Goal: Task Accomplishment & Management: Manage account settings

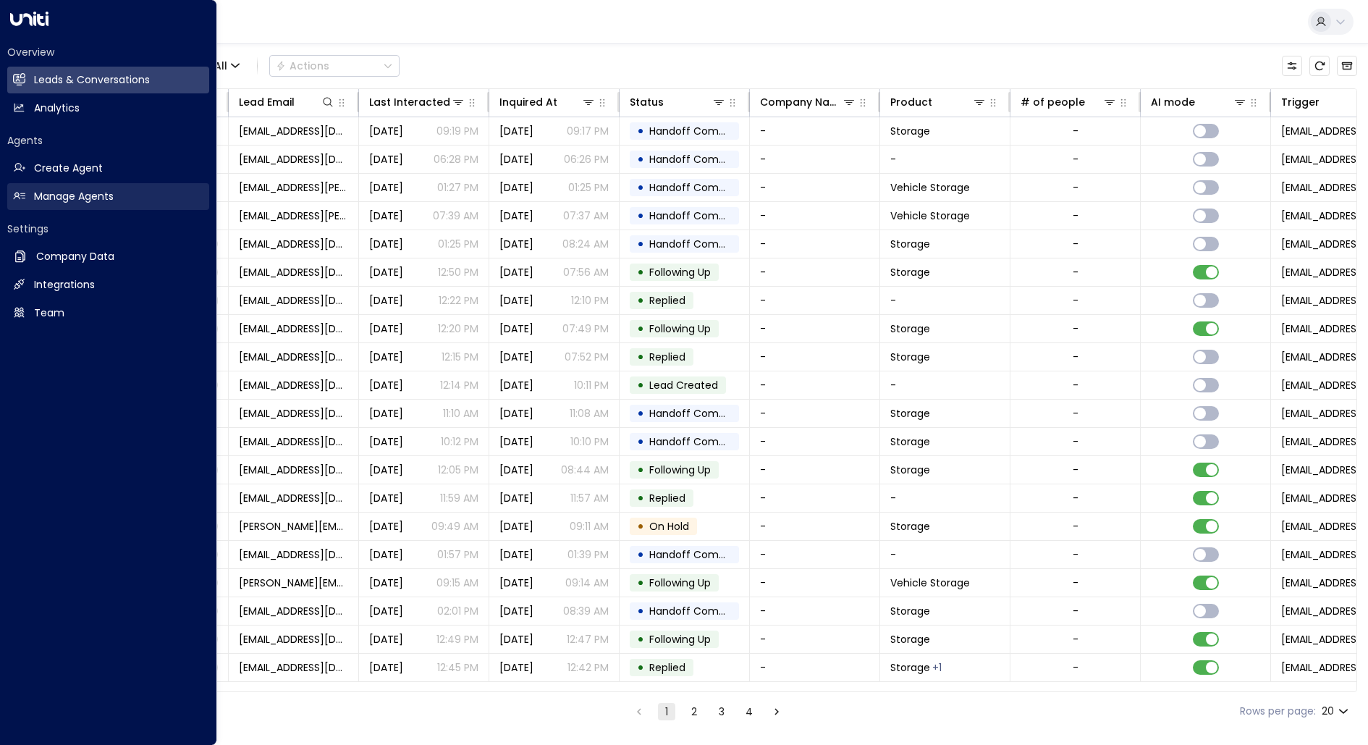
click at [68, 186] on link "Manage Agents Manage Agents" at bounding box center [108, 196] width 202 height 27
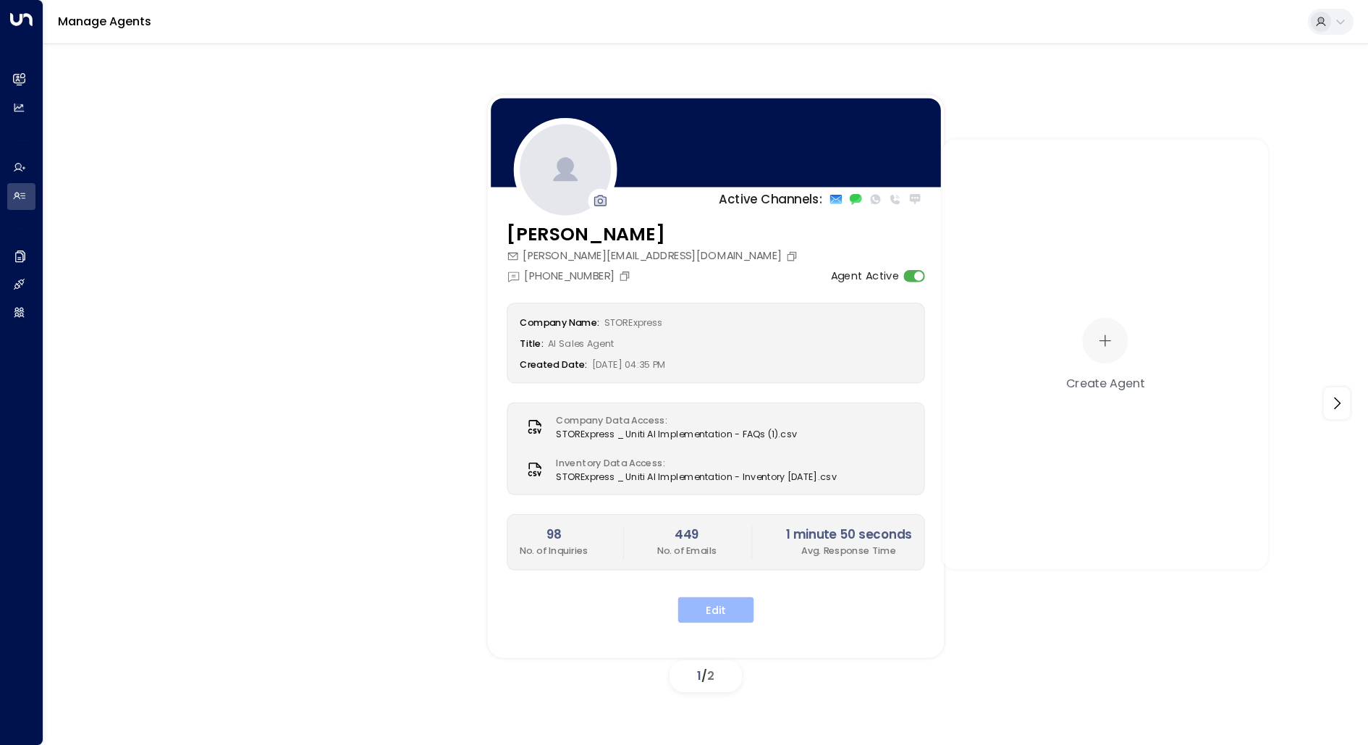
click at [722, 610] on button "Edit" at bounding box center [716, 610] width 76 height 26
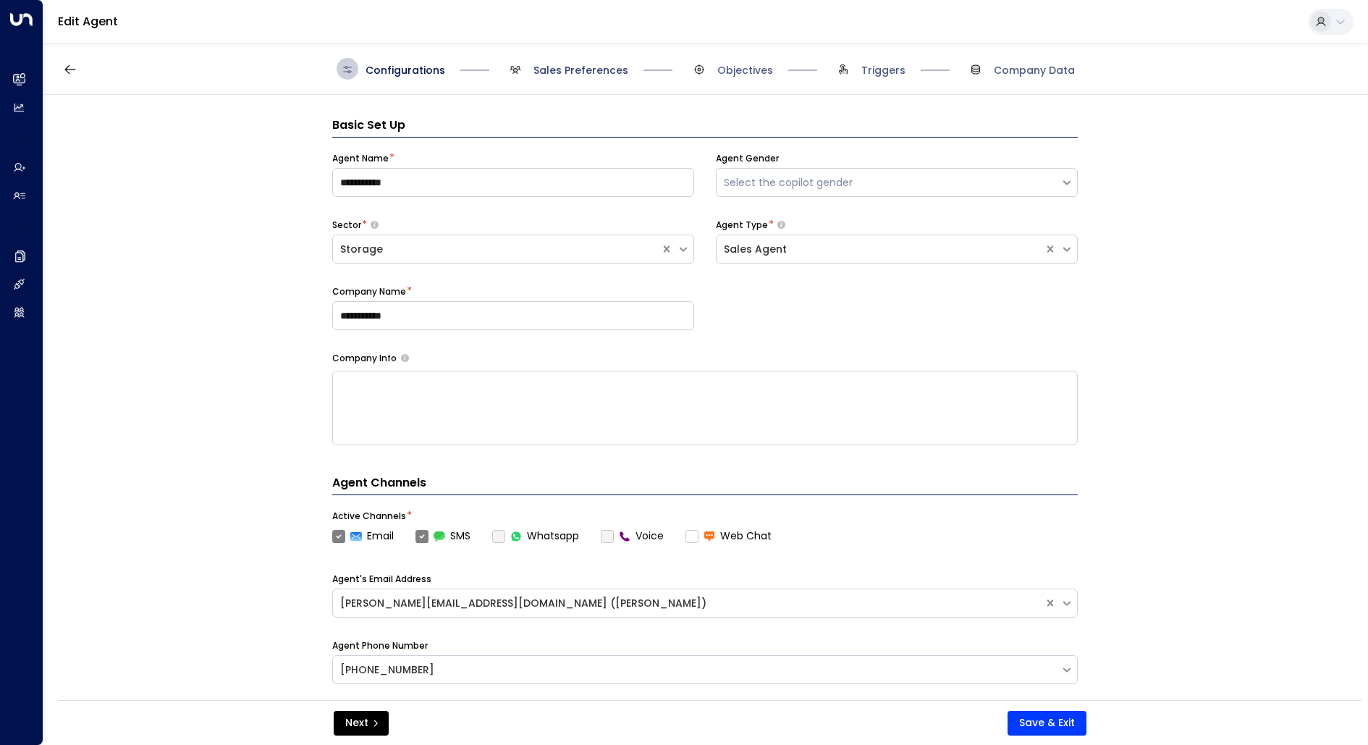
click at [613, 70] on span "Sales Preferences" at bounding box center [581, 70] width 95 height 14
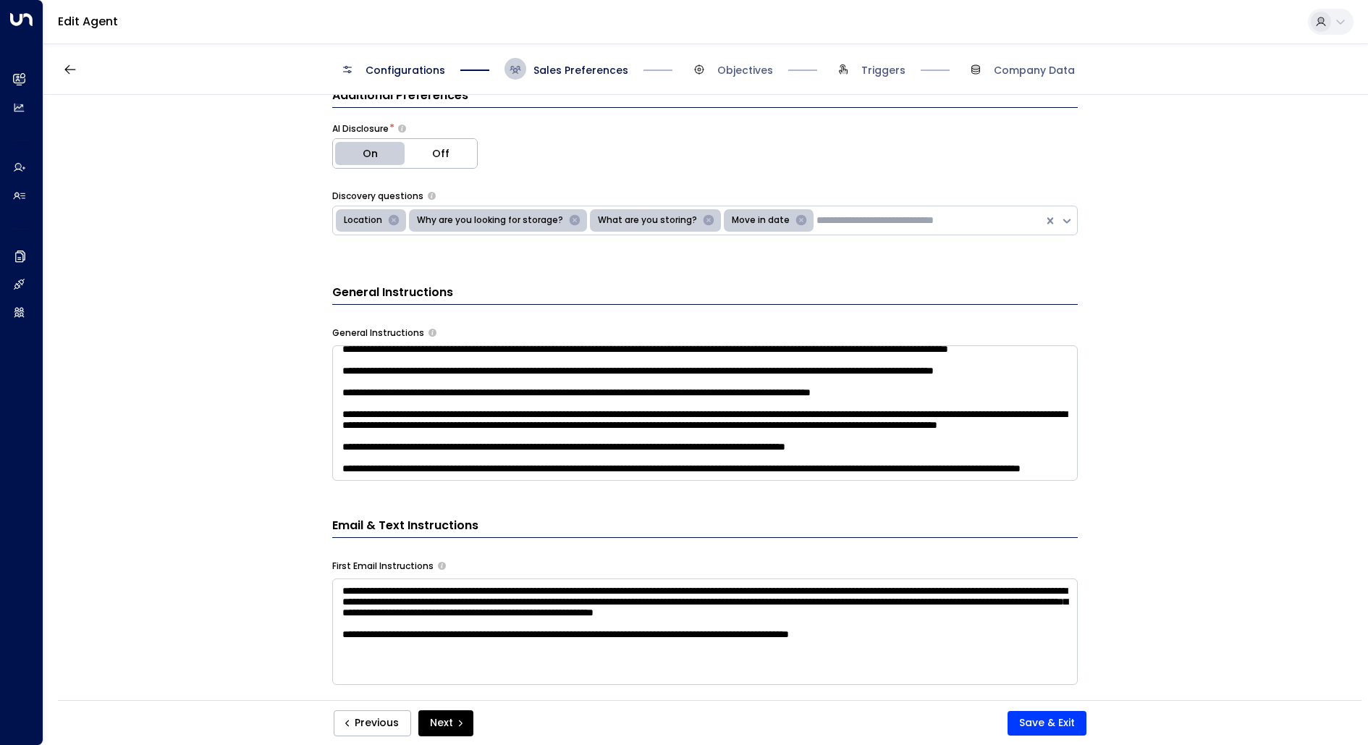
scroll to position [525, 0]
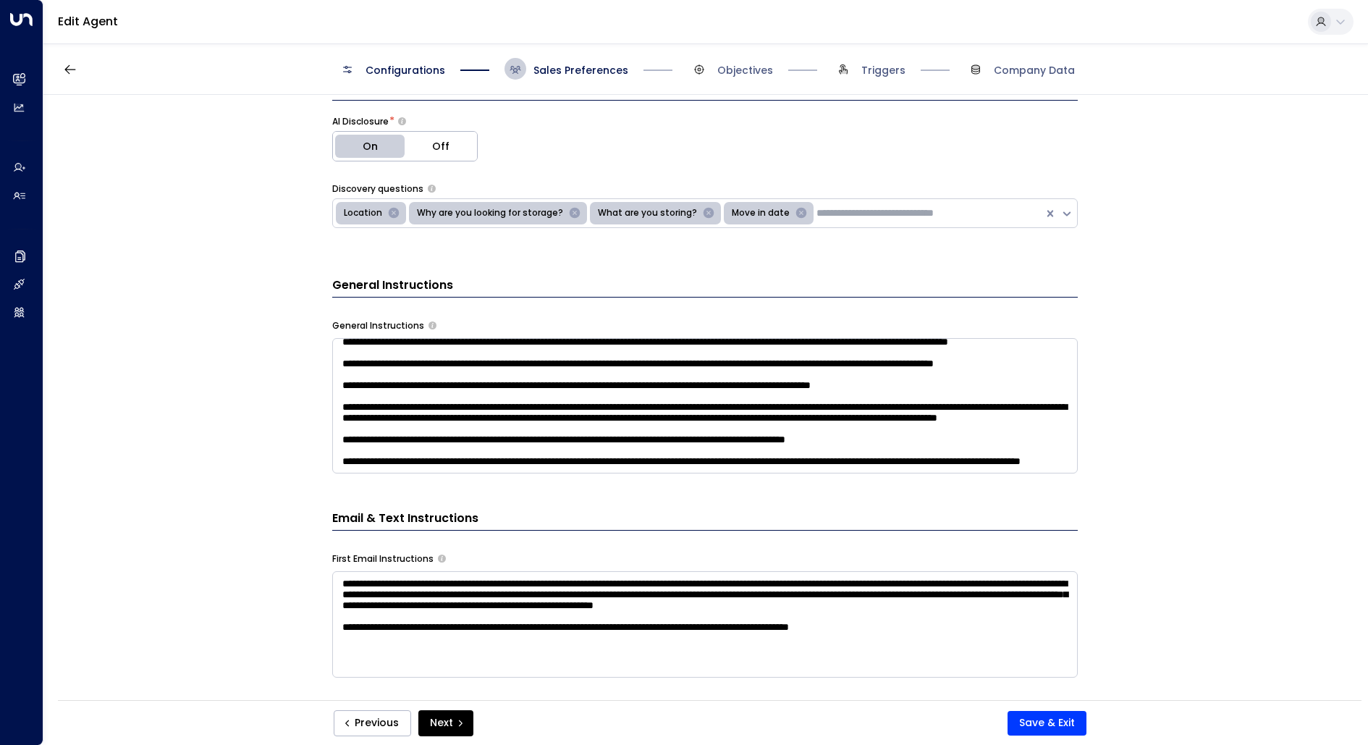
click at [598, 468] on textarea at bounding box center [705, 405] width 746 height 135
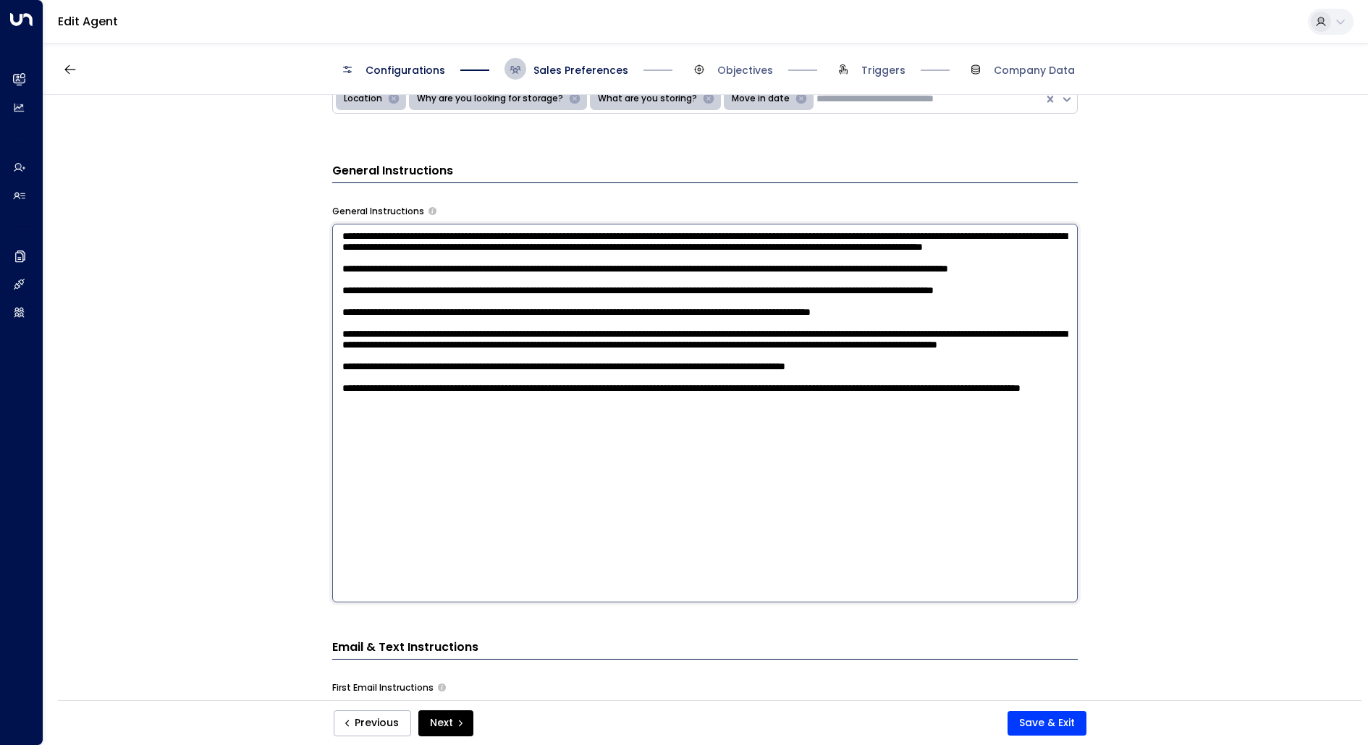
scroll to position [643, 0]
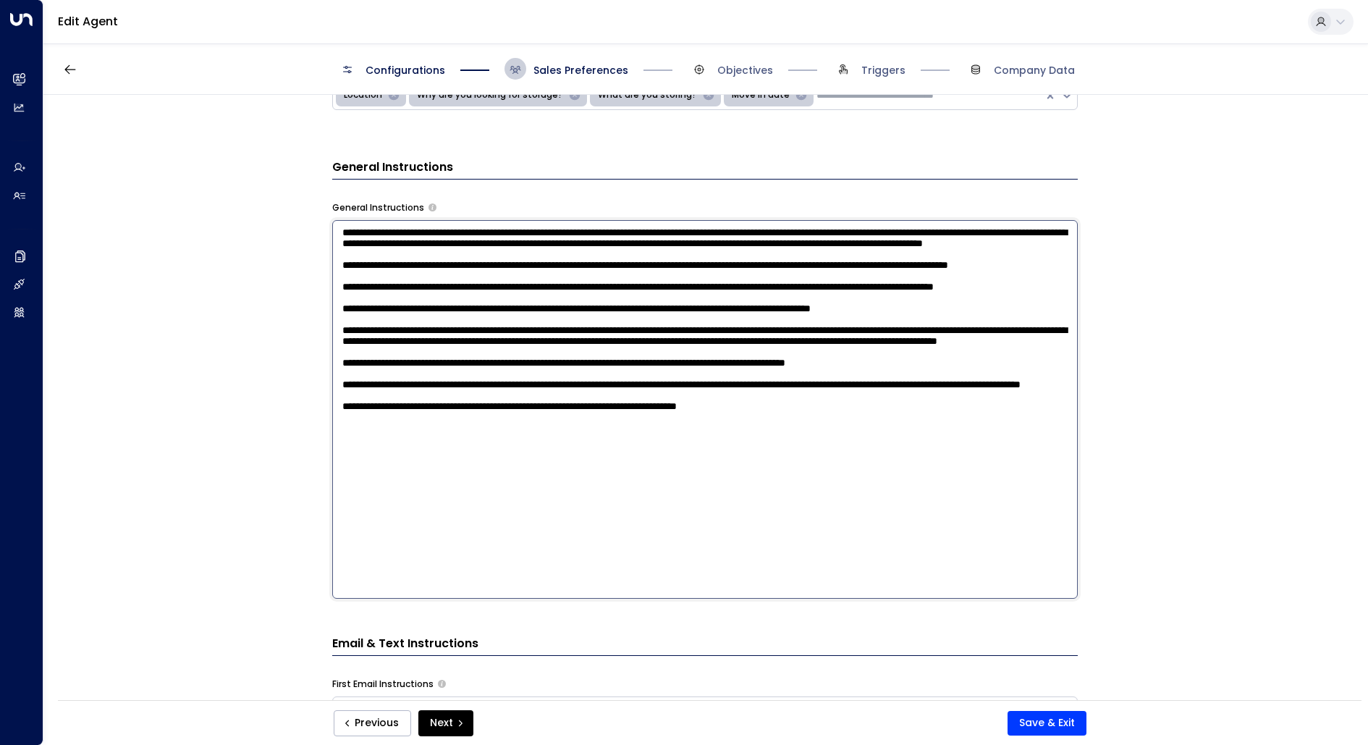
click at [740, 556] on textarea at bounding box center [705, 409] width 746 height 379
click at [854, 560] on textarea at bounding box center [705, 409] width 746 height 379
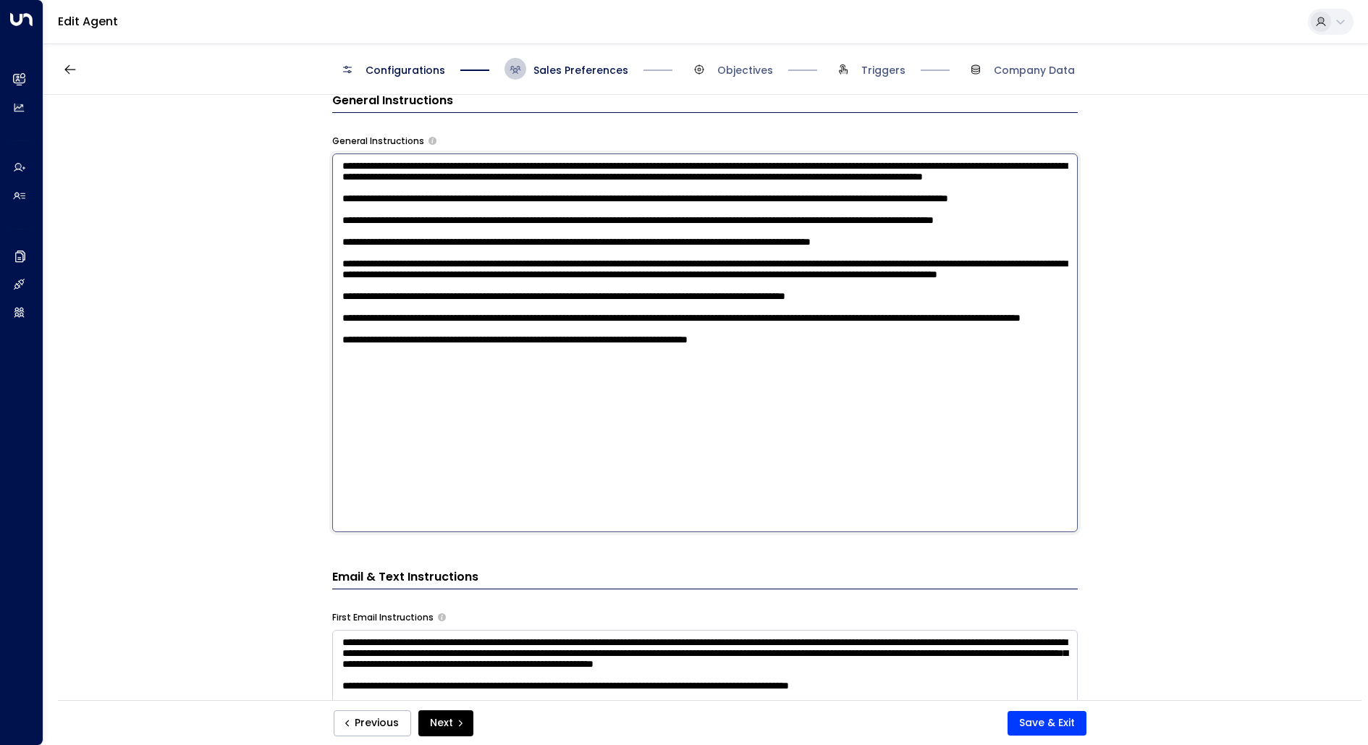
scroll to position [710, 0]
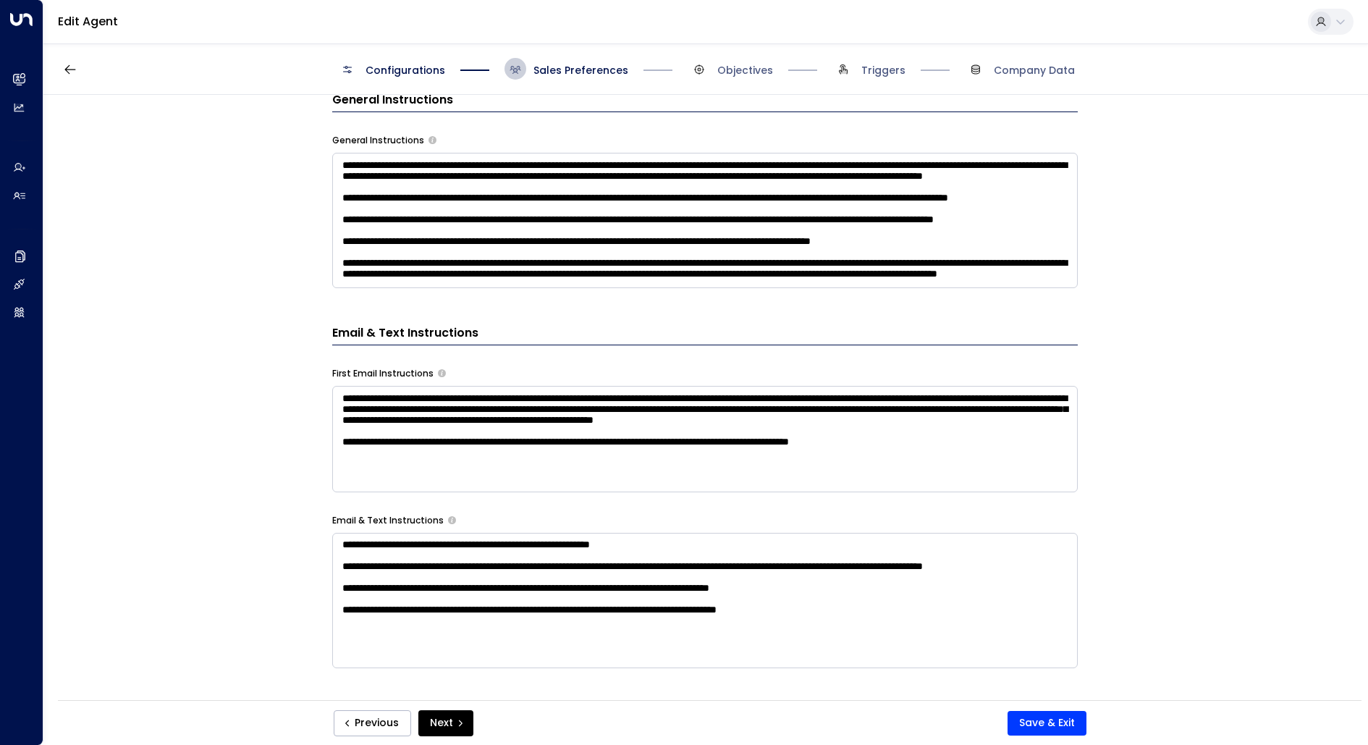
drag, startPoint x: 1054, startPoint y: 722, endPoint x: 1202, endPoint y: 532, distance: 240.4
click at [1201, 532] on div "**********" at bounding box center [704, 402] width 1323 height 615
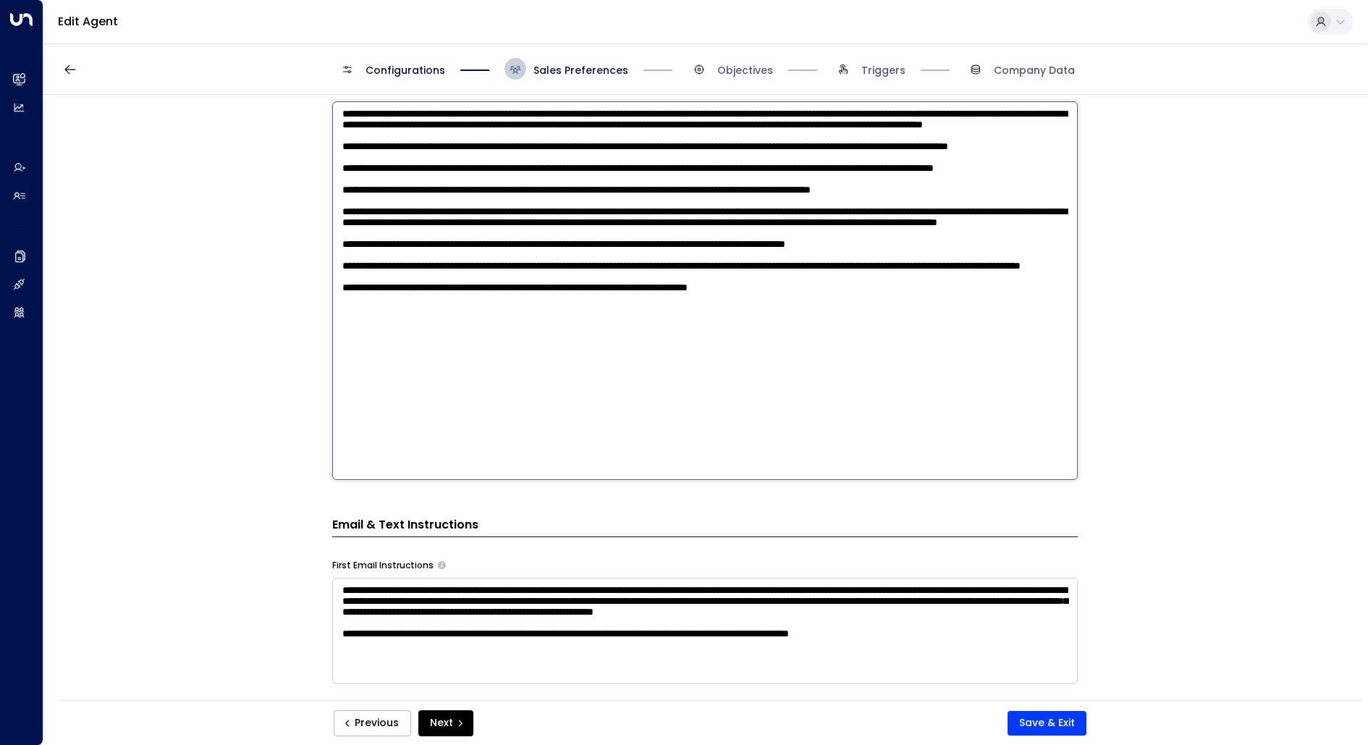
scroll to position [0, 0]
click at [846, 223] on textarea at bounding box center [705, 290] width 746 height 379
type textarea "**********"
click at [1177, 388] on div "**********" at bounding box center [704, 402] width 1323 height 615
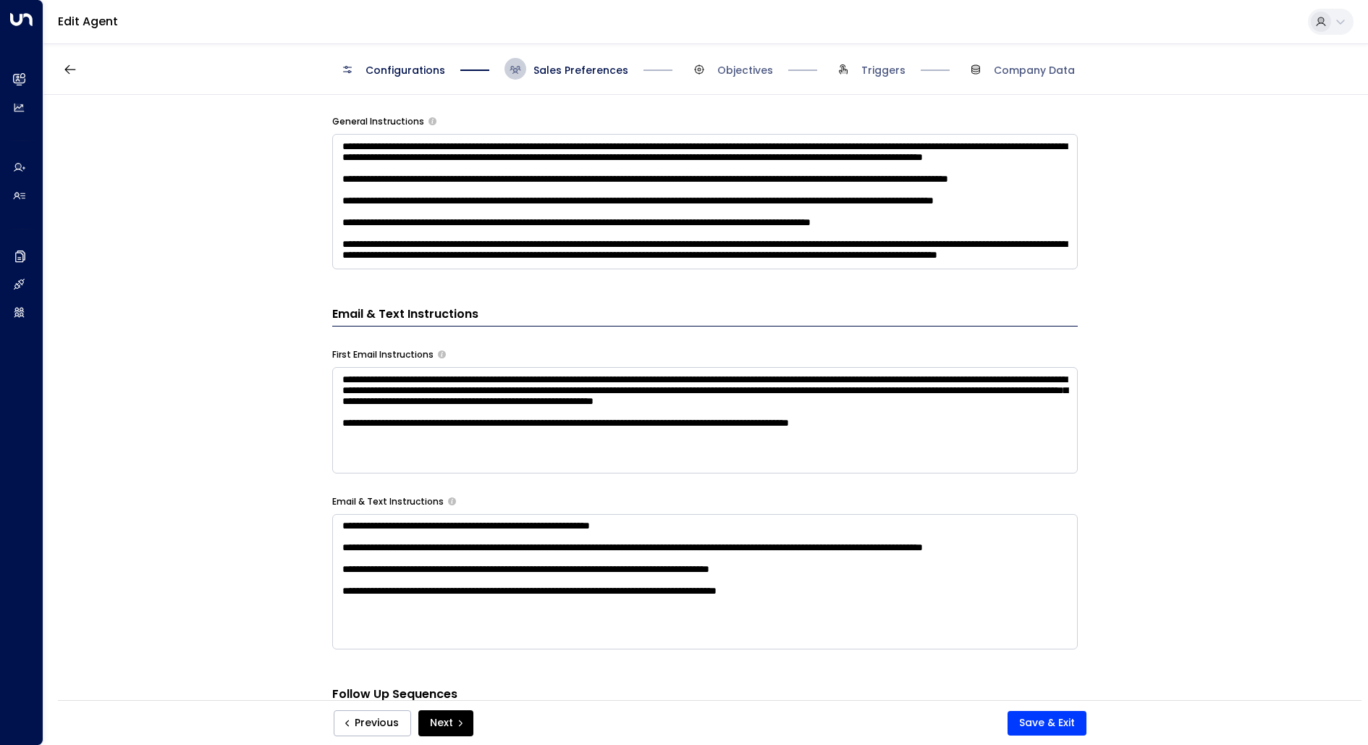
scroll to position [700, 0]
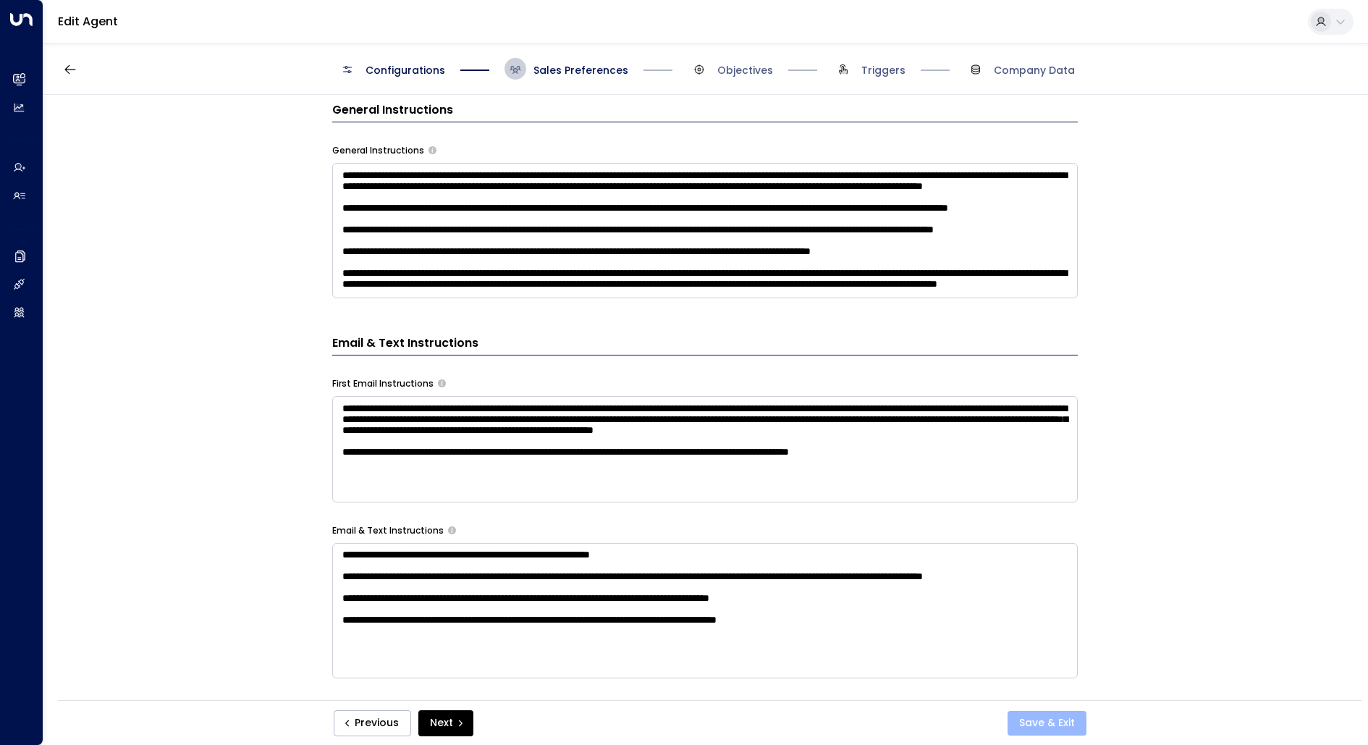
click at [1022, 726] on button "Save & Exit" at bounding box center [1047, 723] width 79 height 25
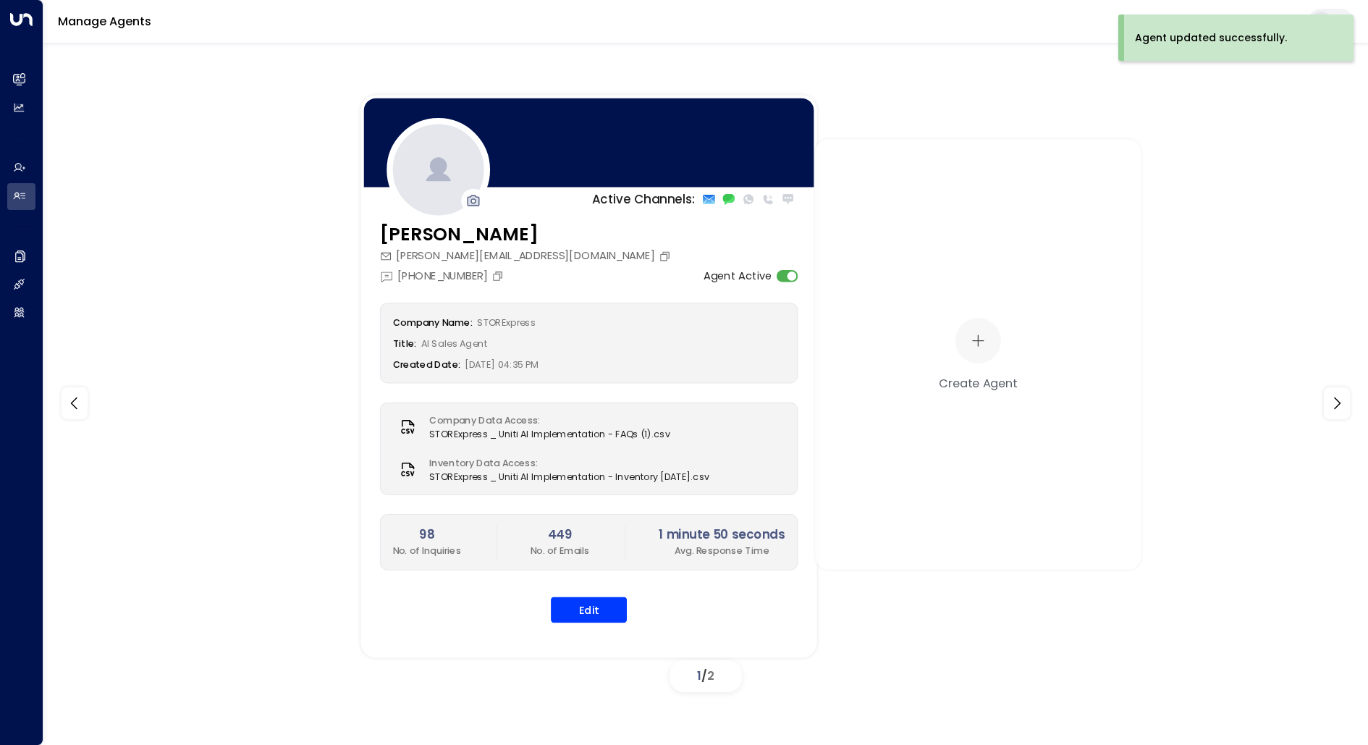
click at [361, 216] on div "Active Channels: Quinn Ellis [EMAIL_ADDRESS][DOMAIN_NAME] [PHONE_NUMBER] Agent …" at bounding box center [589, 377] width 456 height 563
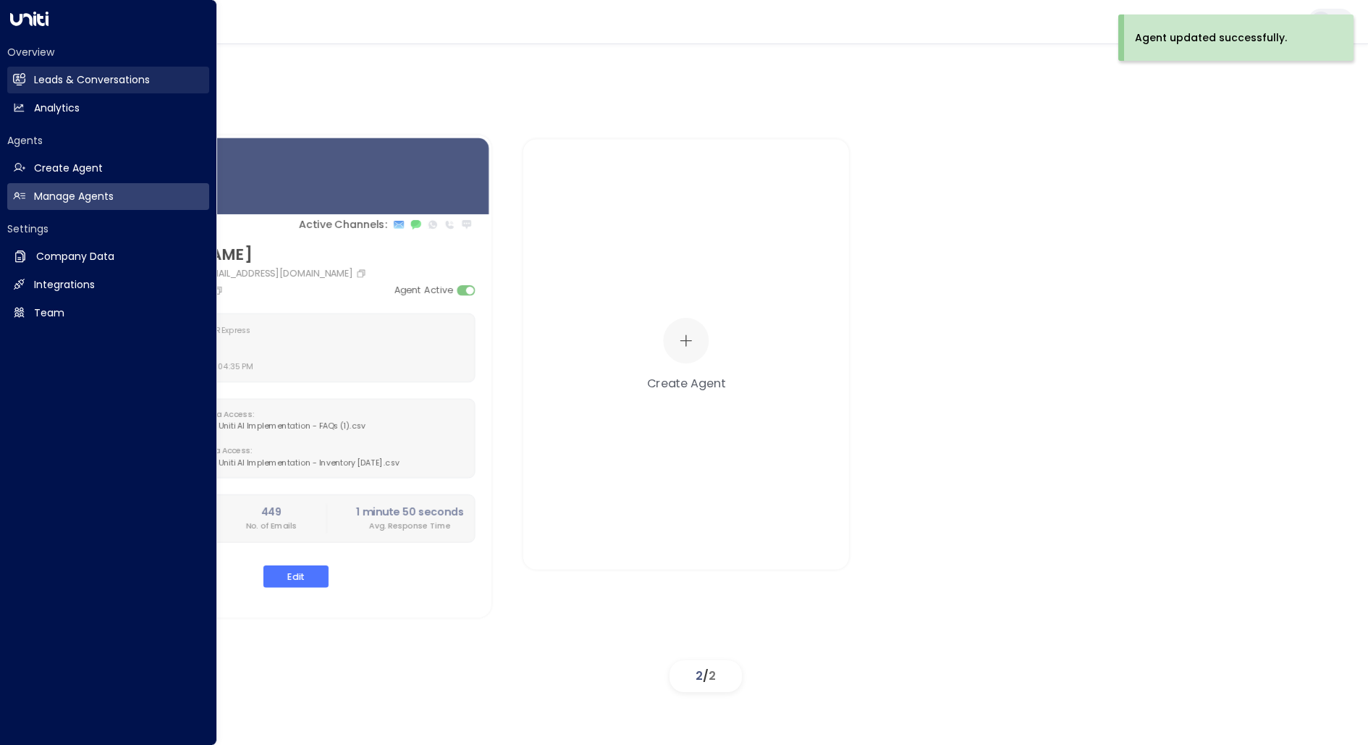
click at [11, 73] on link "Leads & Conversations Leads & Conversations" at bounding box center [108, 80] width 202 height 27
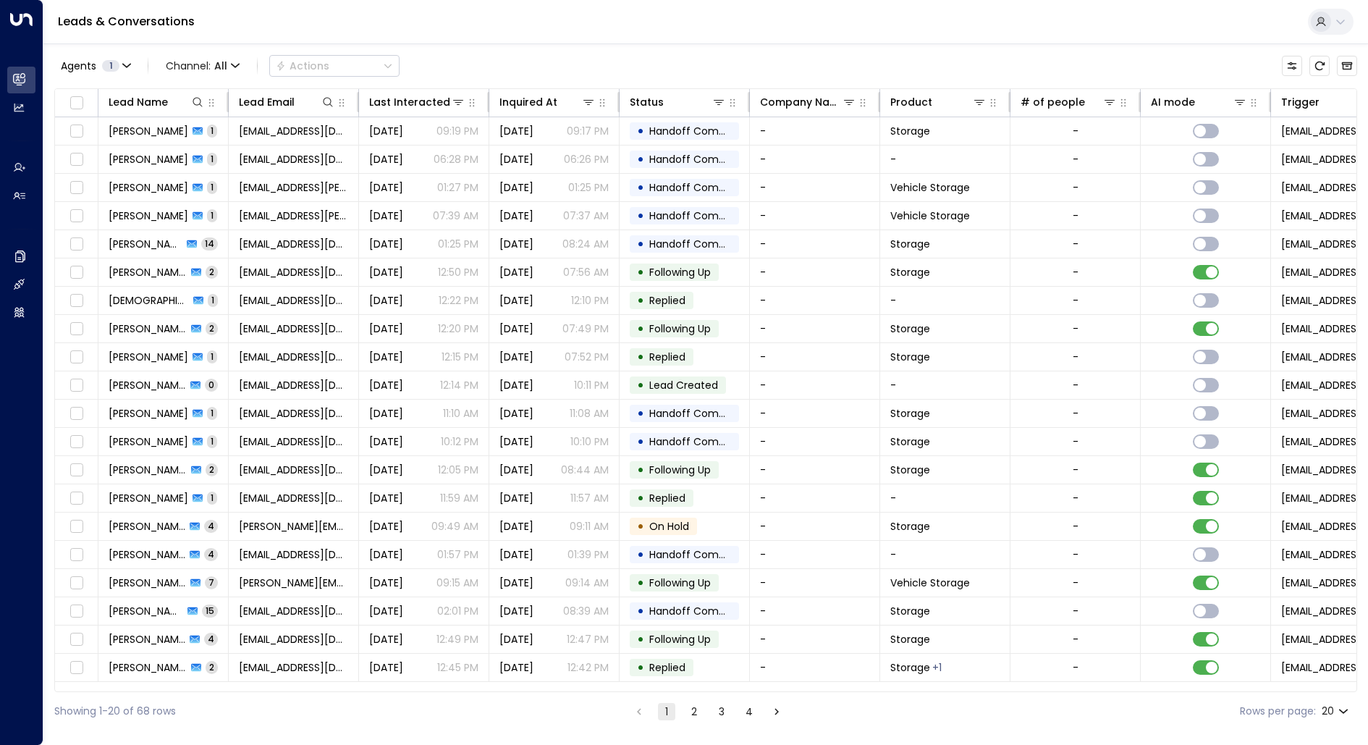
click at [698, 704] on button "2" at bounding box center [694, 711] width 17 height 17
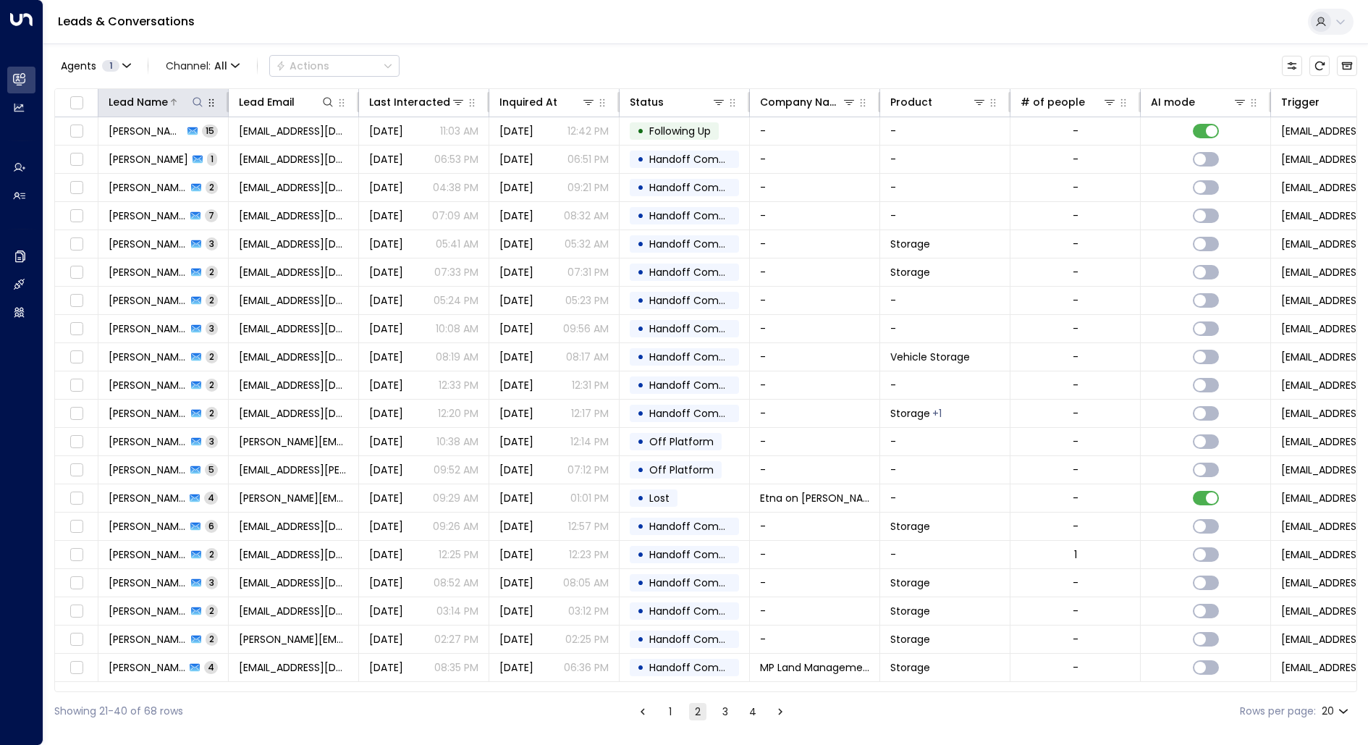
click at [198, 101] on icon at bounding box center [198, 102] width 12 height 12
type input "******"
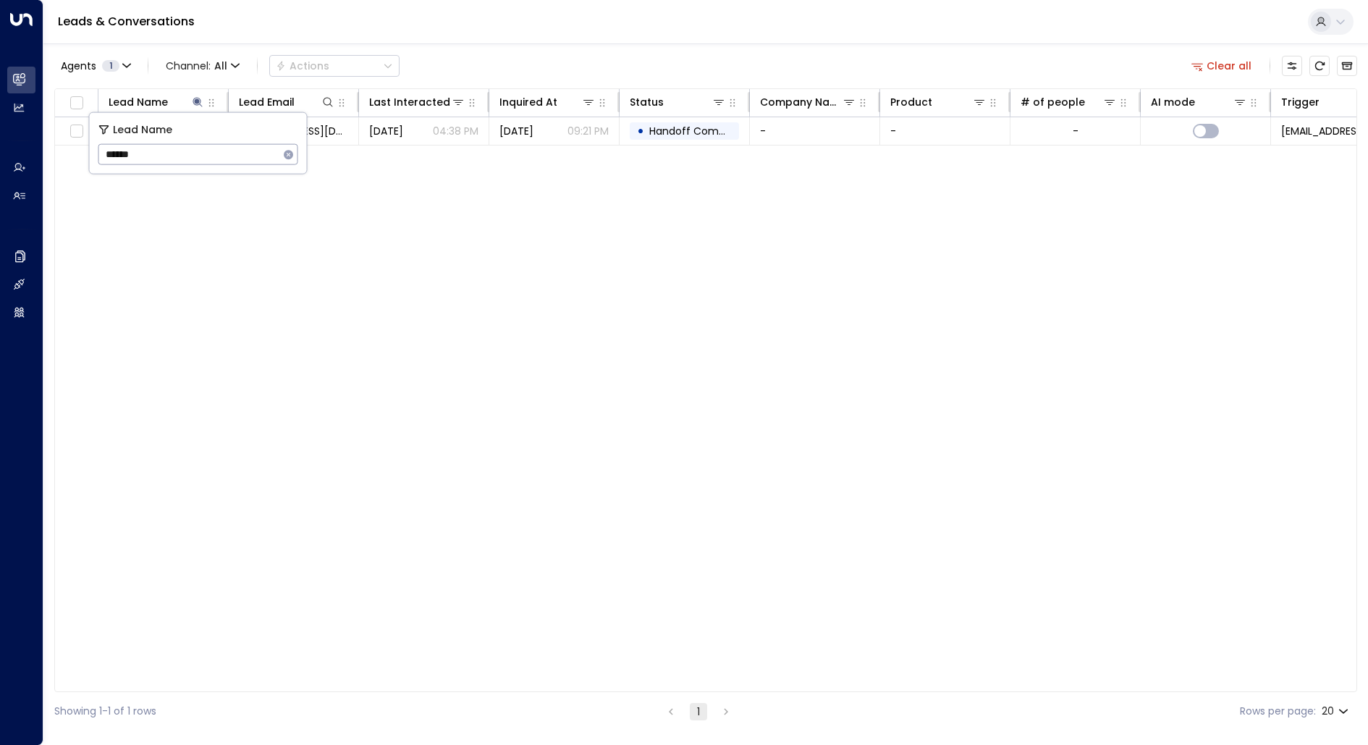
click at [324, 276] on div "Lead Name Lead Email Last Interacted Inquired At Status Company Name Product # …" at bounding box center [705, 390] width 1303 height 604
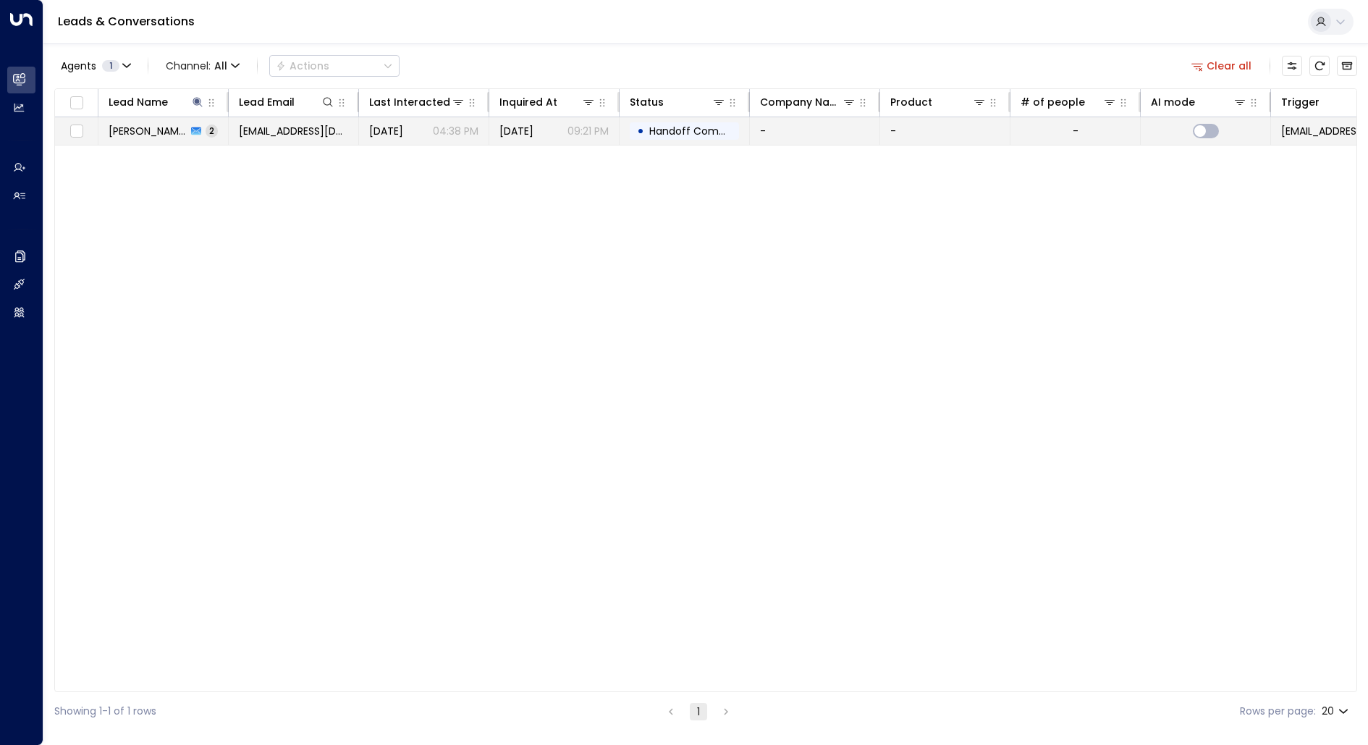
click at [147, 131] on span "[PERSON_NAME]" at bounding box center [148, 131] width 78 height 14
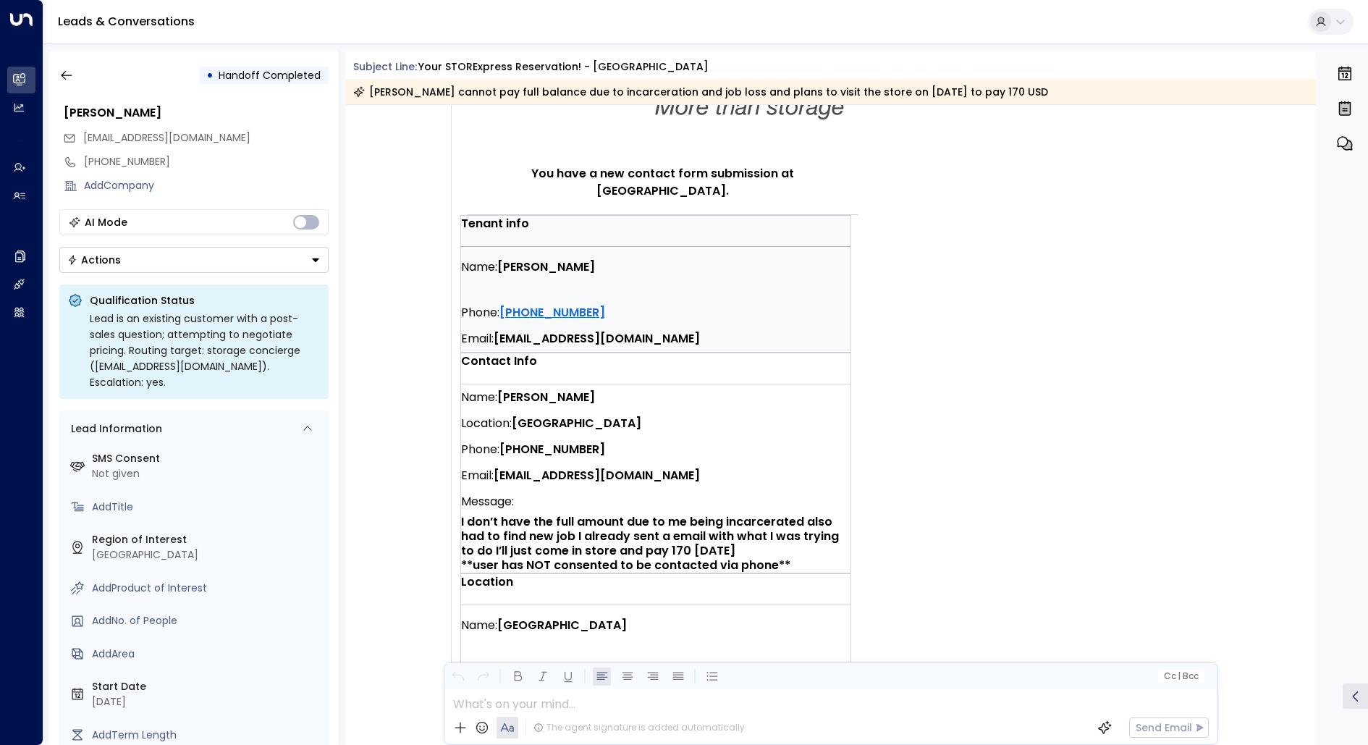
scroll to position [232, 0]
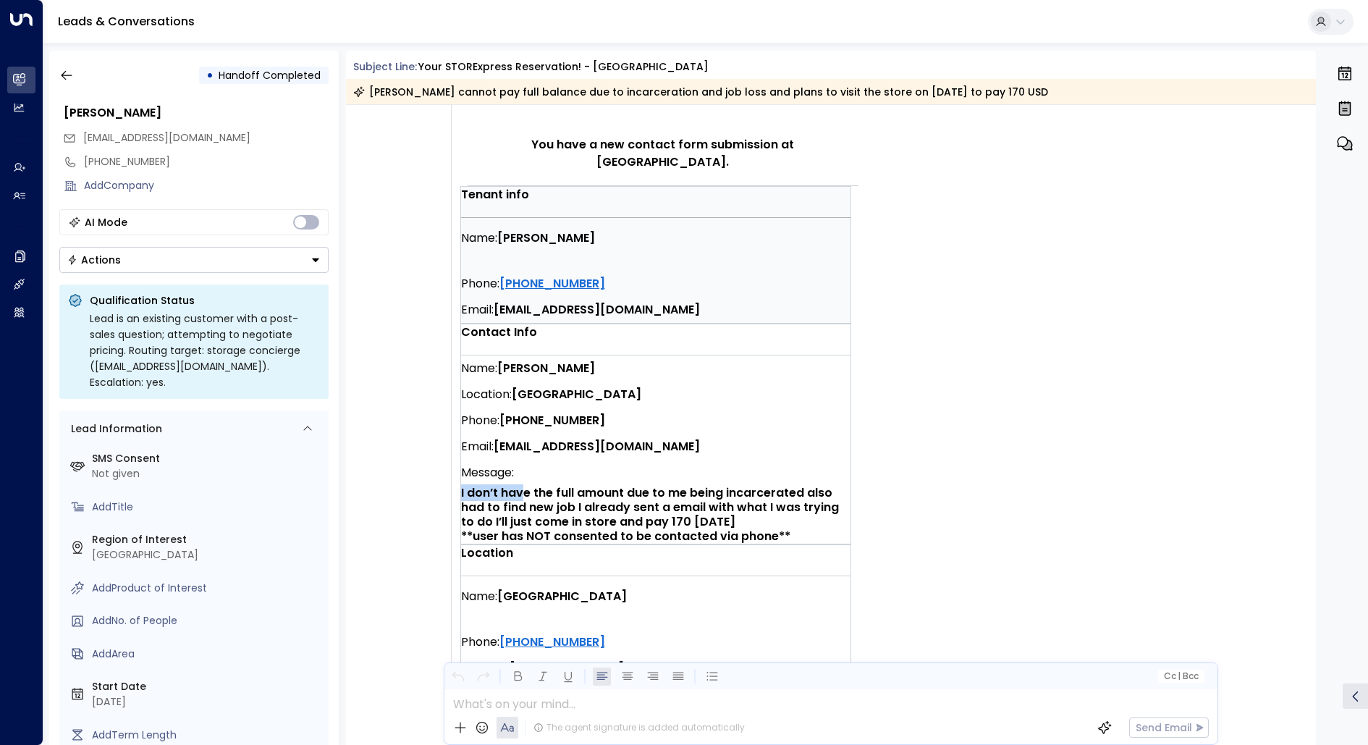
drag, startPoint x: 523, startPoint y: 479, endPoint x: 654, endPoint y: 463, distance: 132.6
click at [654, 463] on div "Message: I don’t have the full amount due to me being incarcerated also had to …" at bounding box center [655, 502] width 389 height 84
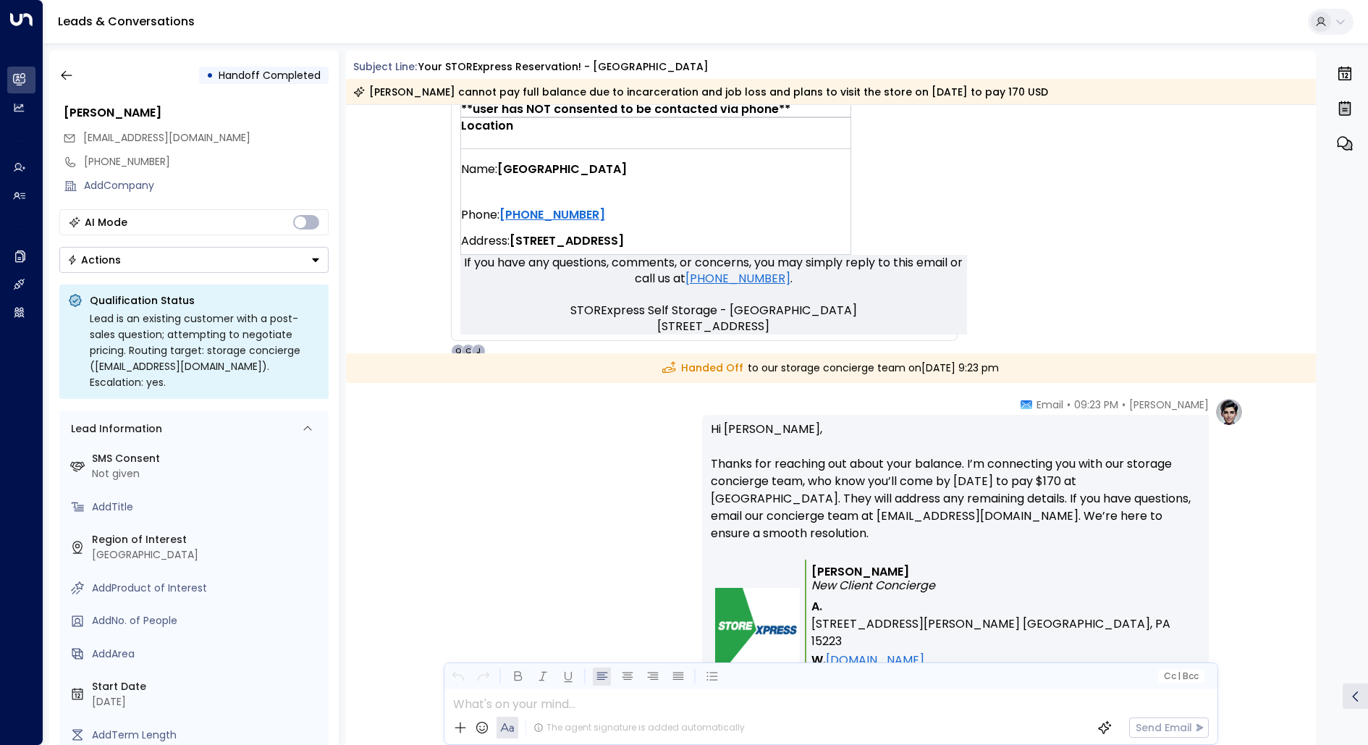
scroll to position [666, 0]
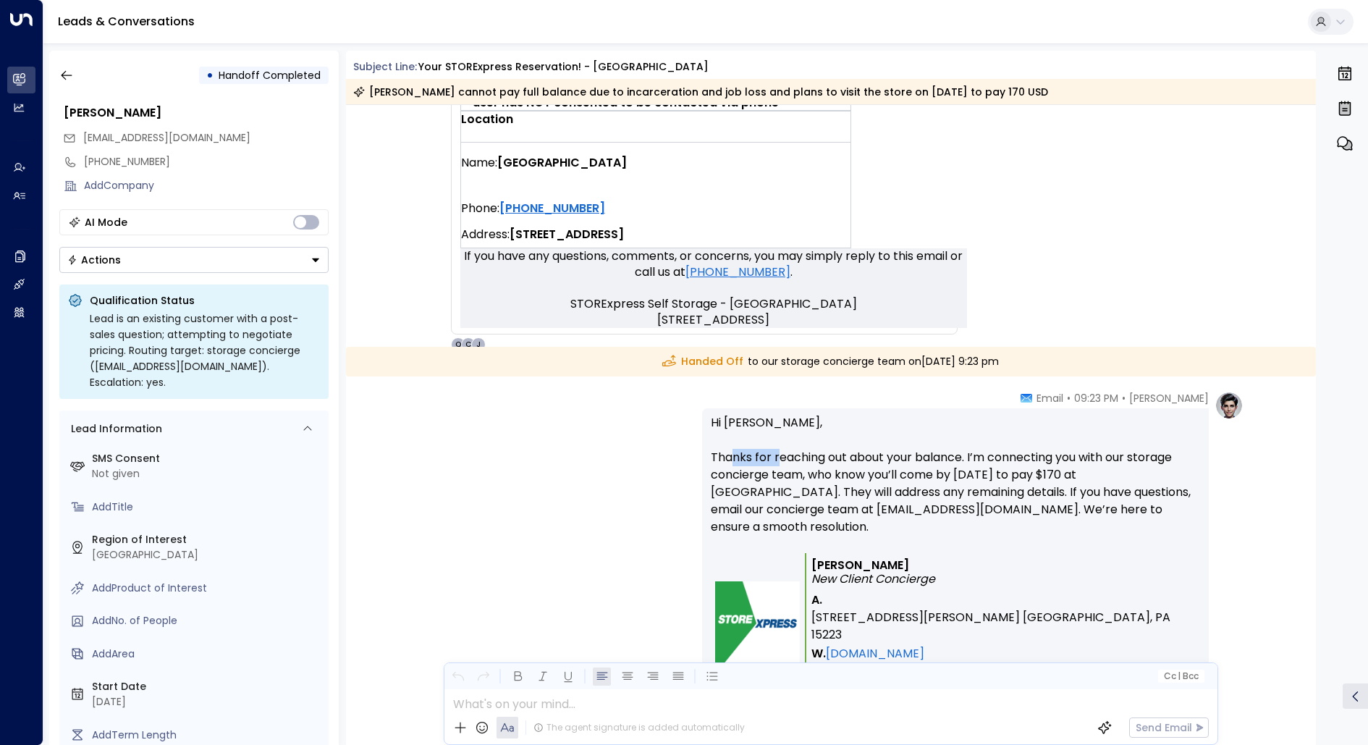
drag, startPoint x: 730, startPoint y: 458, endPoint x: 778, endPoint y: 458, distance: 47.8
click at [778, 458] on p "Hi [PERSON_NAME], Thanks for reaching out about your balance. I’m connecting yo…" at bounding box center [955, 483] width 489 height 139
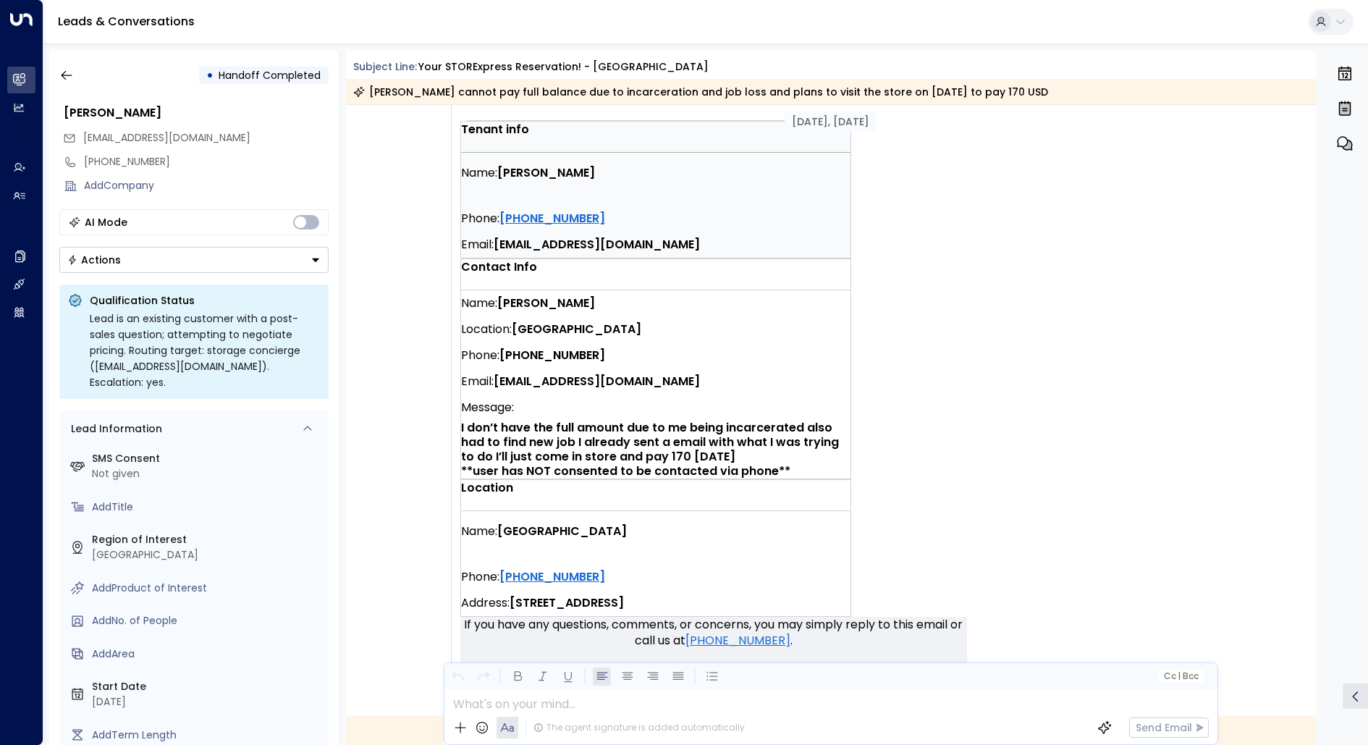
scroll to position [300, 0]
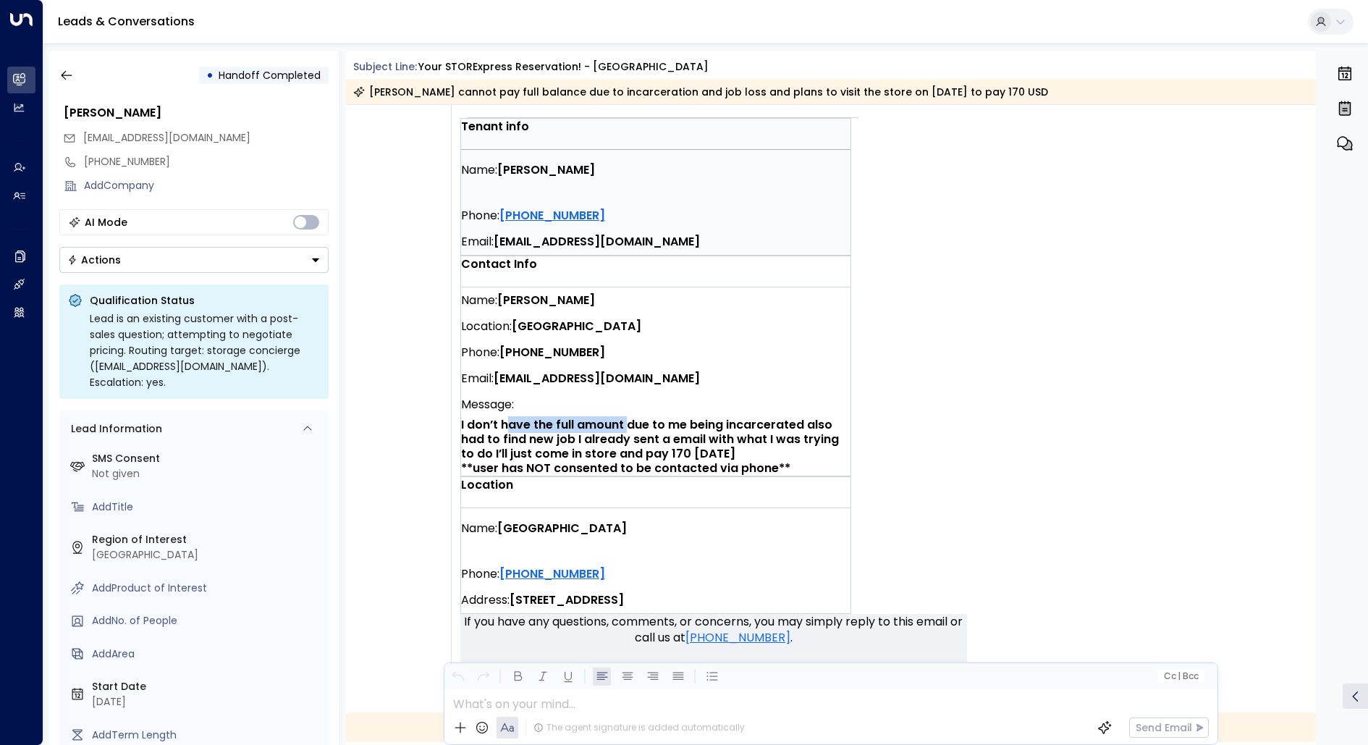
drag, startPoint x: 502, startPoint y: 410, endPoint x: 624, endPoint y: 399, distance: 122.8
click at [624, 416] on strong "I don’t have the full amount due to me being incarcerated also had to find new …" at bounding box center [651, 446] width 381 height 60
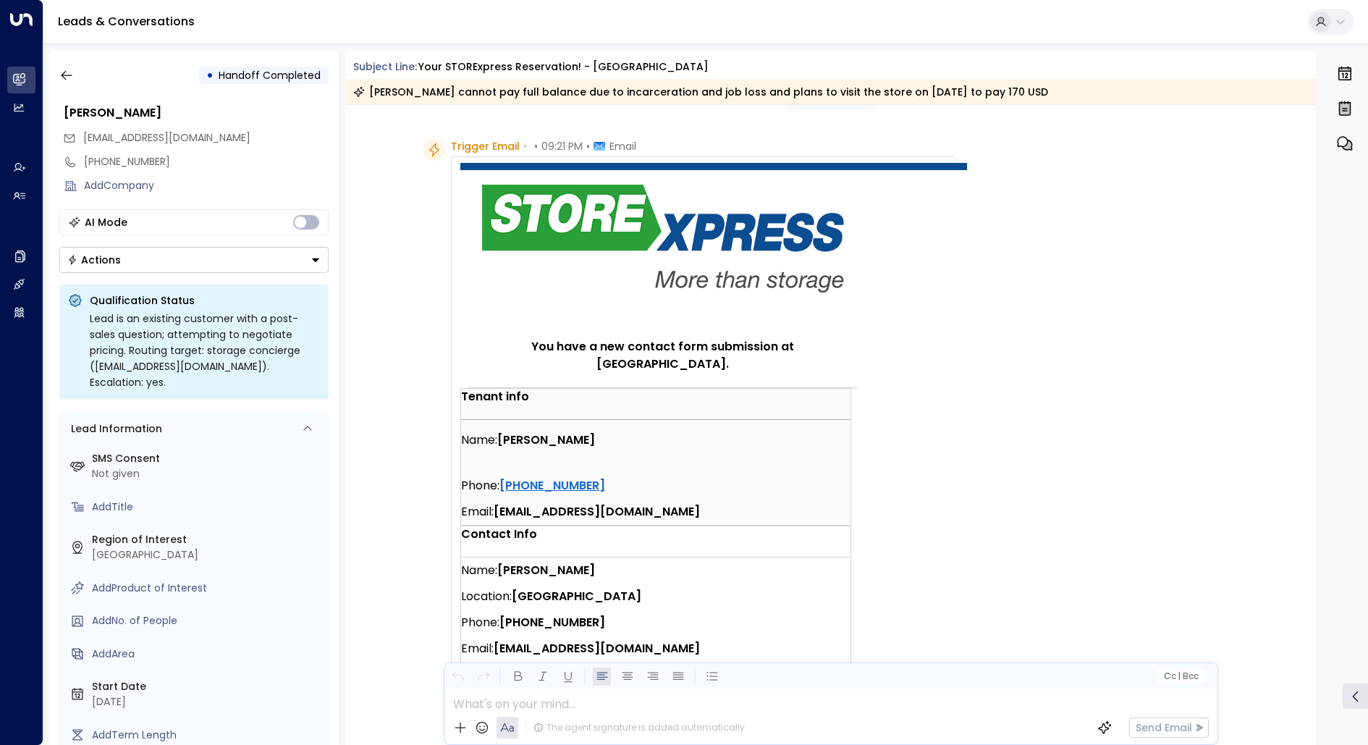
scroll to position [19, 0]
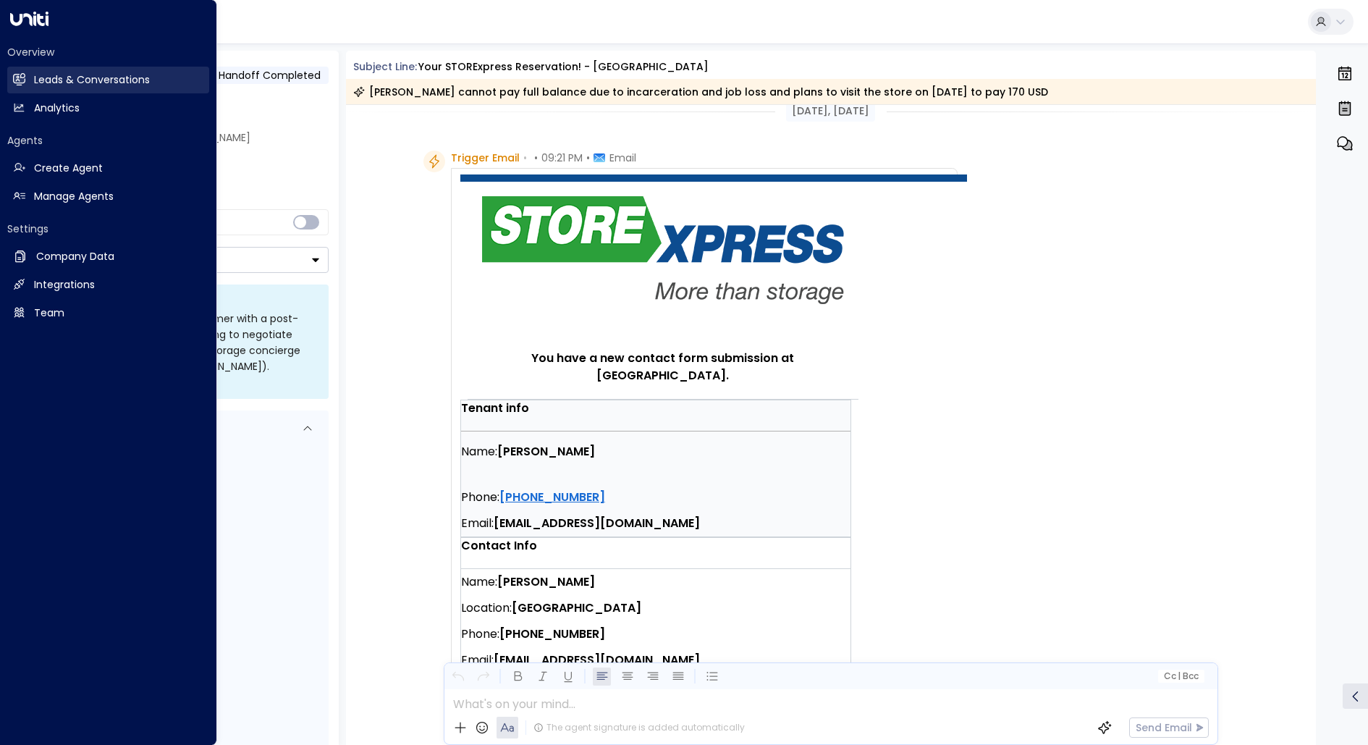
click at [30, 80] on link "Leads & Conversations Leads & Conversations" at bounding box center [108, 80] width 202 height 27
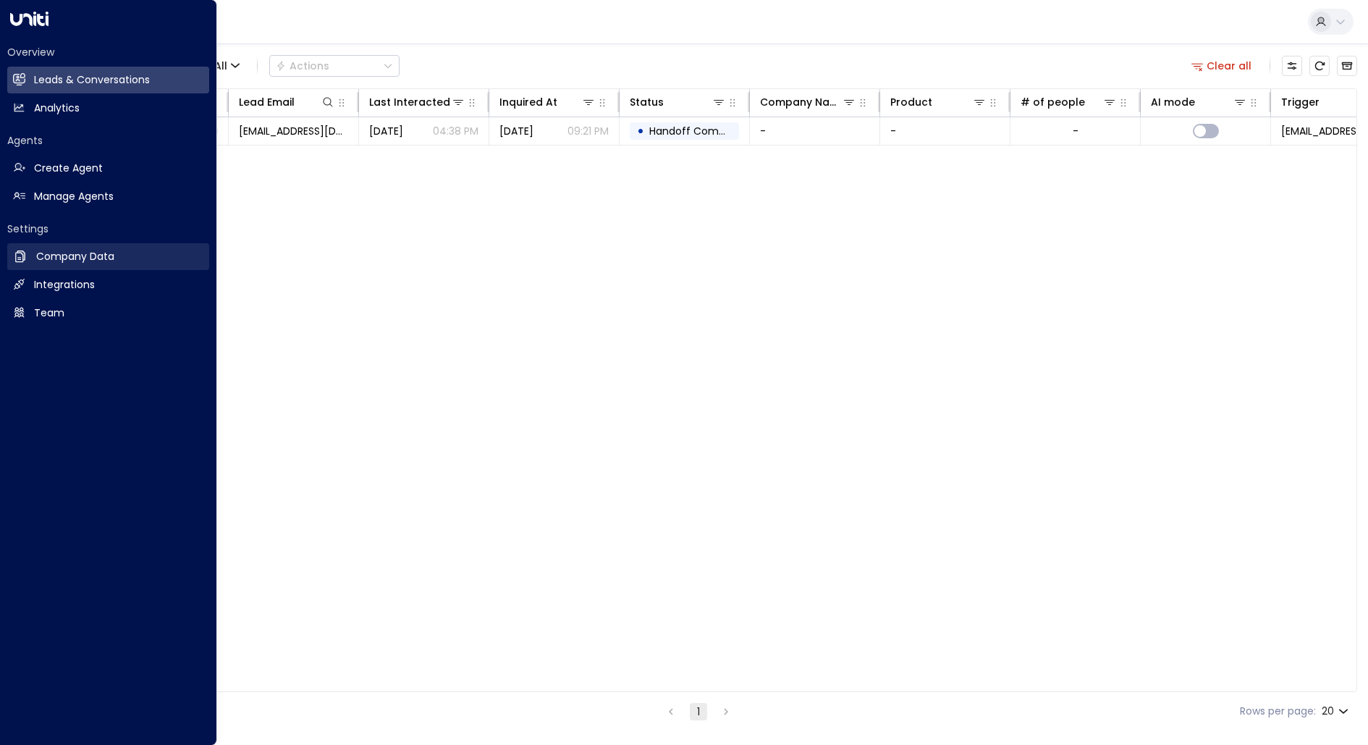
click at [72, 259] on h2 "Company Data" at bounding box center [75, 256] width 78 height 15
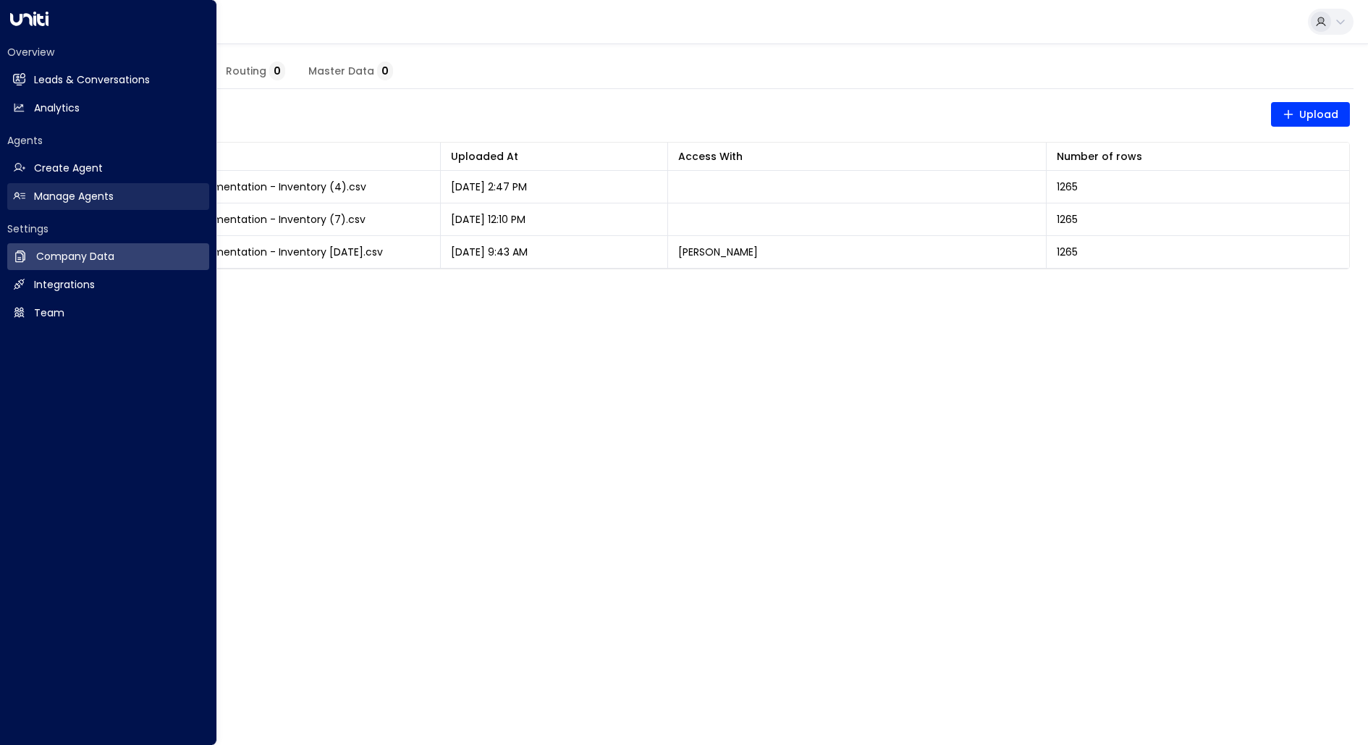
click at [113, 193] on h2 "Manage Agents" at bounding box center [74, 196] width 80 height 15
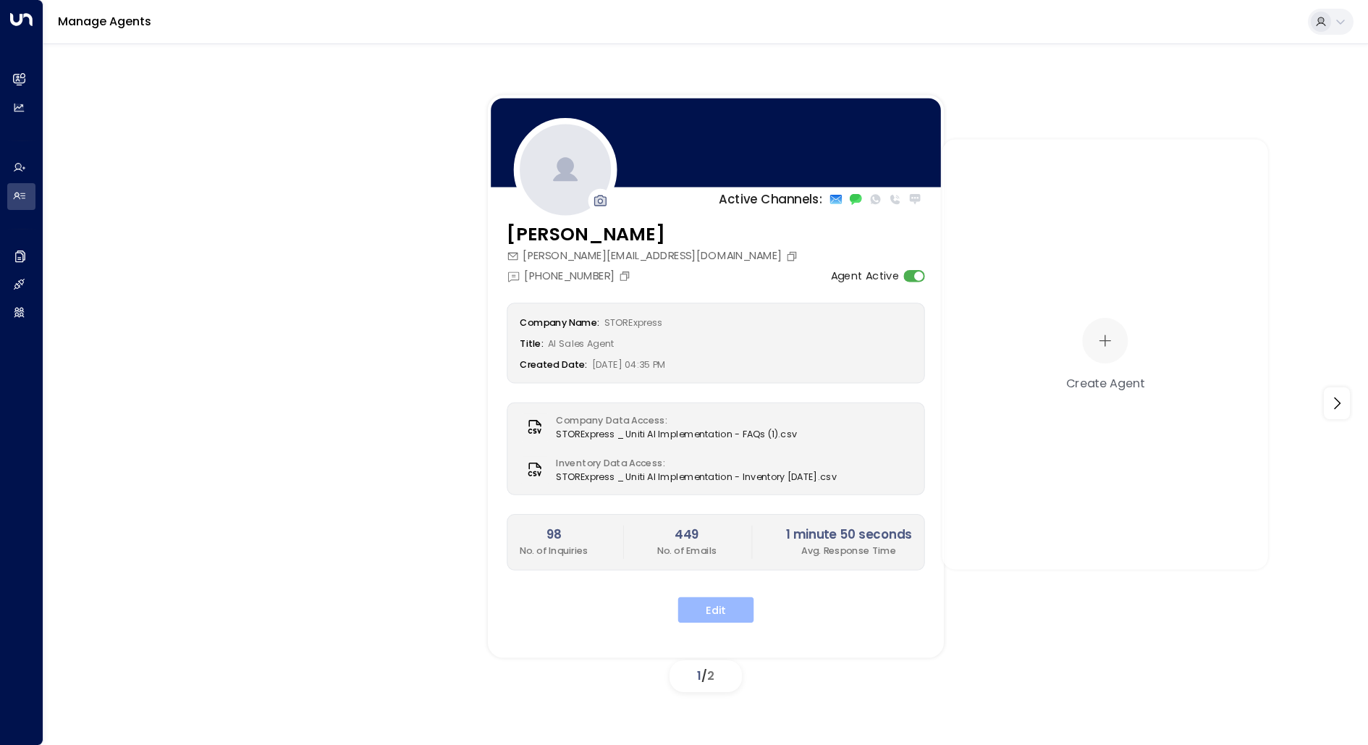
click at [722, 607] on button "Edit" at bounding box center [716, 610] width 76 height 26
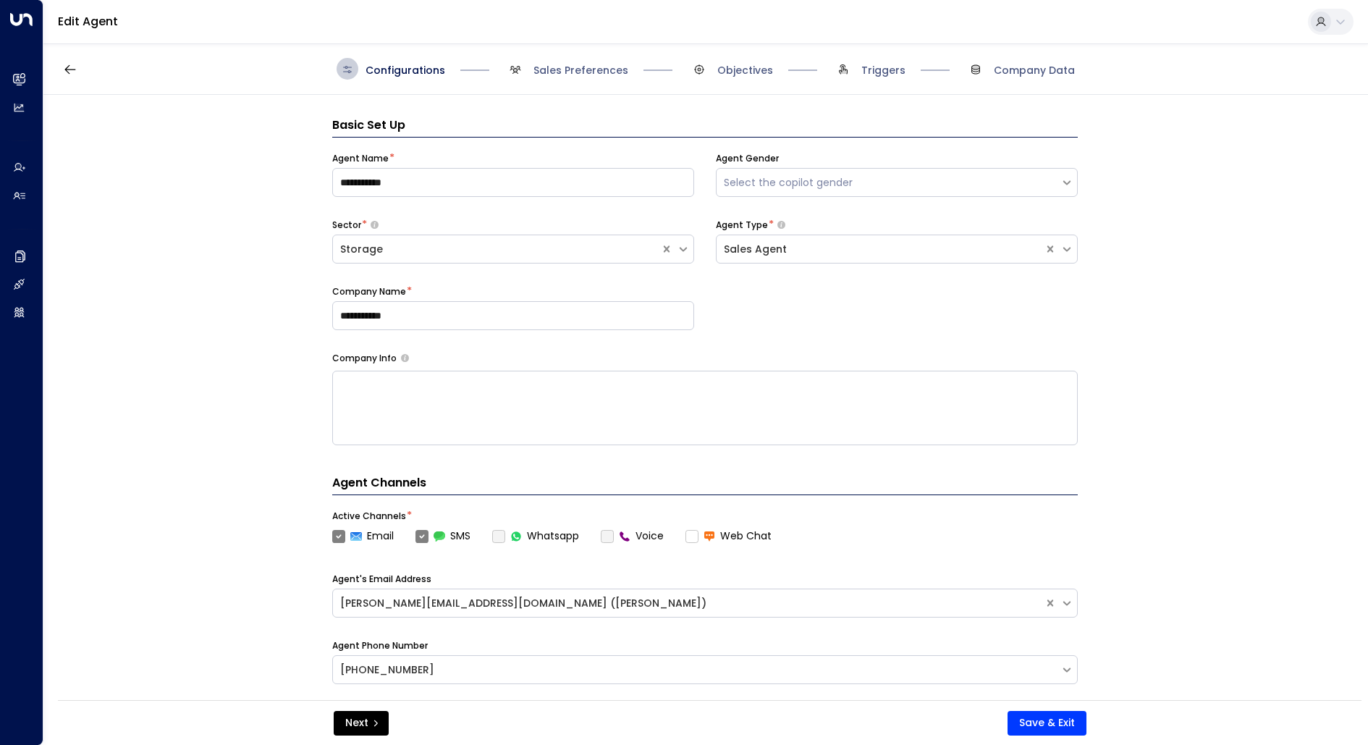
scroll to position [22, 0]
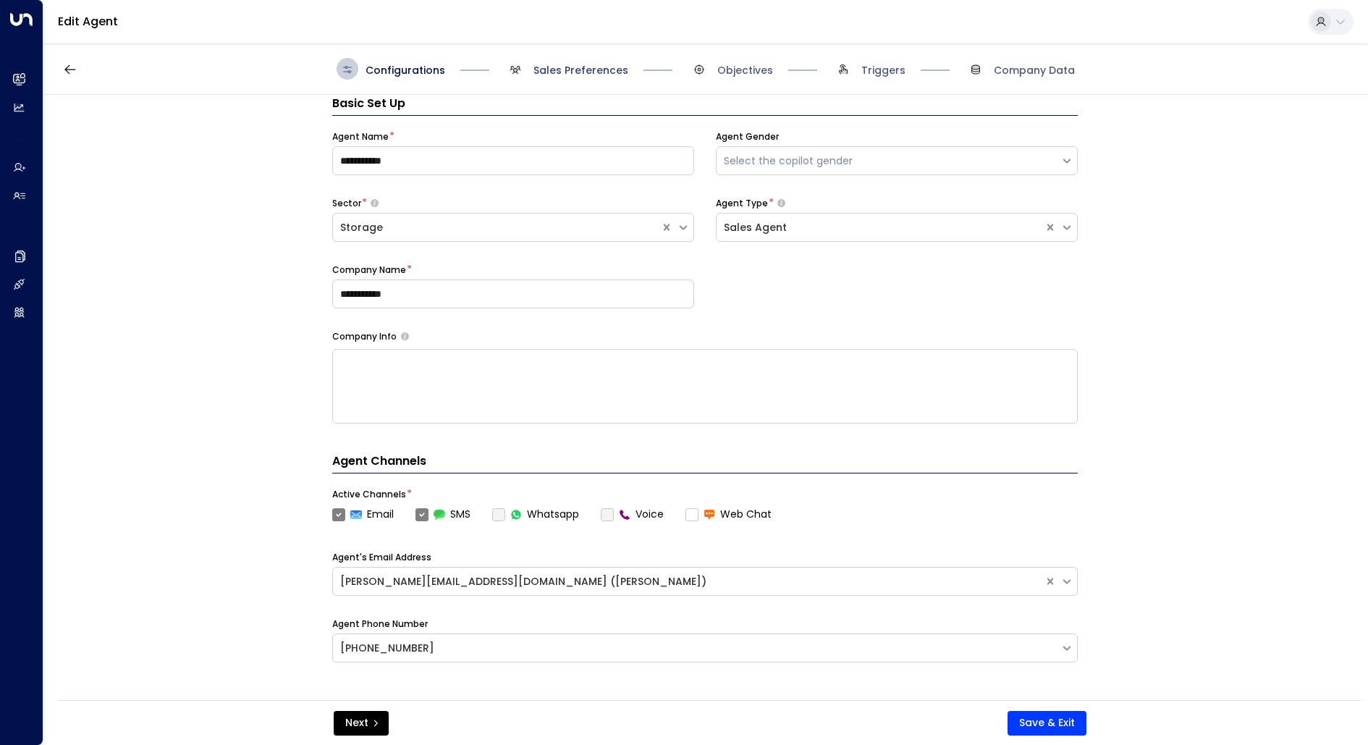
click at [578, 64] on span "Sales Preferences" at bounding box center [581, 70] width 95 height 14
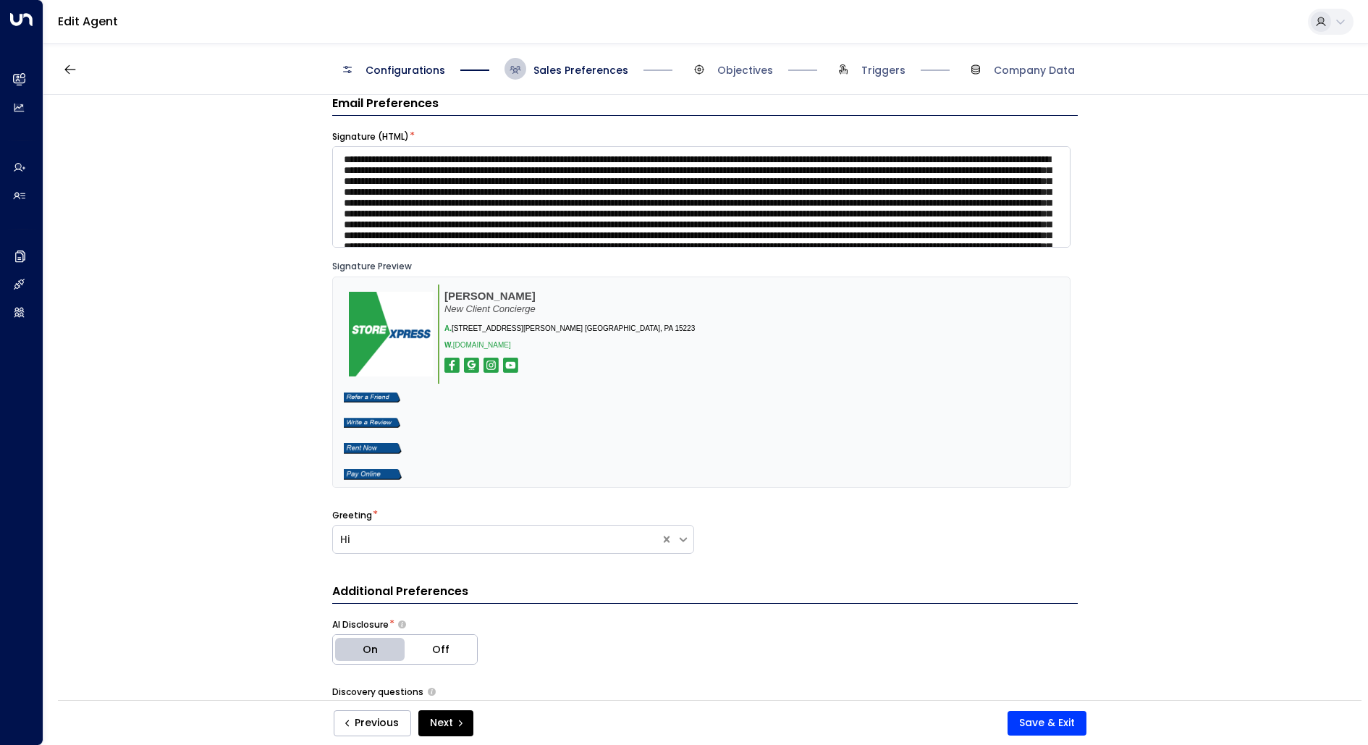
click at [714, 67] on span "Objectives" at bounding box center [730, 69] width 85 height 22
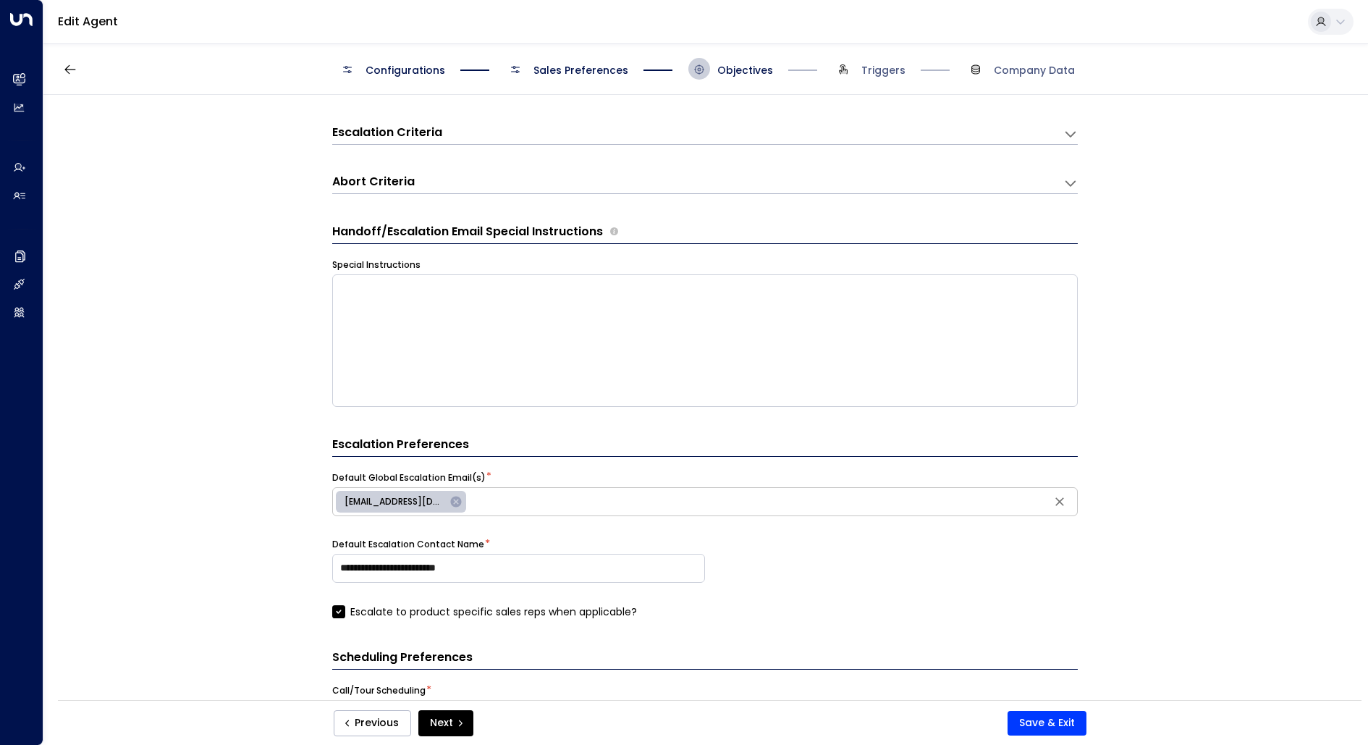
scroll to position [0, 0]
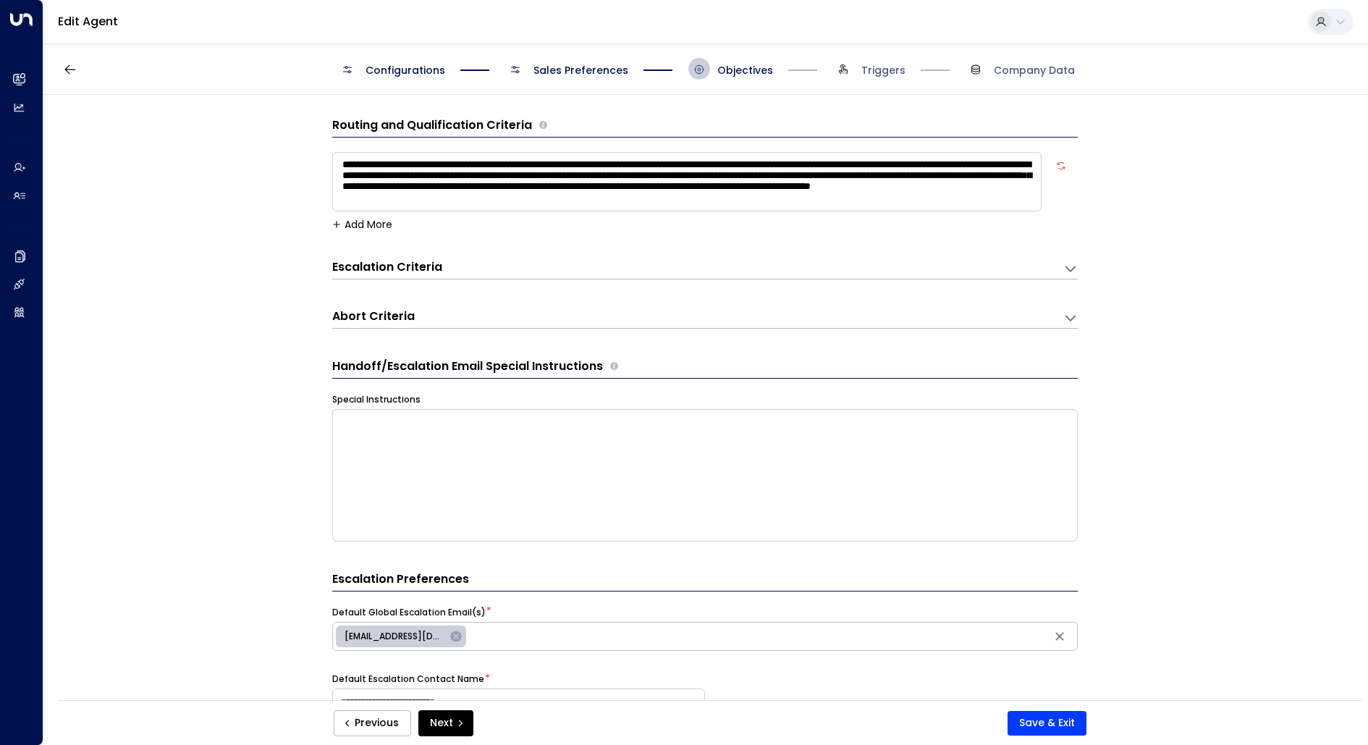
click at [617, 72] on span "Sales Preferences" at bounding box center [581, 70] width 95 height 14
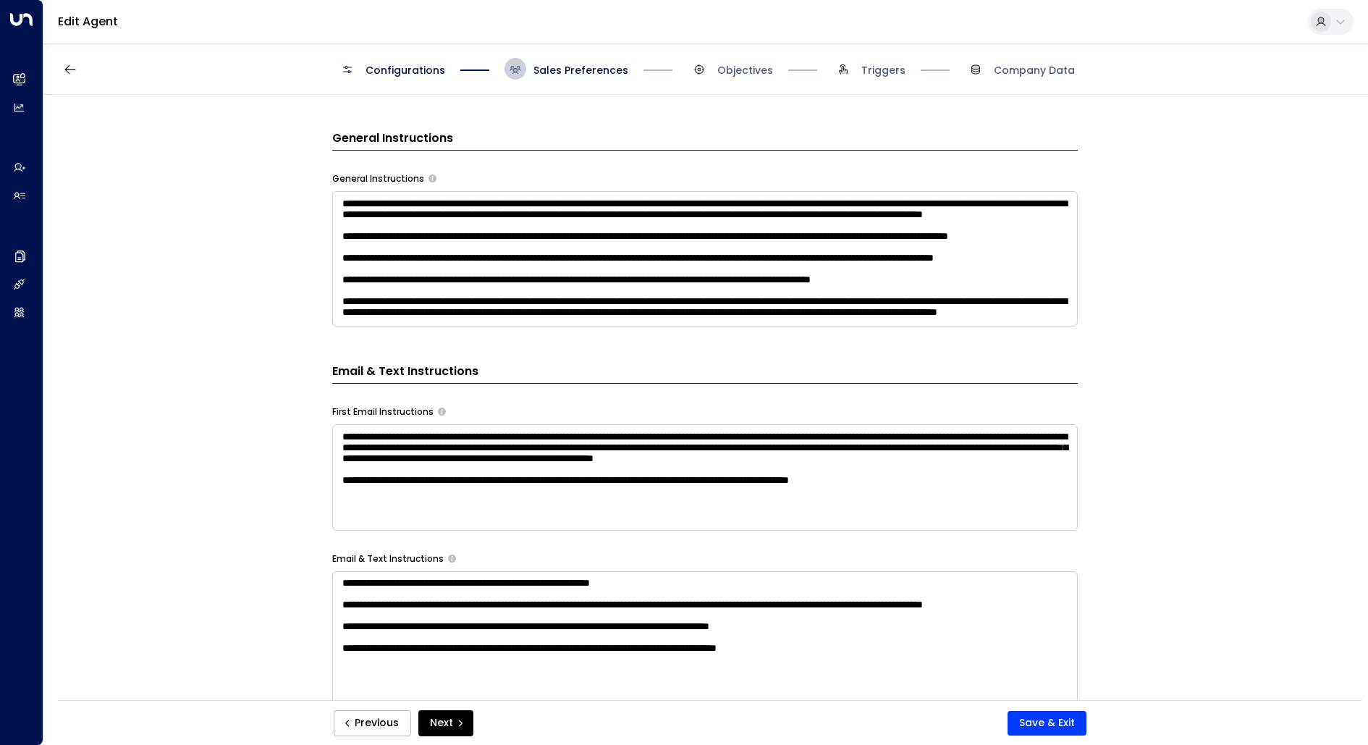
click at [898, 303] on textarea at bounding box center [705, 258] width 746 height 135
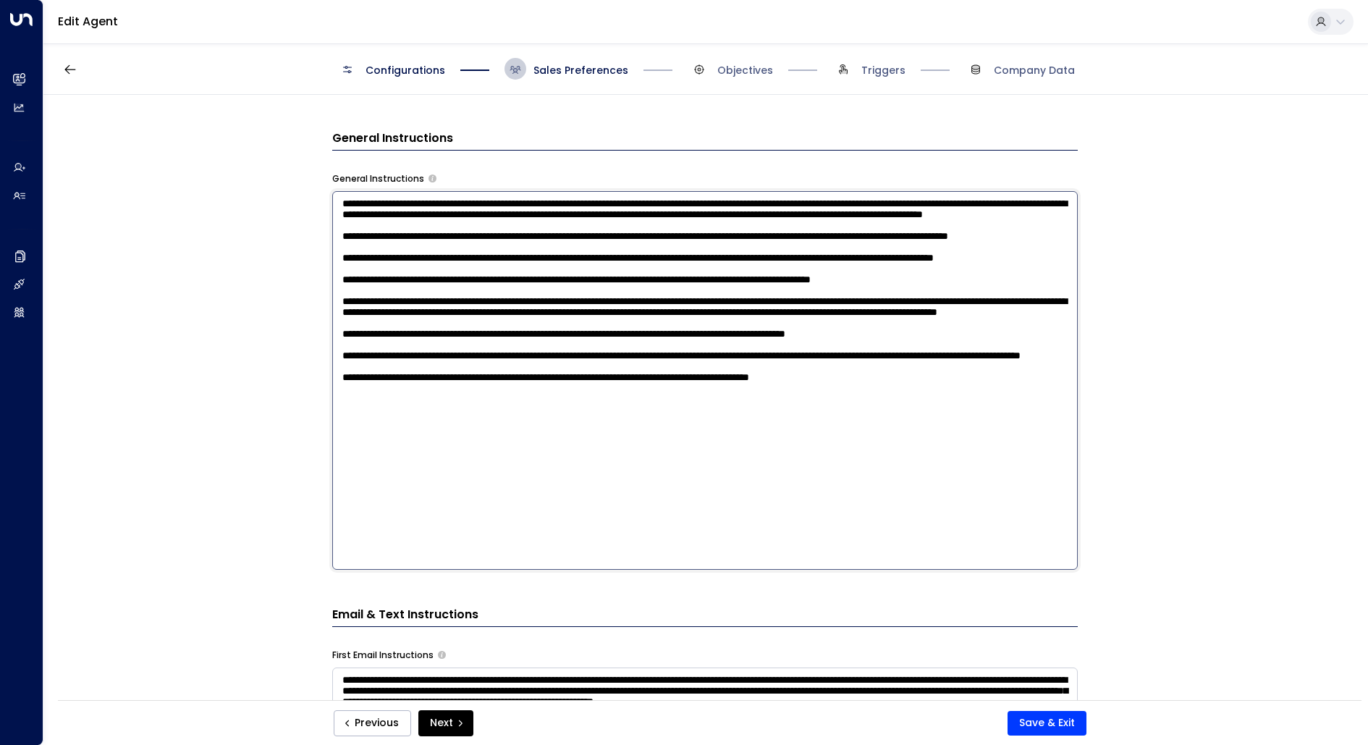
click at [864, 548] on textarea at bounding box center [705, 380] width 746 height 379
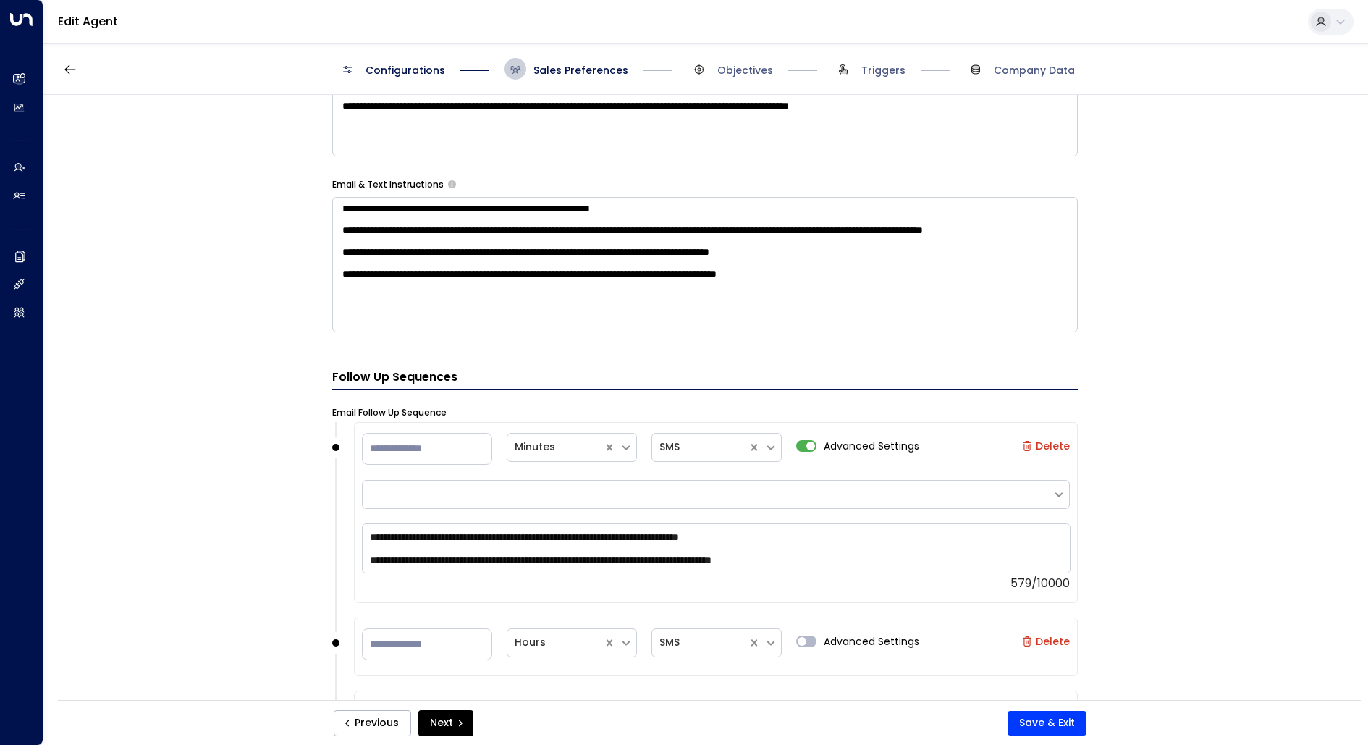
scroll to position [17, 0]
type textarea "**********"
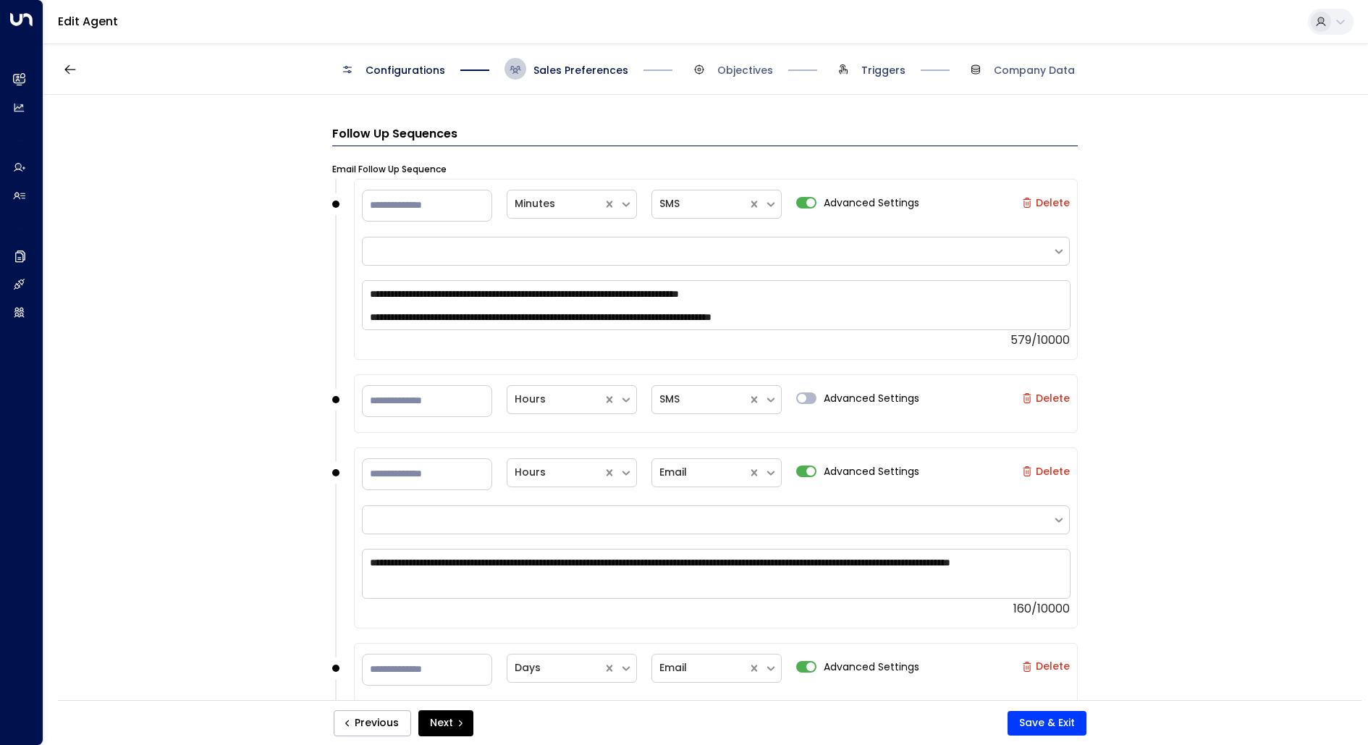
scroll to position [1046, 0]
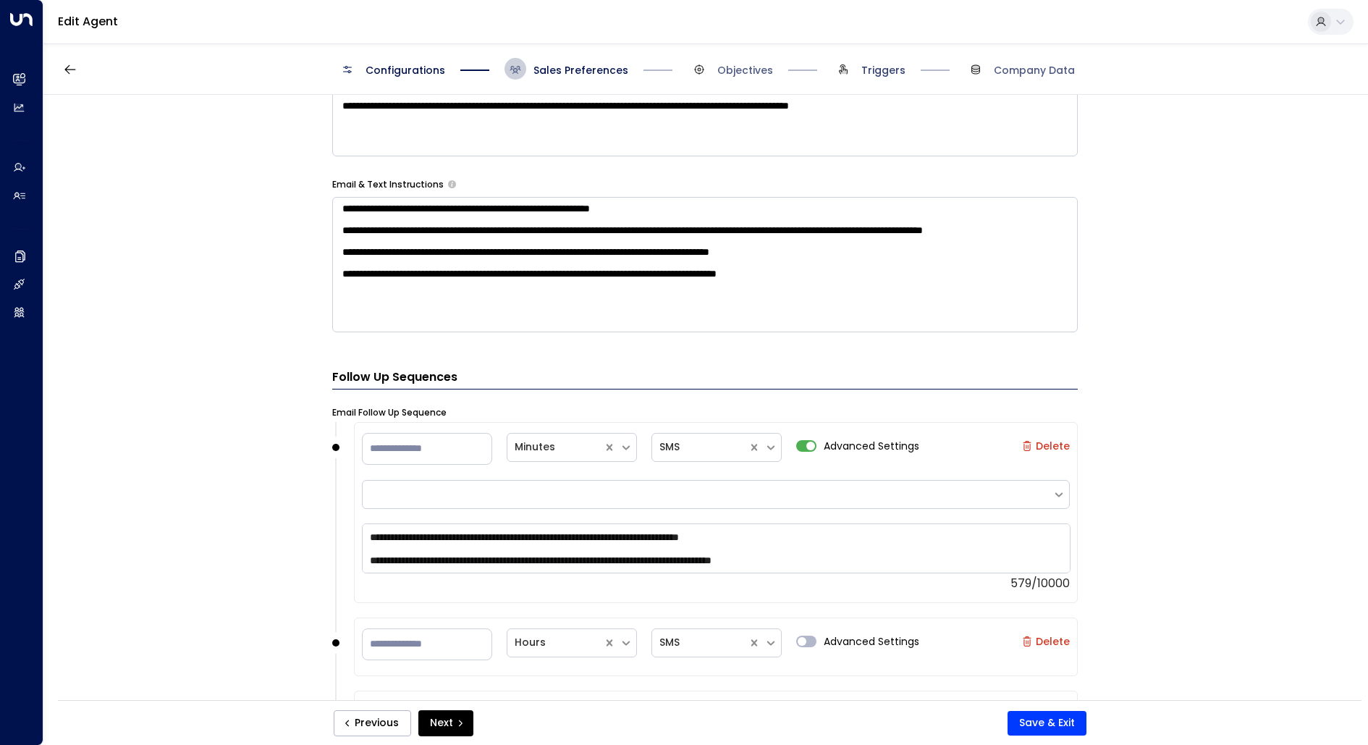
click at [881, 66] on span "Triggers" at bounding box center [884, 70] width 44 height 14
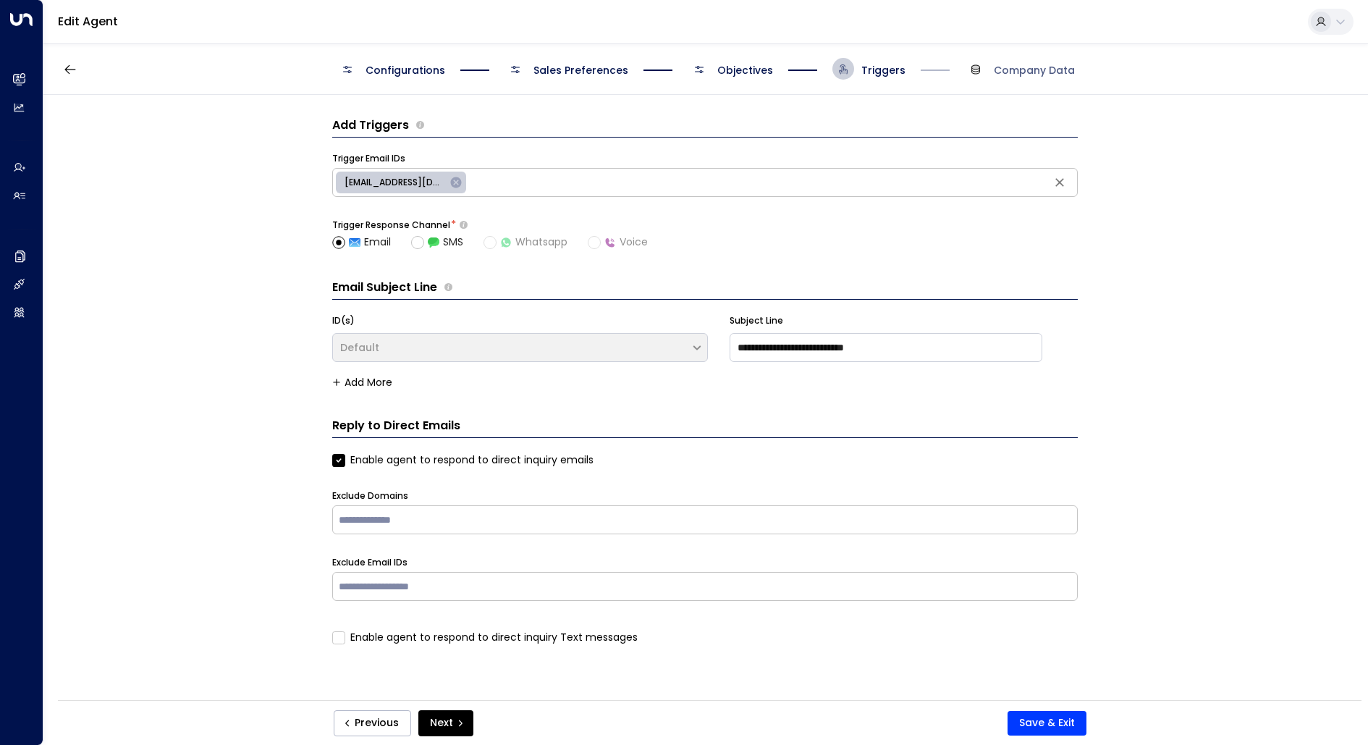
click at [587, 55] on div "Configurations Sales Preferences Objectives Triggers Company Data" at bounding box center [705, 68] width 1325 height 51
click at [405, 77] on span "Configurations" at bounding box center [391, 69] width 109 height 22
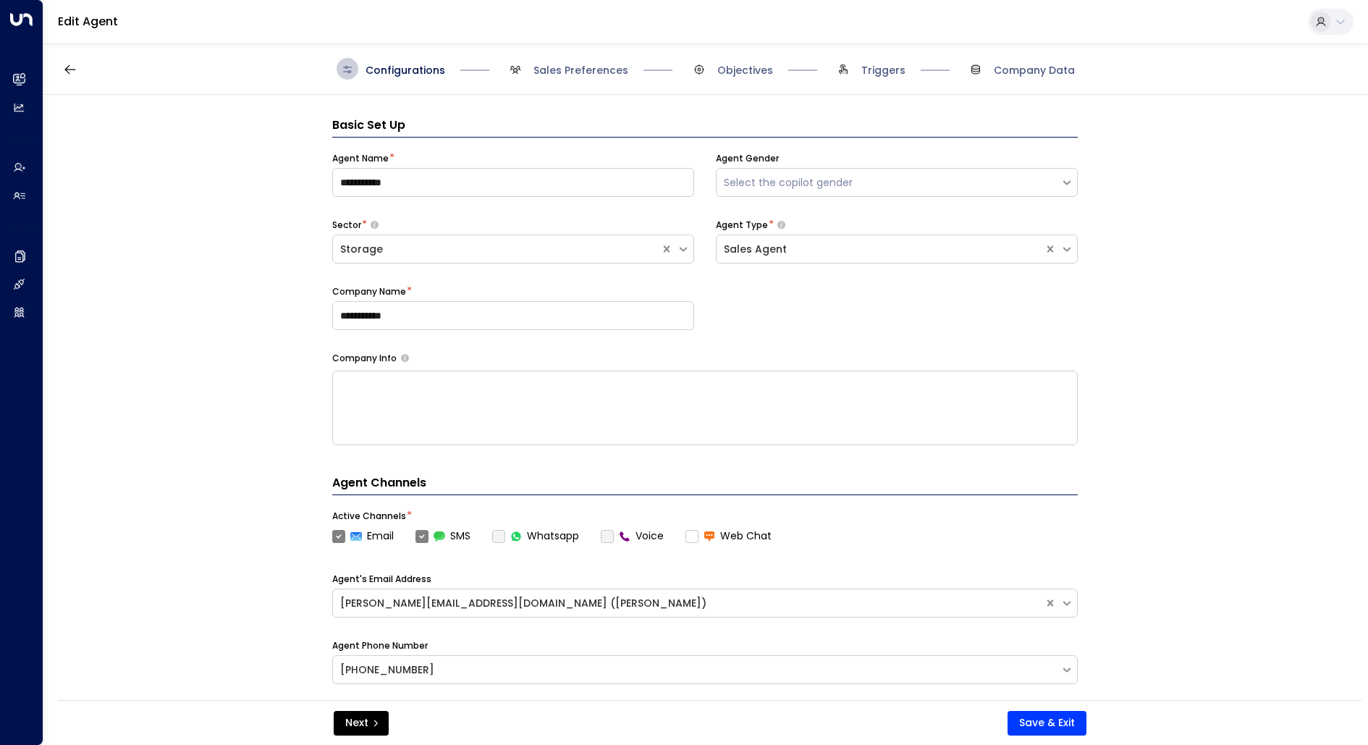
click at [587, 87] on div "Configurations Sales Preferences Objectives Triggers Company Data" at bounding box center [705, 68] width 1325 height 51
click at [589, 75] on span "Sales Preferences" at bounding box center [581, 70] width 95 height 14
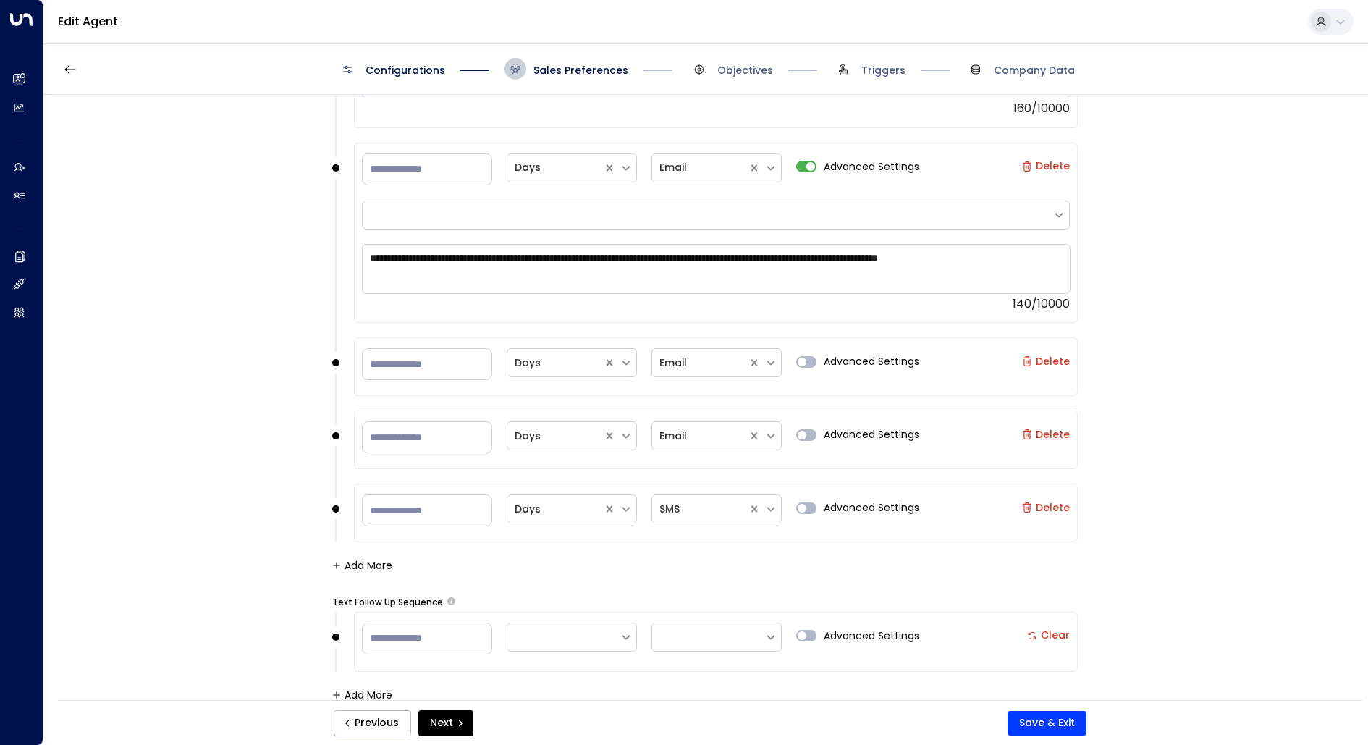
scroll to position [1796, 0]
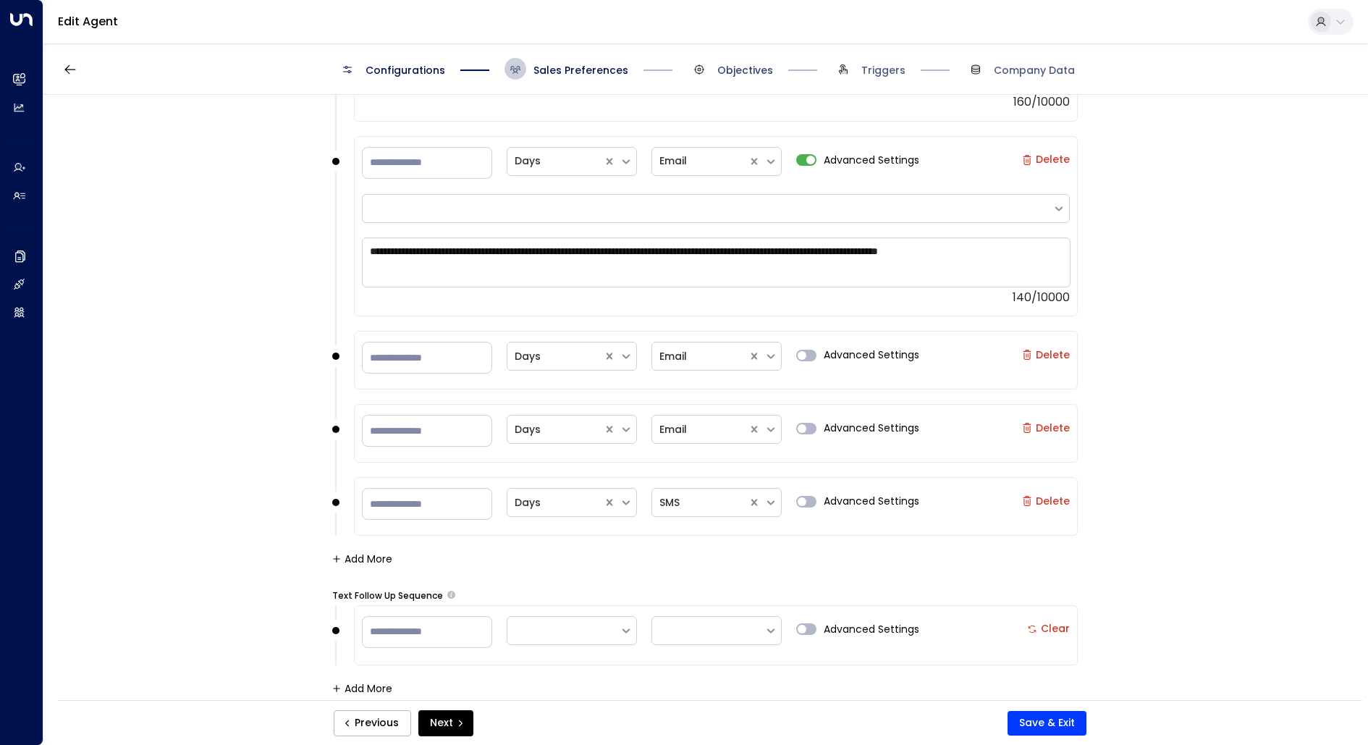
click at [725, 68] on span "Objectives" at bounding box center [745, 70] width 56 height 14
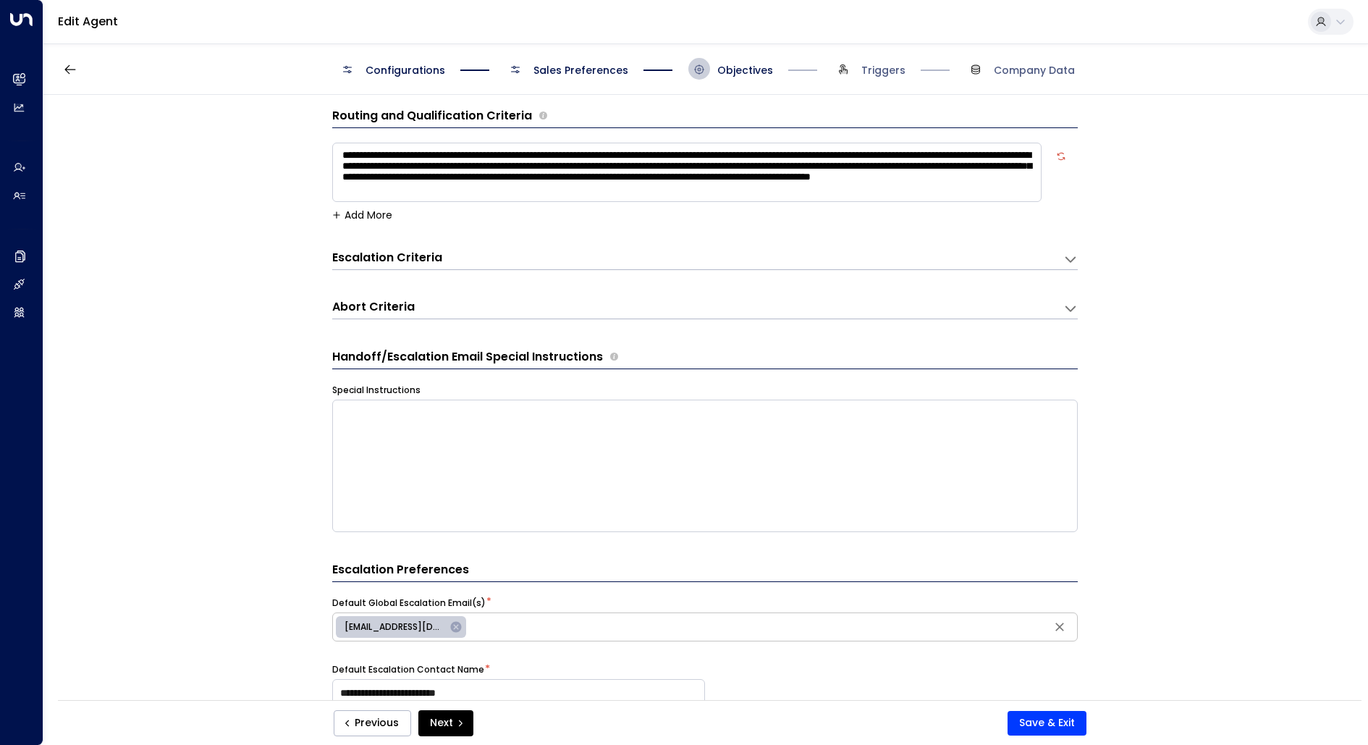
scroll to position [0, 0]
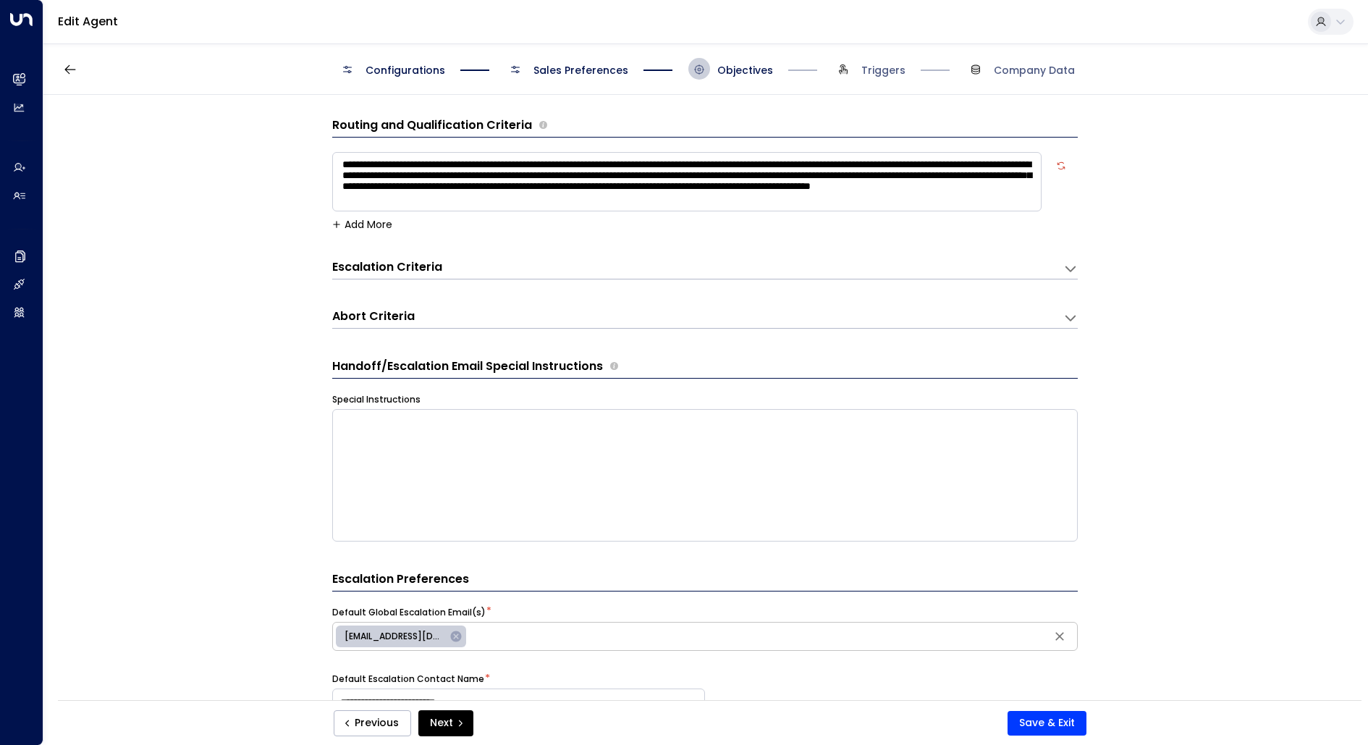
click at [484, 274] on div "Escalation Criteria Reset" at bounding box center [690, 267] width 717 height 17
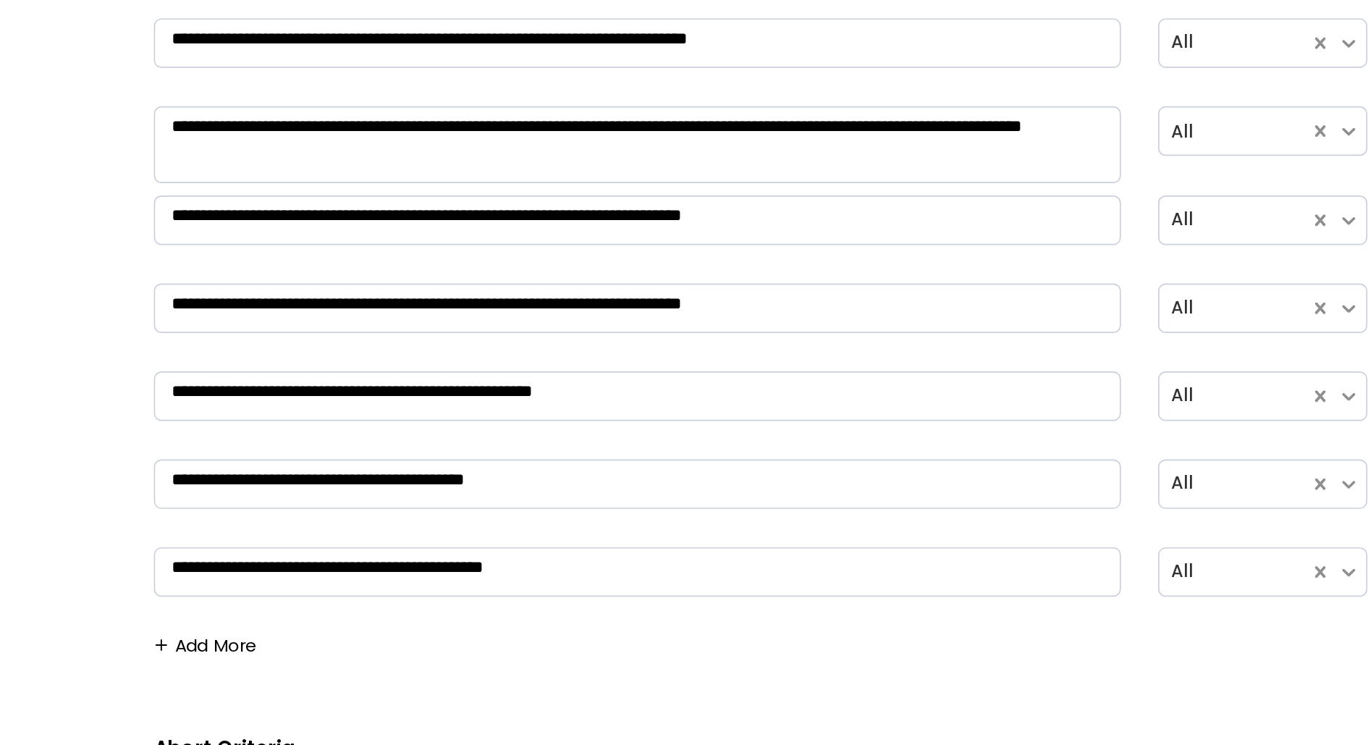
scroll to position [275, 0]
click at [373, 507] on button "Add More" at bounding box center [362, 511] width 60 height 12
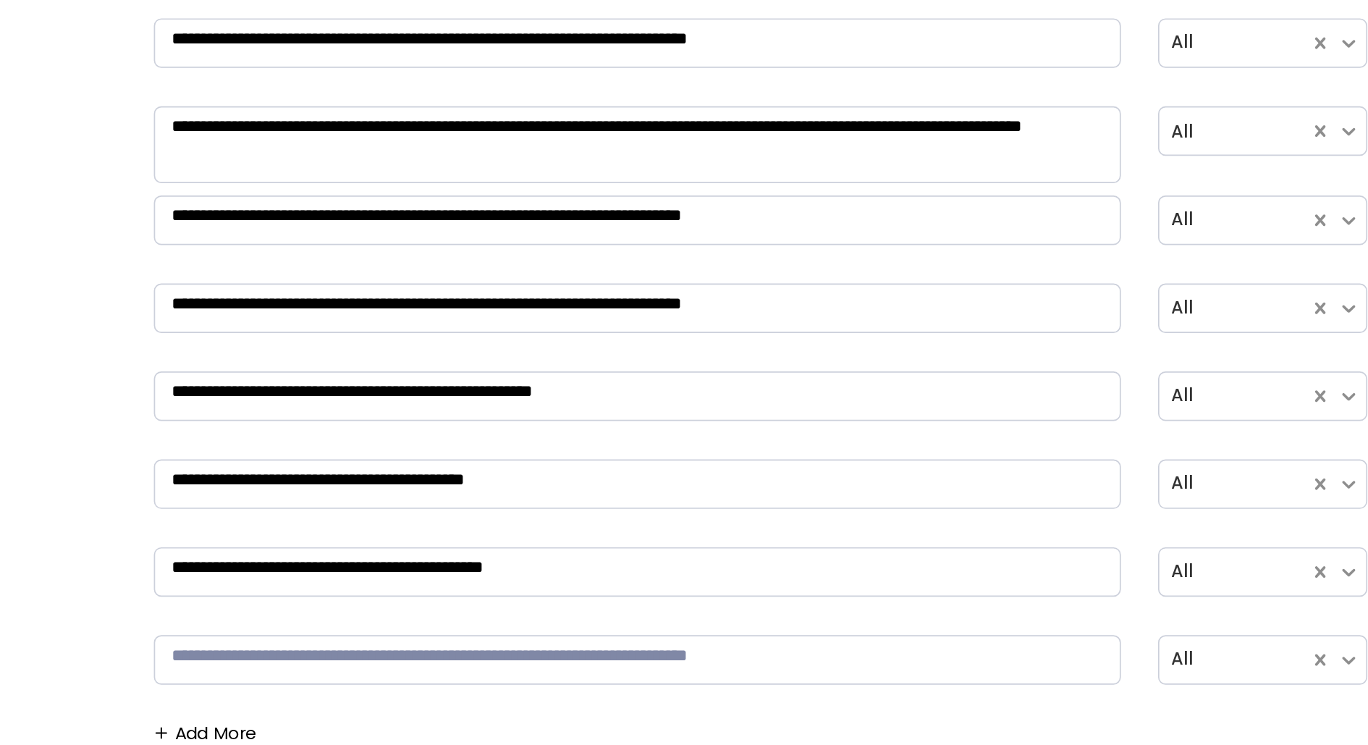
click at [407, 514] on textarea at bounding box center [614, 519] width 565 height 29
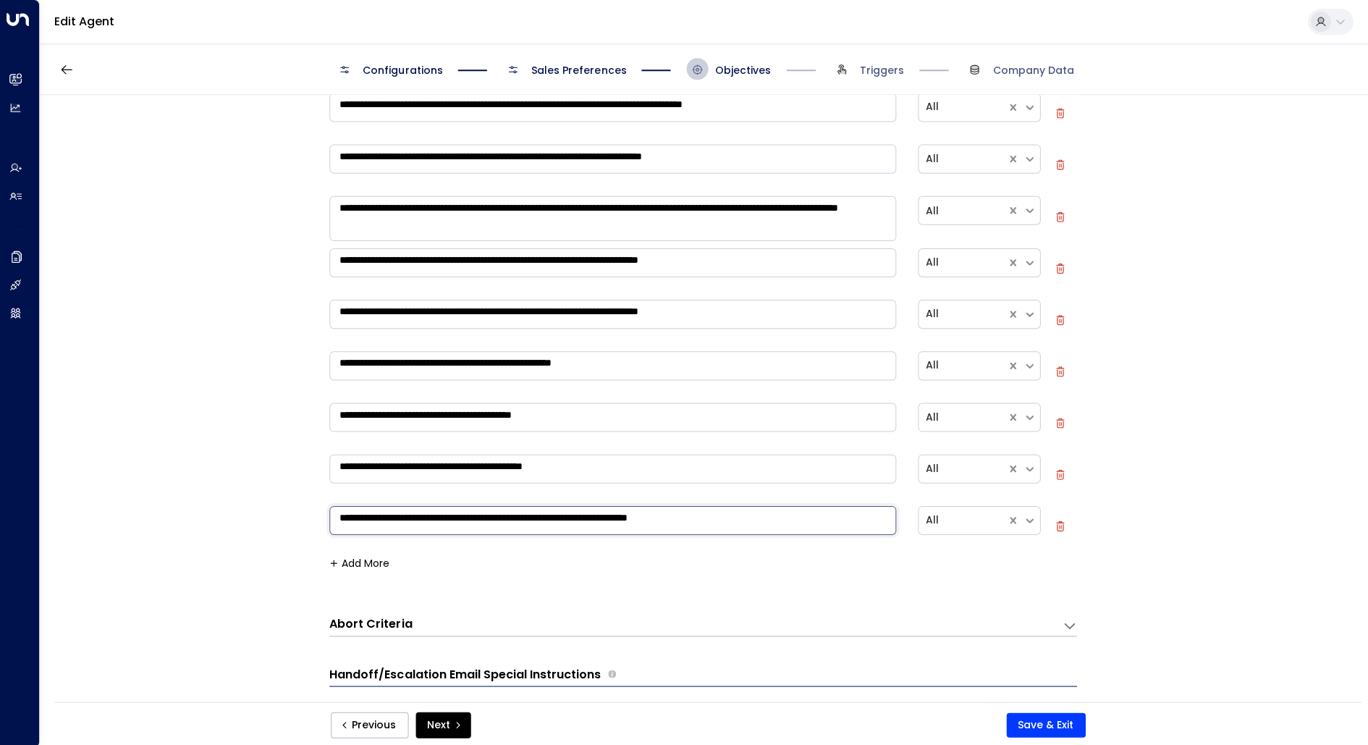
scroll to position [0, 0]
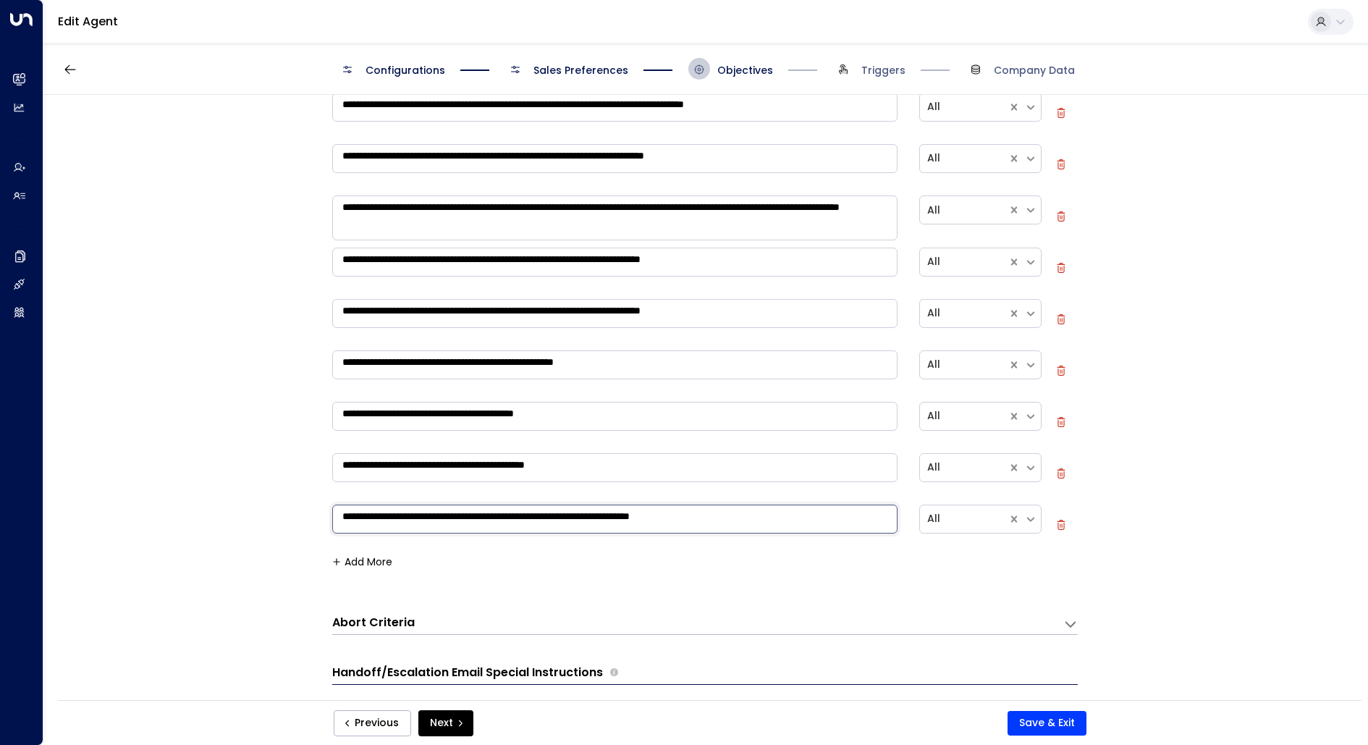
type textarea "**********"
click at [565, 65] on span "Sales Preferences" at bounding box center [581, 70] width 95 height 14
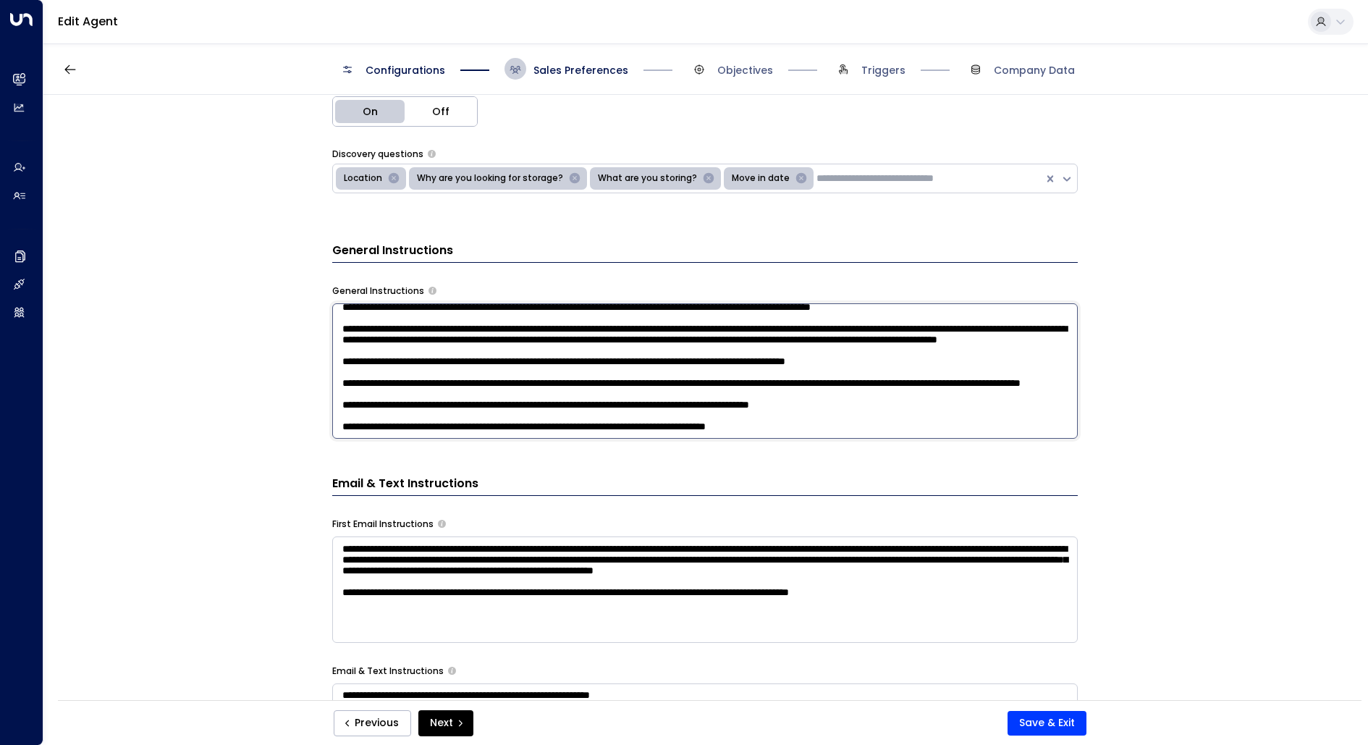
scroll to position [4, 0]
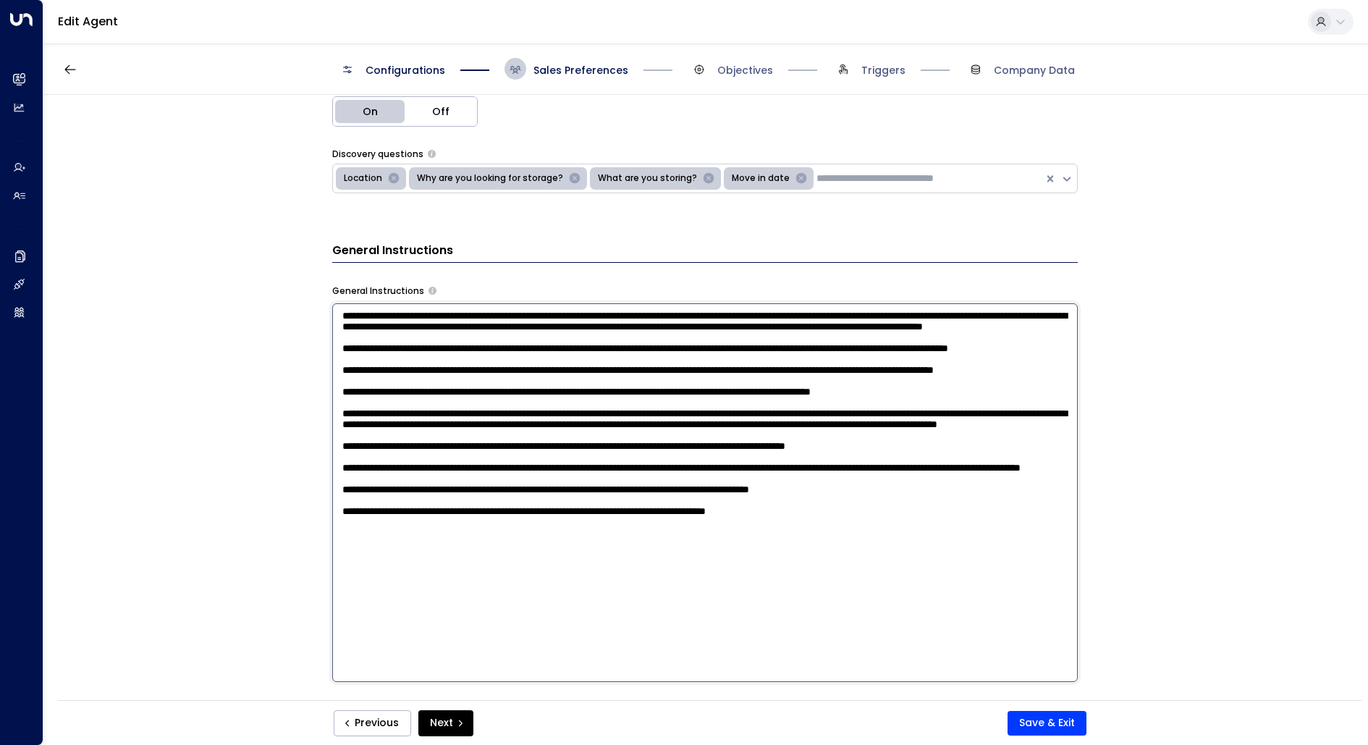
drag, startPoint x: 425, startPoint y: 429, endPoint x: 494, endPoint y: 429, distance: 69.5
click at [494, 429] on textarea at bounding box center [705, 492] width 746 height 379
drag, startPoint x: 381, startPoint y: 663, endPoint x: 714, endPoint y: 663, distance: 333.0
click at [714, 663] on textarea at bounding box center [705, 492] width 746 height 379
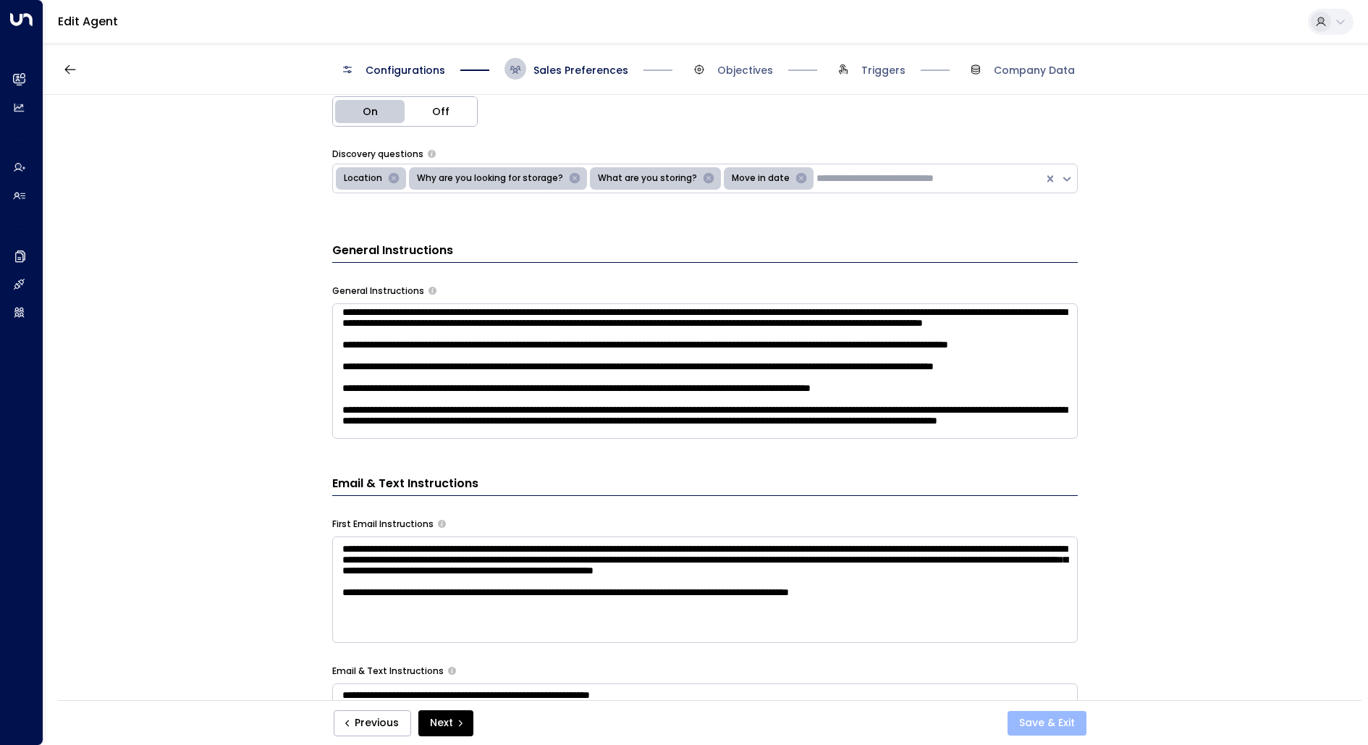
click at [1067, 724] on button "Save & Exit" at bounding box center [1047, 723] width 79 height 25
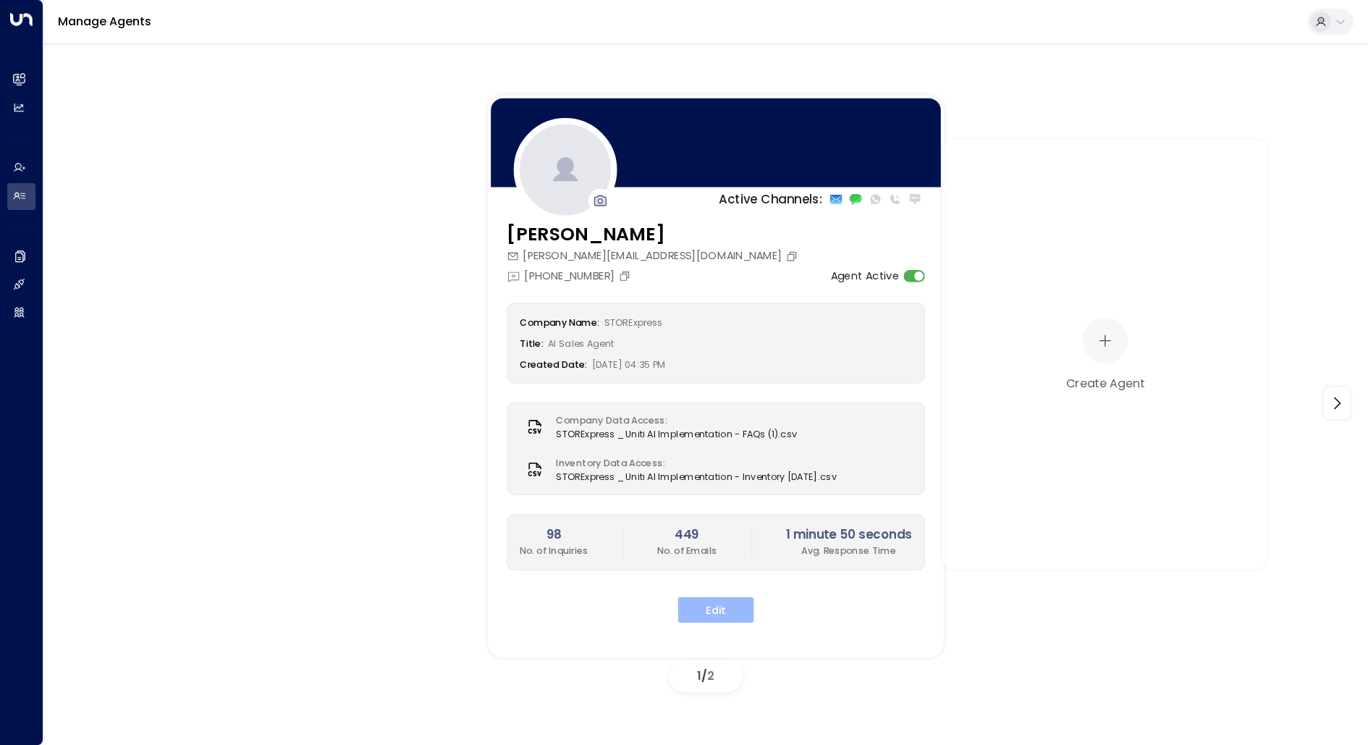
click at [704, 601] on button "Edit" at bounding box center [716, 610] width 76 height 26
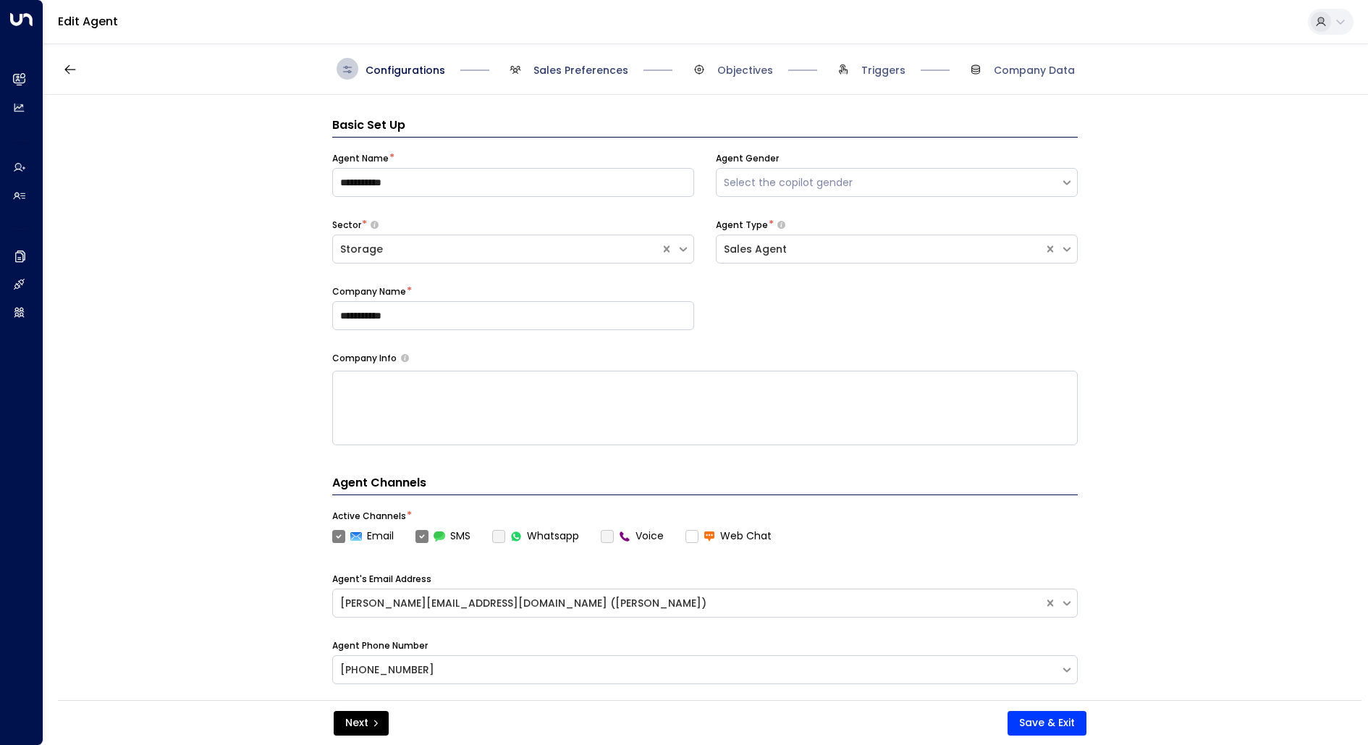
click at [585, 71] on span "Sales Preferences" at bounding box center [581, 70] width 95 height 14
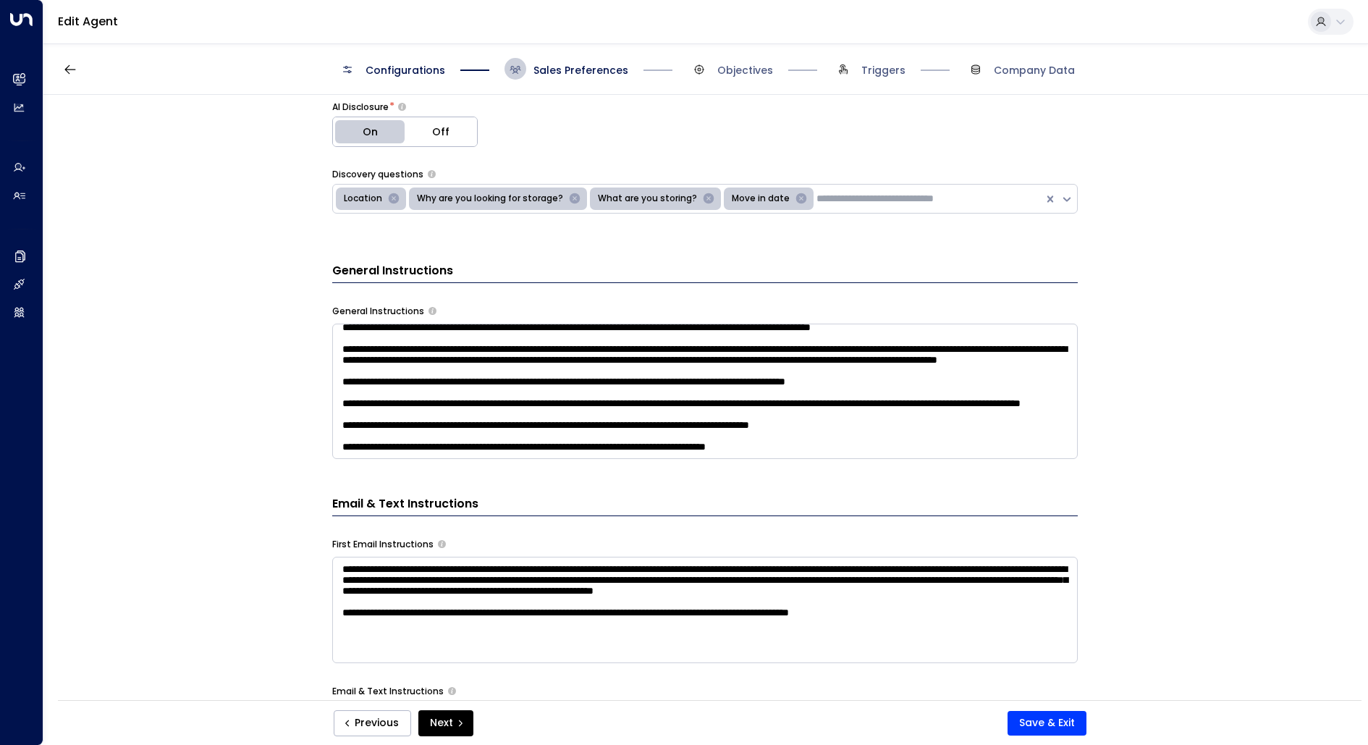
scroll to position [247, 0]
click at [853, 447] on textarea at bounding box center [705, 391] width 746 height 135
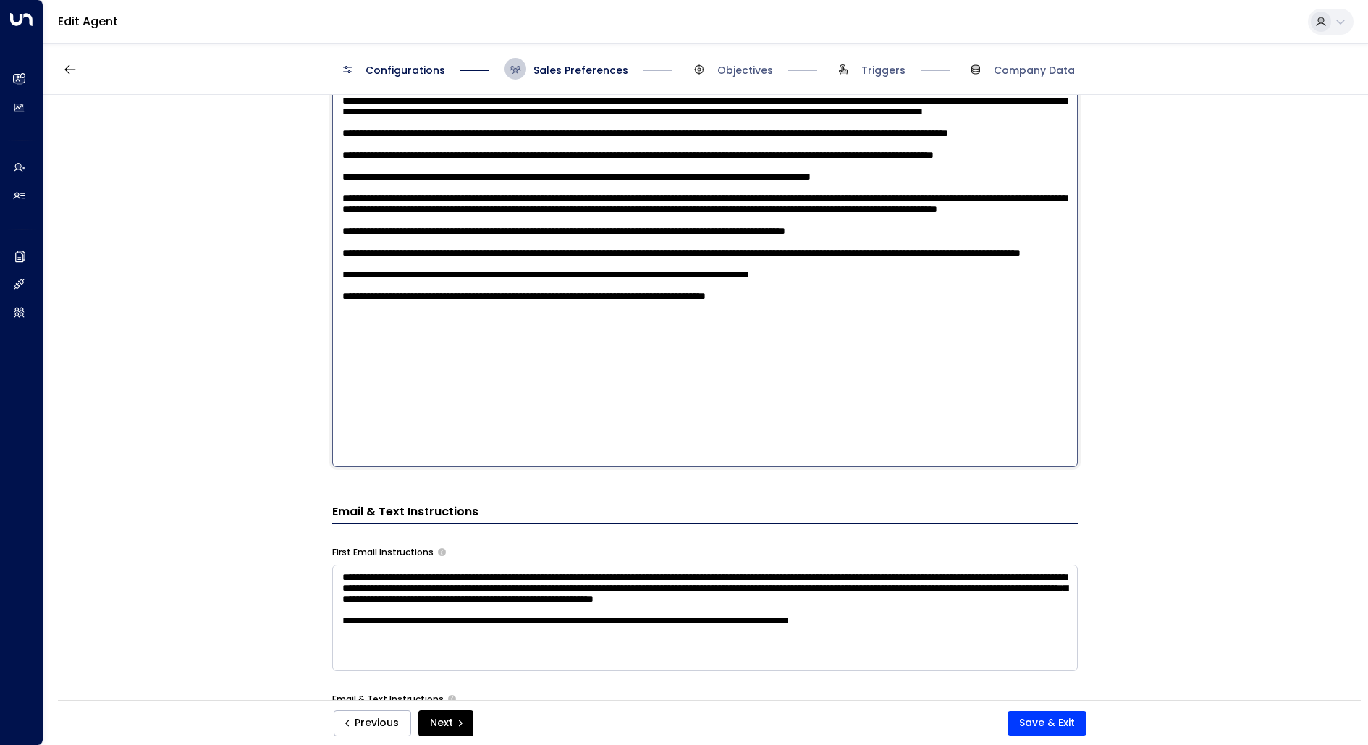
scroll to position [820, 0]
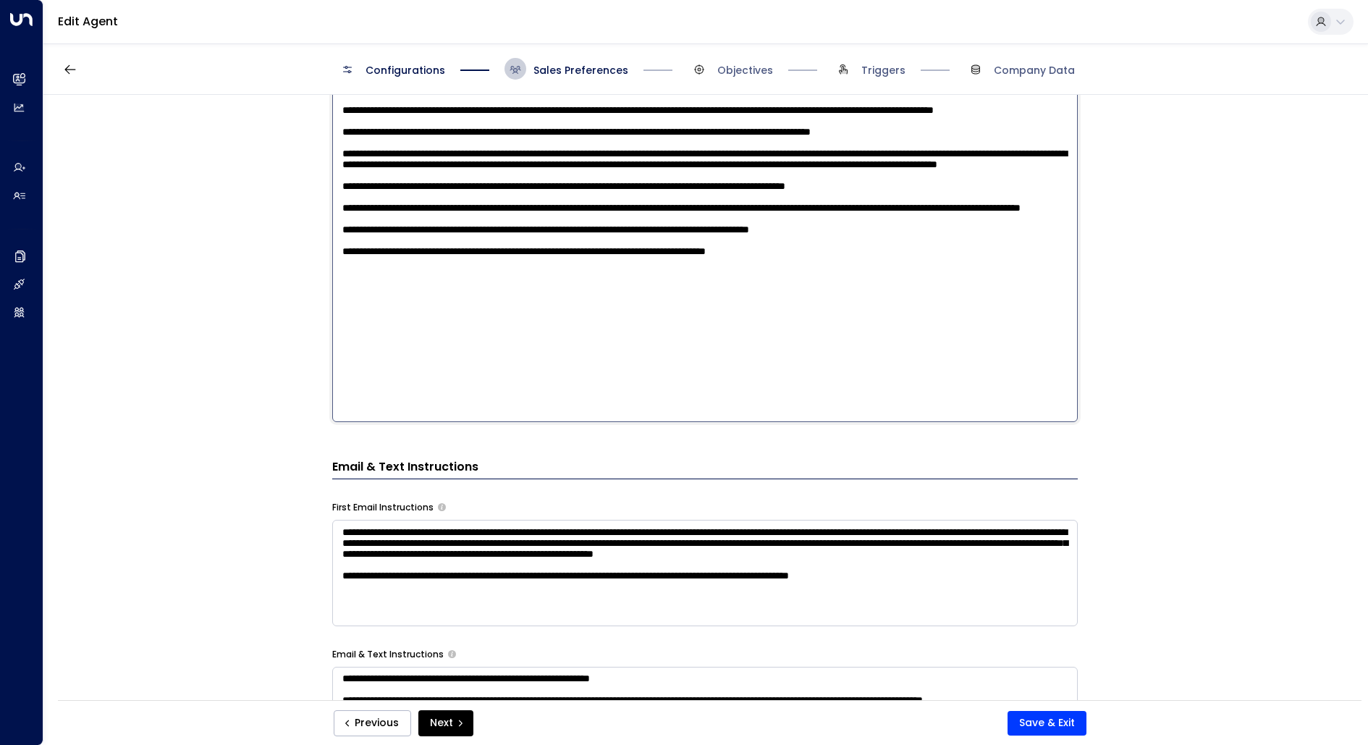
click at [844, 398] on textarea at bounding box center [705, 232] width 746 height 379
click at [878, 415] on textarea at bounding box center [705, 232] width 746 height 379
click at [1025, 412] on textarea at bounding box center [705, 232] width 746 height 379
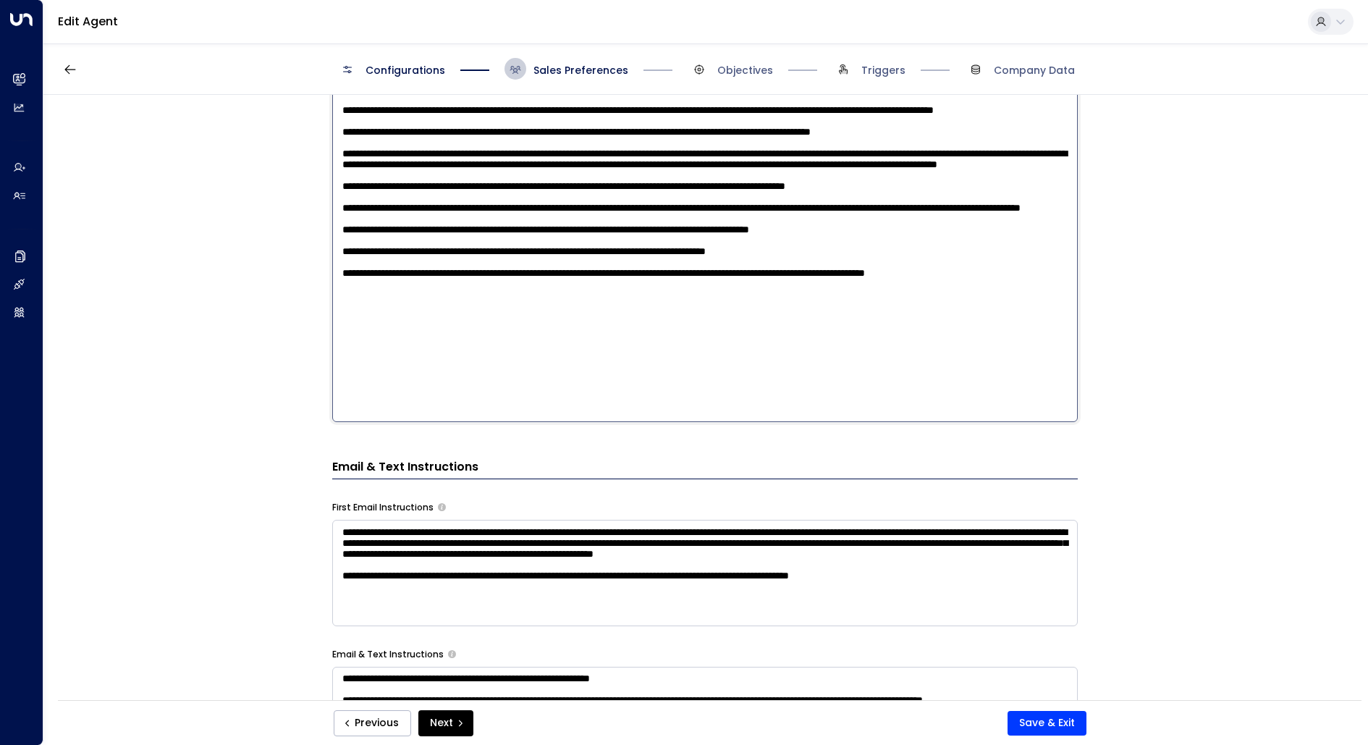
scroll to position [828, 0]
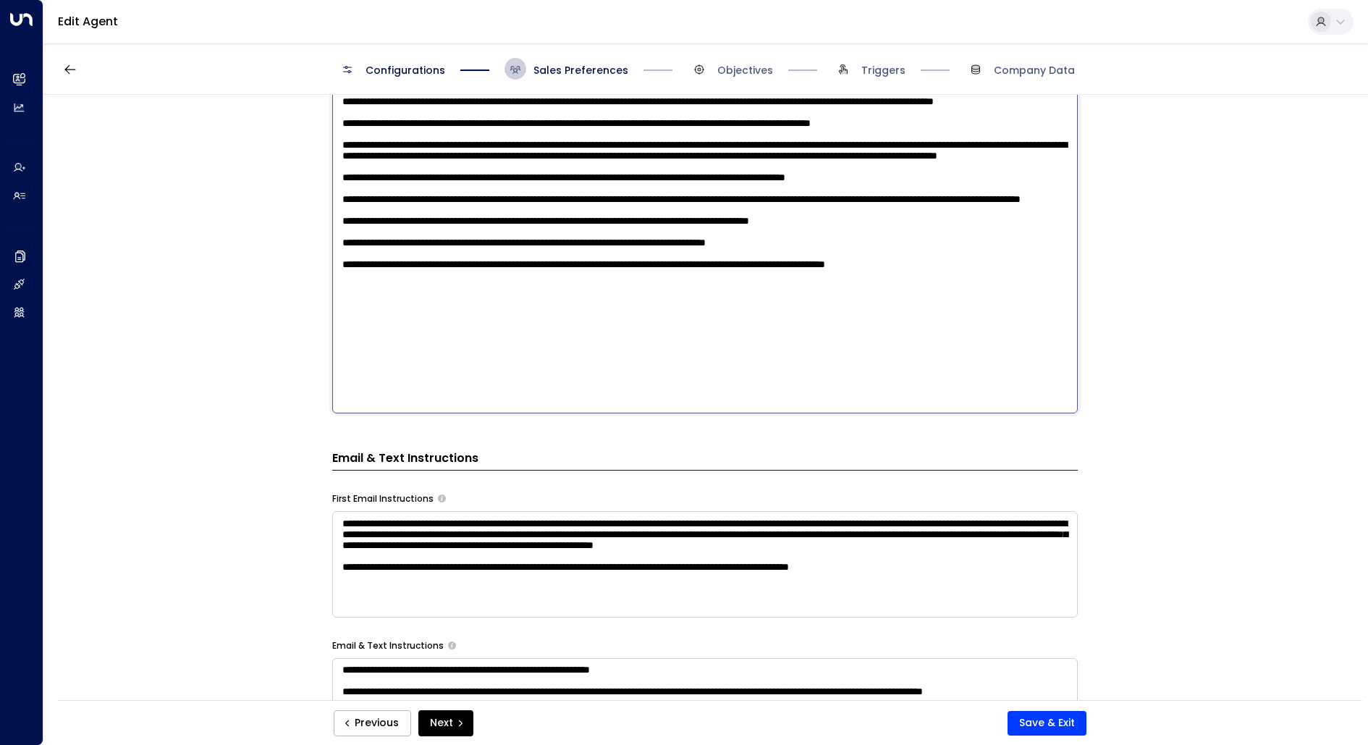
click at [450, 395] on textarea at bounding box center [705, 224] width 746 height 379
type textarea "**********"
click at [1044, 723] on button "Save & Exit" at bounding box center [1047, 723] width 79 height 25
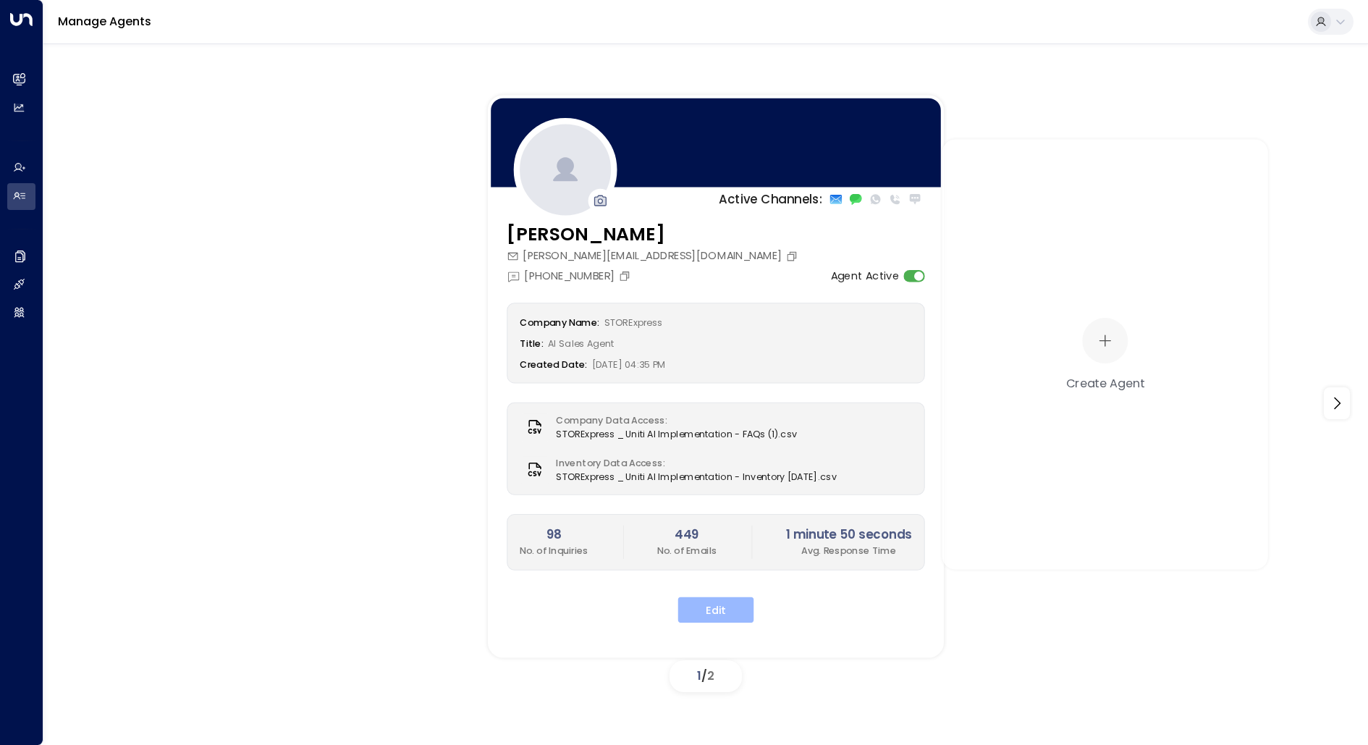
click at [705, 612] on button "Edit" at bounding box center [716, 610] width 76 height 26
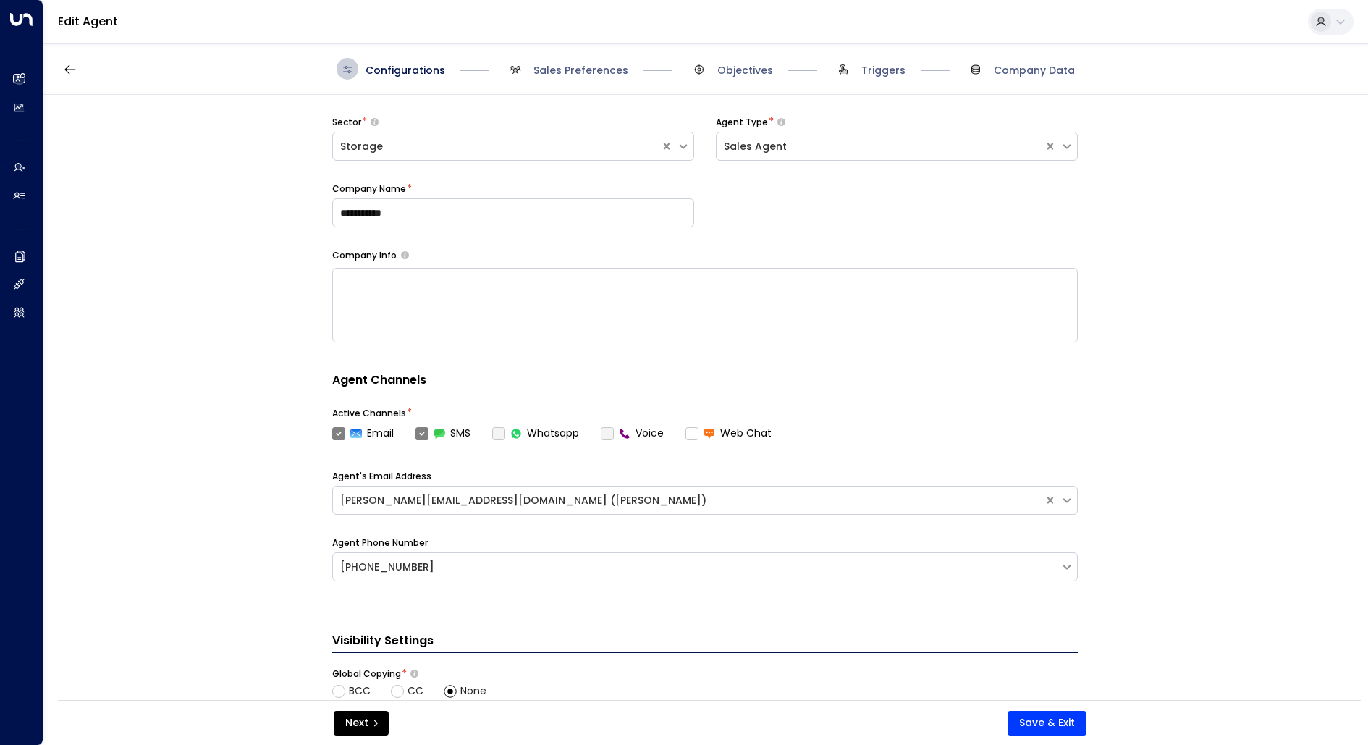
scroll to position [382, 0]
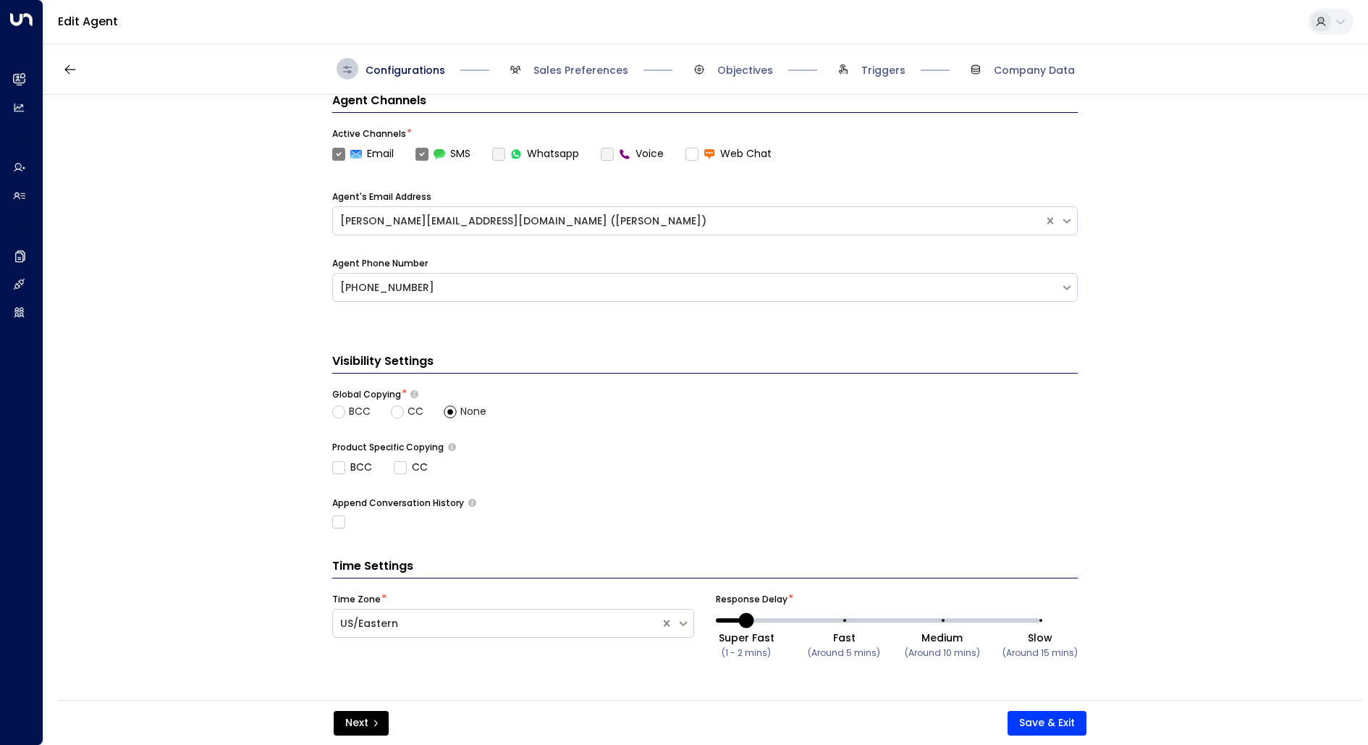
click at [576, 80] on div "Configurations Sales Preferences Objectives Triggers Company Data" at bounding box center [705, 68] width 1325 height 51
click at [576, 69] on span "Sales Preferences" at bounding box center [581, 70] width 95 height 14
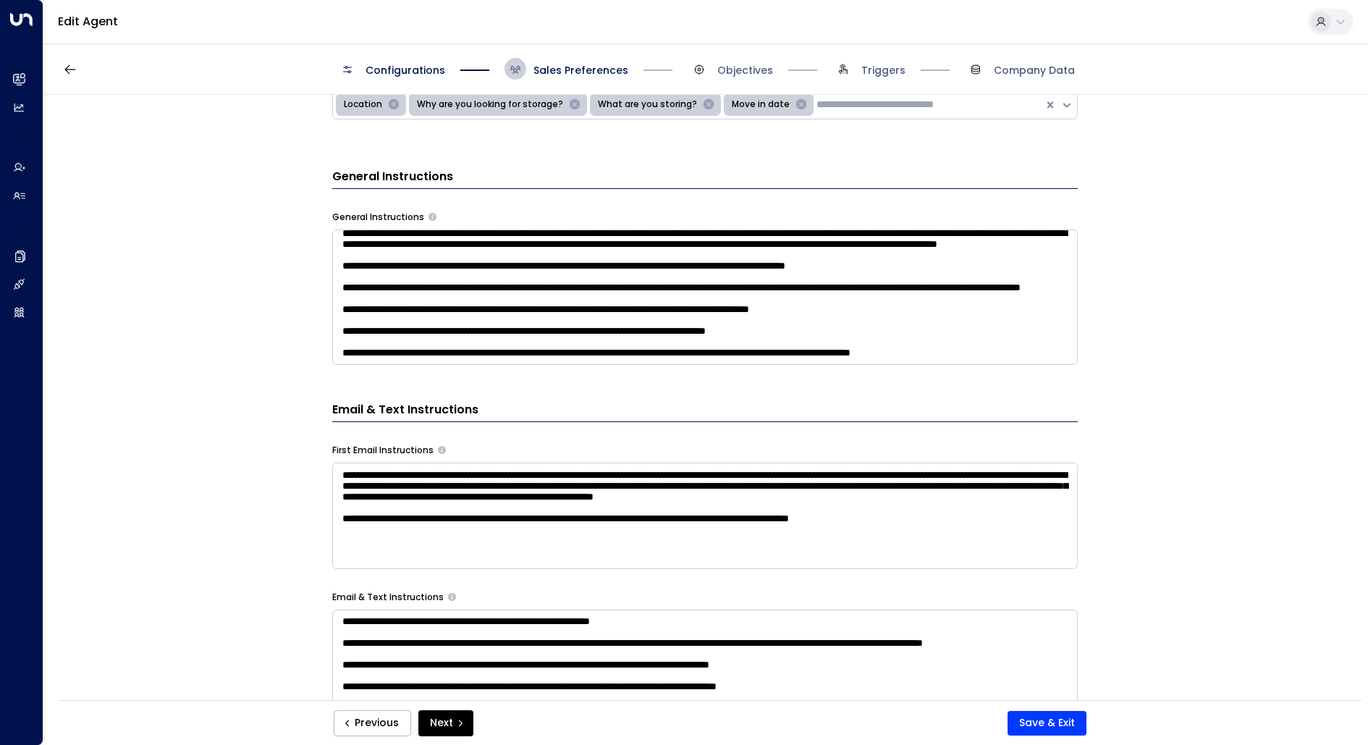
scroll to position [641, 0]
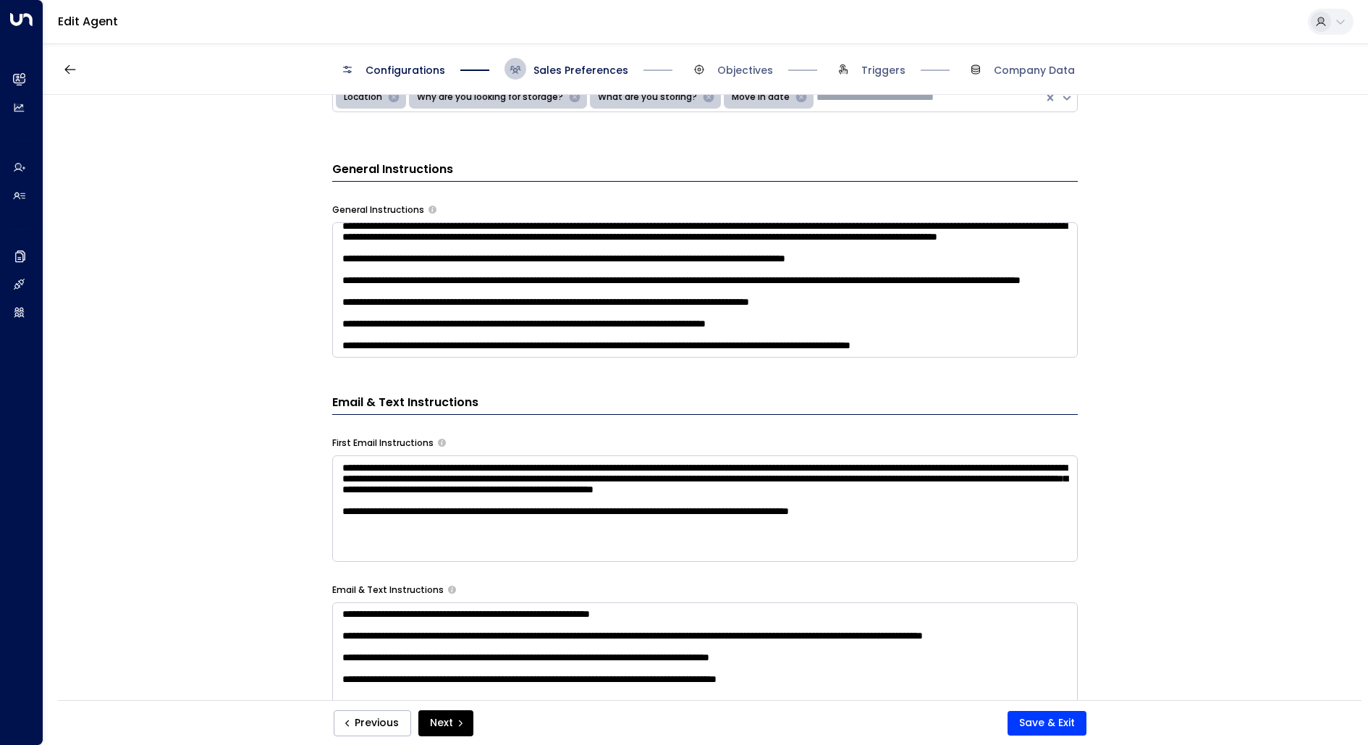
click at [1045, 319] on textarea at bounding box center [705, 289] width 746 height 135
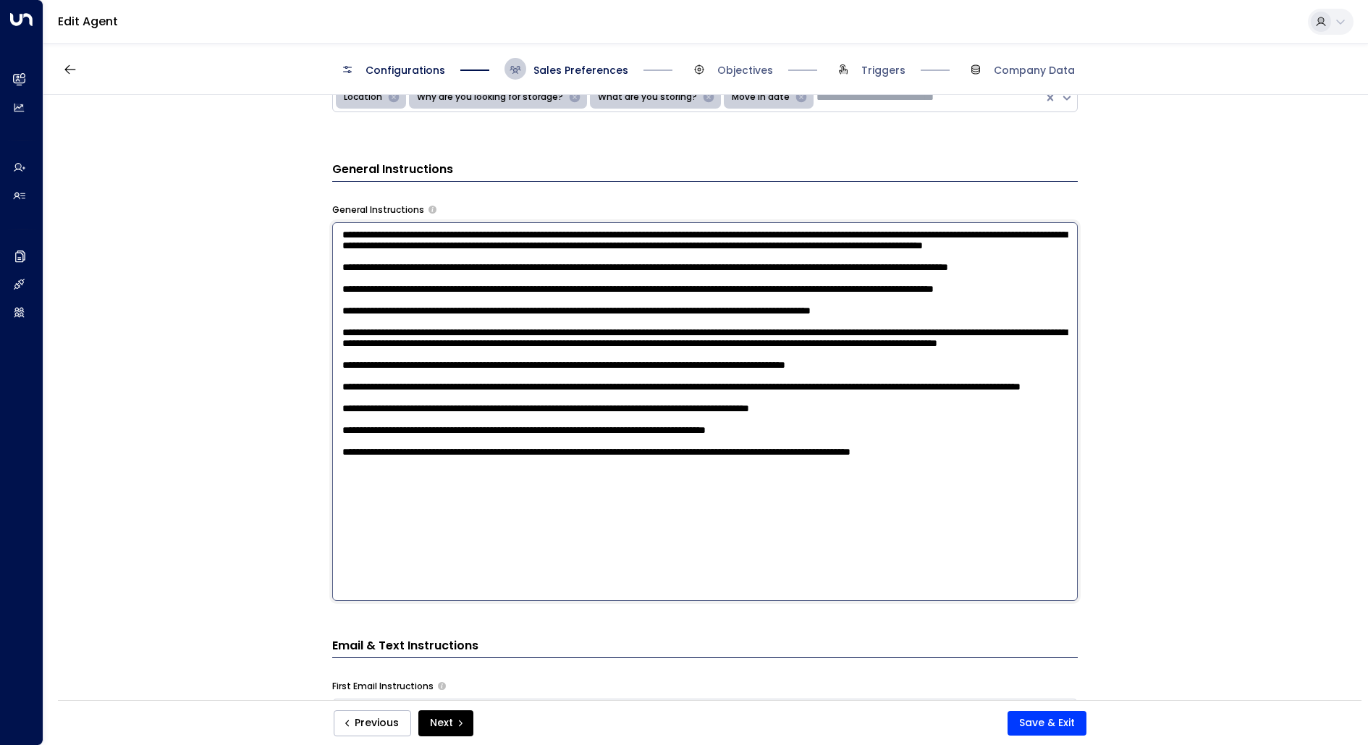
click at [1036, 578] on textarea at bounding box center [705, 411] width 746 height 379
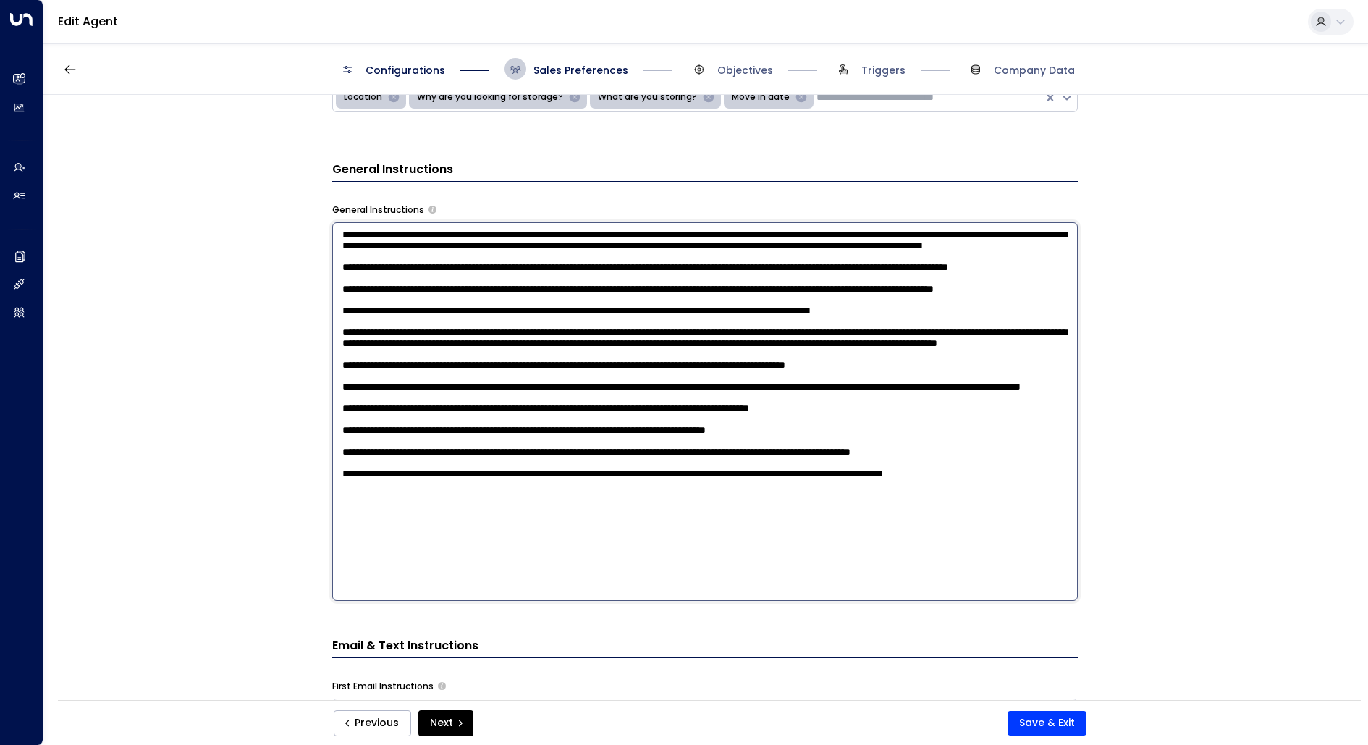
scroll to position [74, 0]
type textarea "**********"
click at [1071, 717] on button "Save & Exit" at bounding box center [1047, 723] width 79 height 25
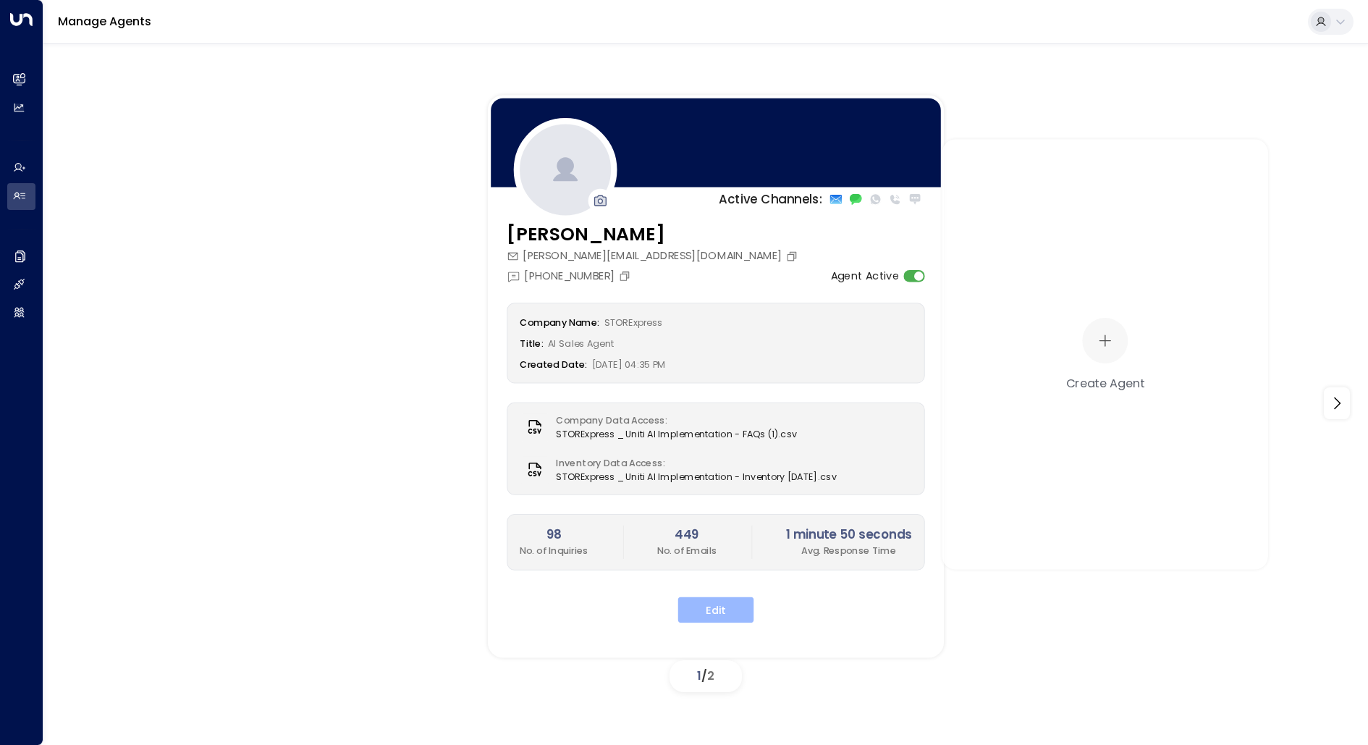
click at [725, 597] on button "Edit" at bounding box center [716, 610] width 76 height 26
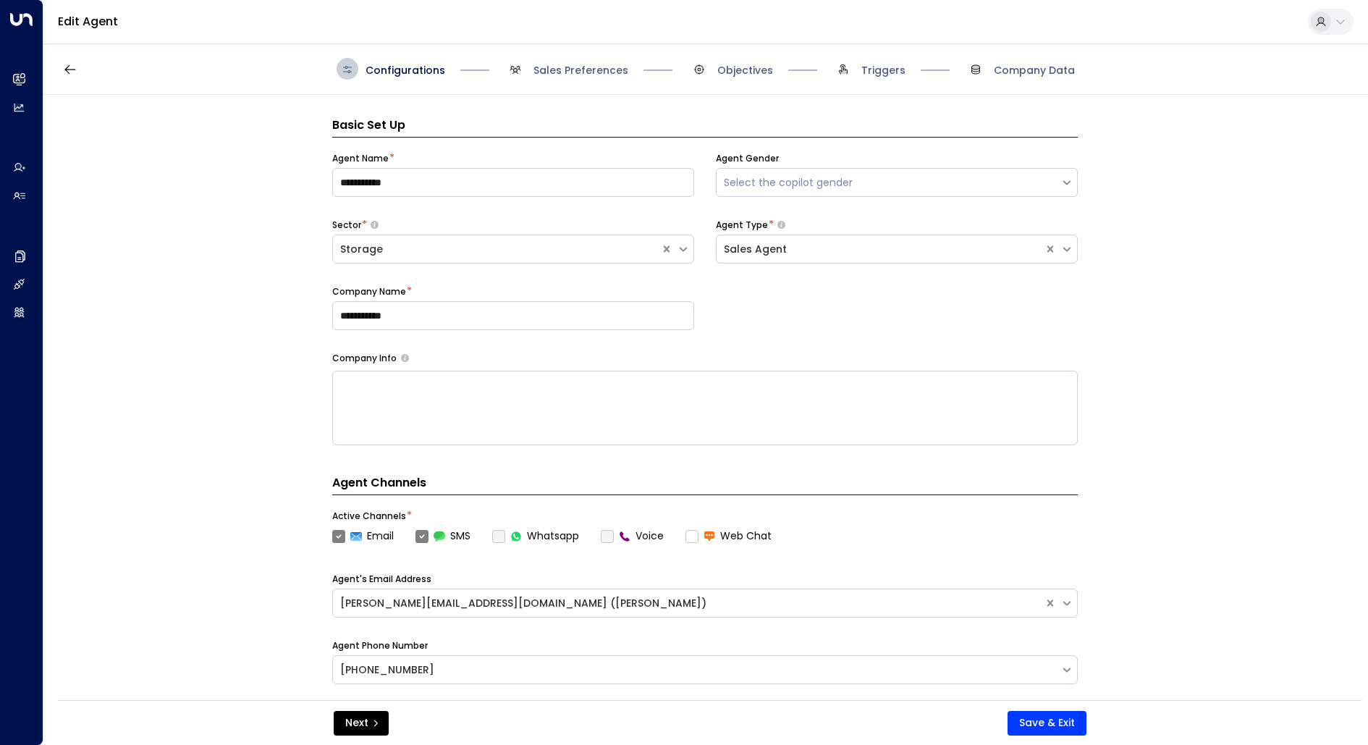
click at [605, 77] on span "Sales Preferences" at bounding box center [567, 69] width 124 height 22
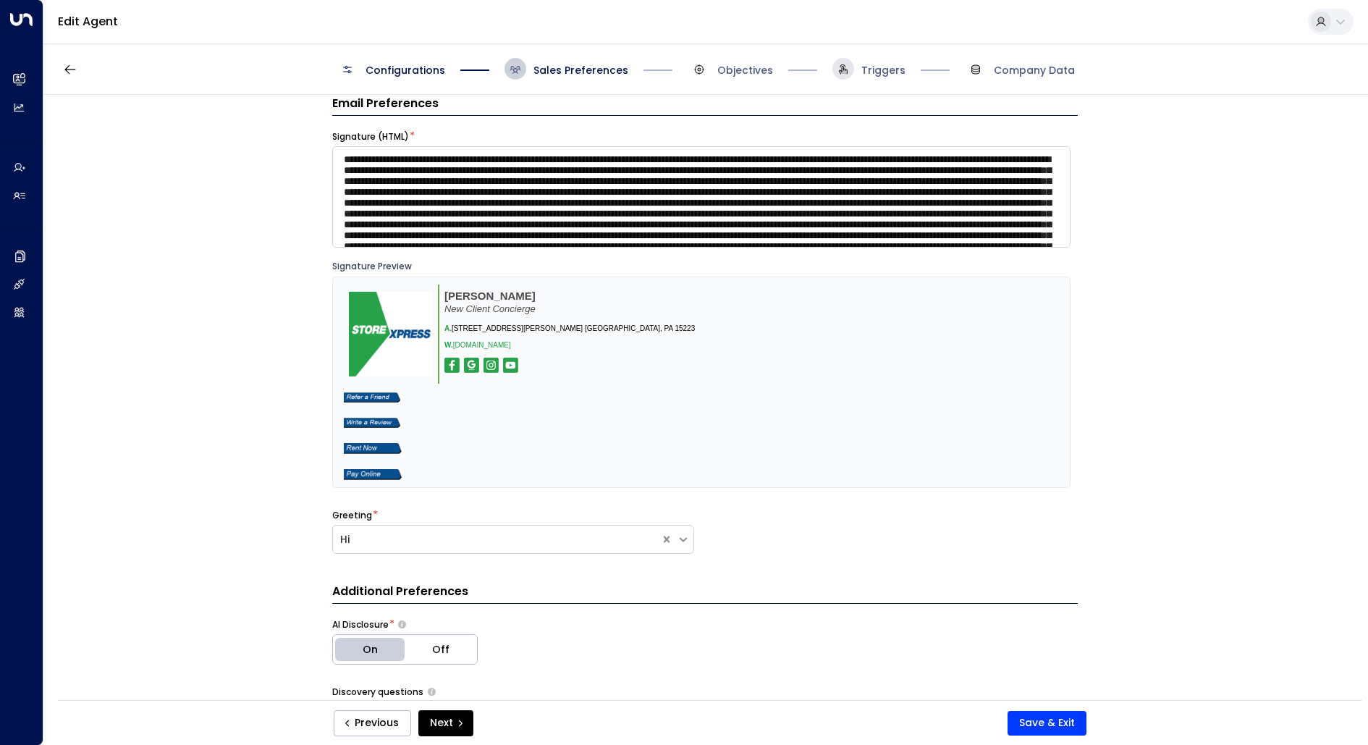
click at [837, 67] on span at bounding box center [844, 69] width 22 height 22
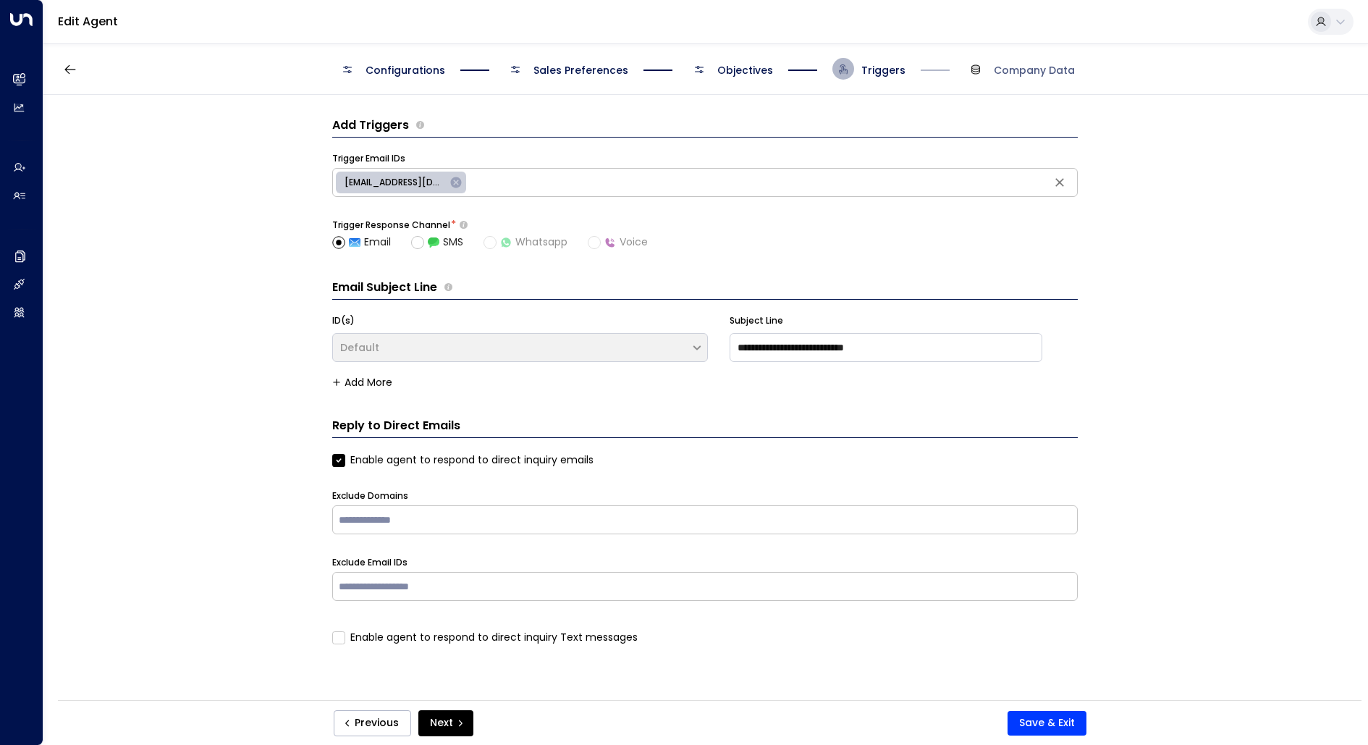
scroll to position [0, 0]
click at [594, 71] on span "Sales Preferences" at bounding box center [581, 70] width 95 height 14
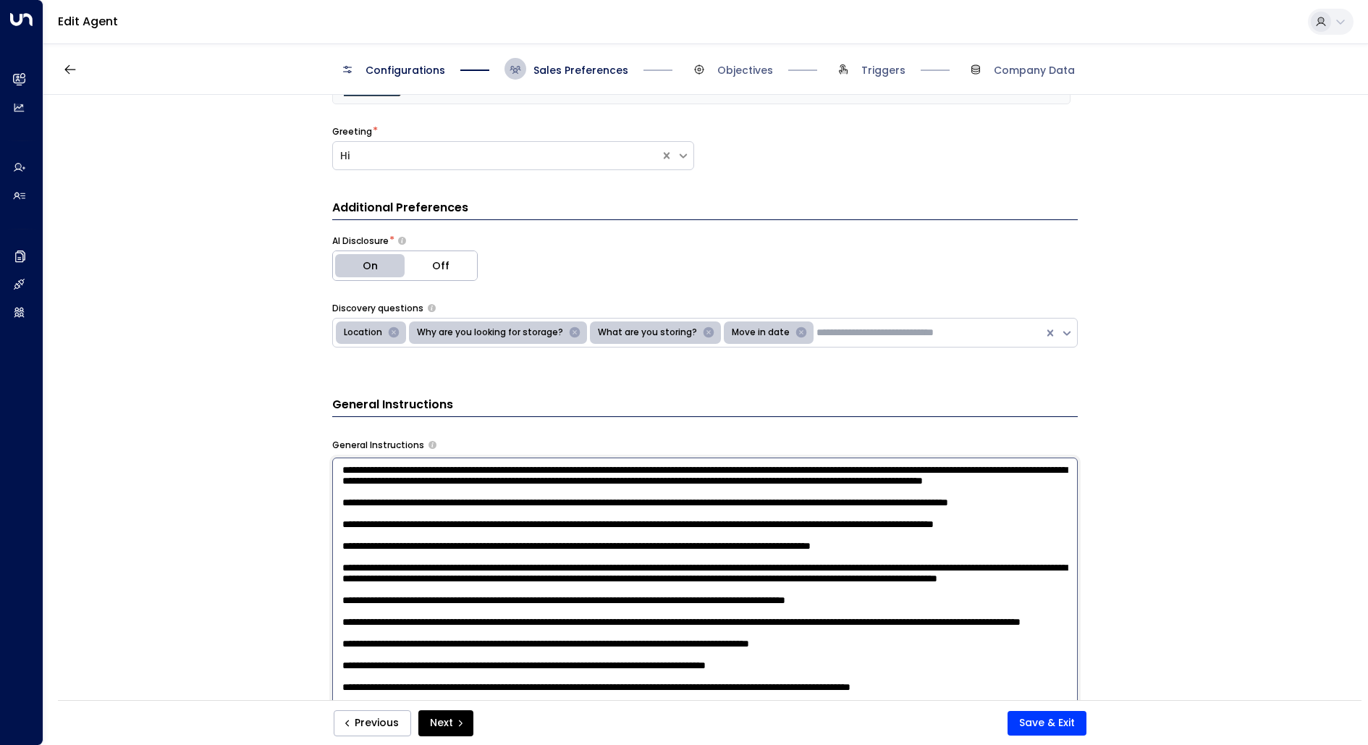
scroll to position [80, 0]
click at [674, 567] on textarea at bounding box center [705, 647] width 746 height 379
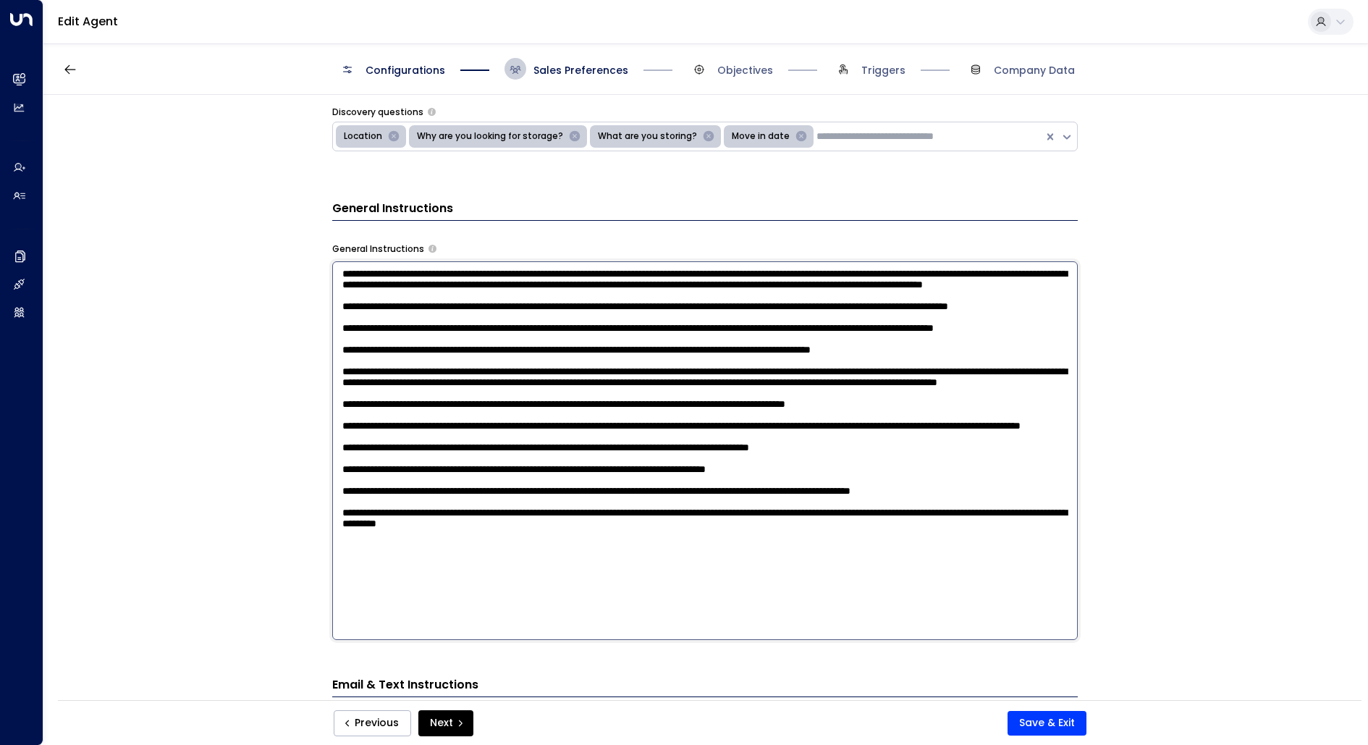
scroll to position [631, 0]
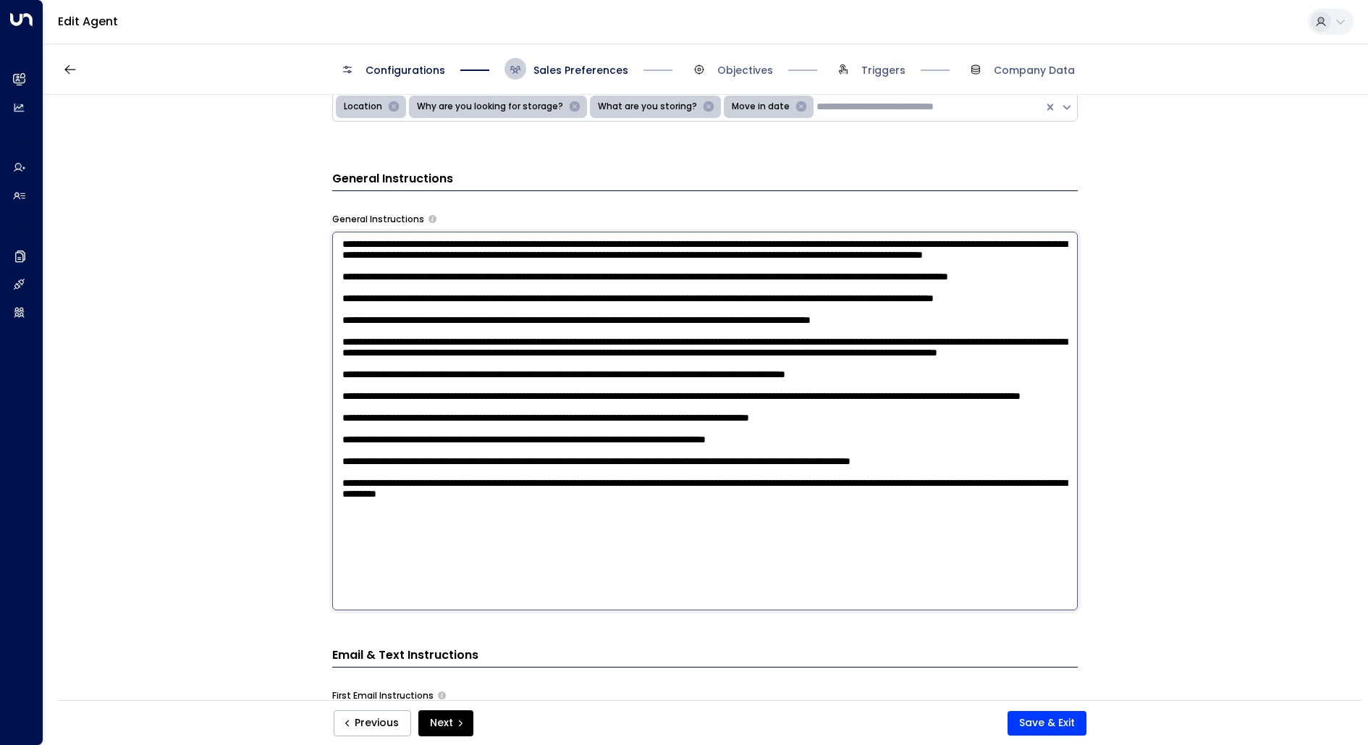
click at [673, 599] on textarea at bounding box center [705, 421] width 746 height 379
type textarea "**********"
click at [1022, 717] on button "Save & Exit" at bounding box center [1047, 723] width 79 height 25
